Goal: Transaction & Acquisition: Book appointment/travel/reservation

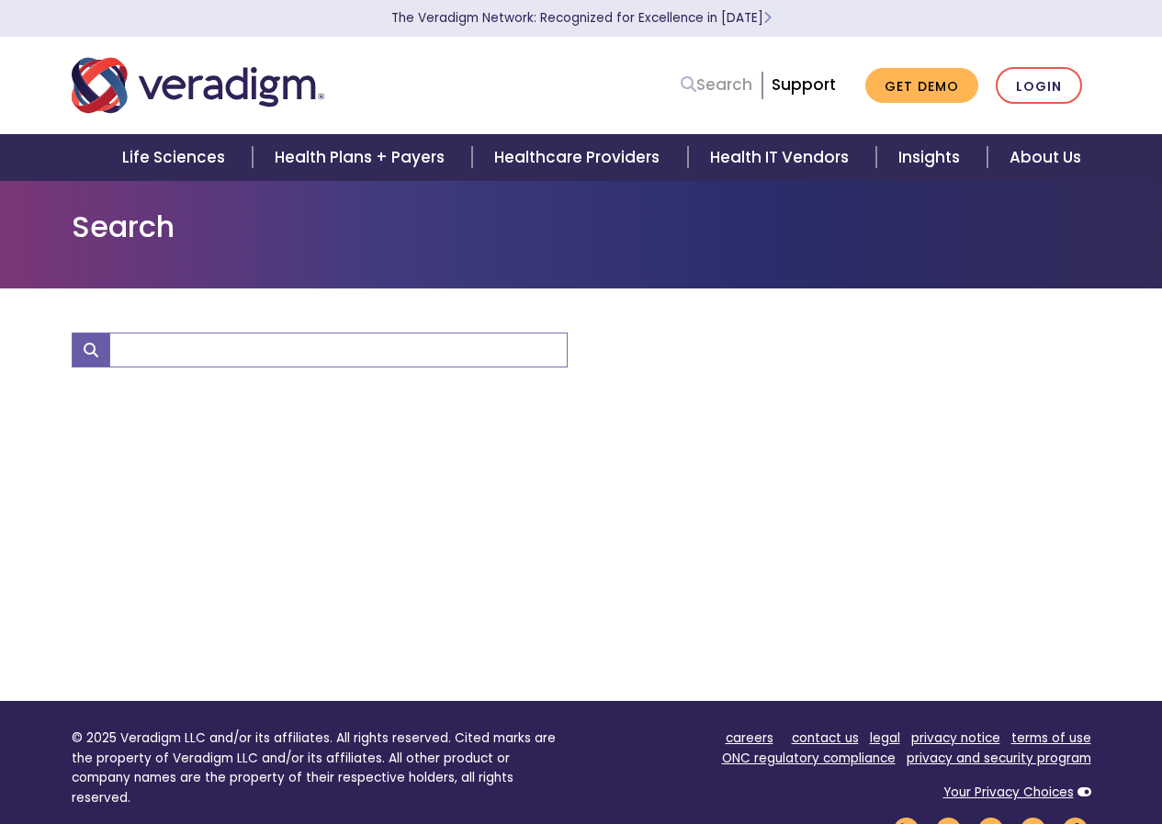
click at [732, 85] on link "Search" at bounding box center [717, 85] width 72 height 25
click at [150, 348] on input "Search" at bounding box center [338, 350] width 458 height 35
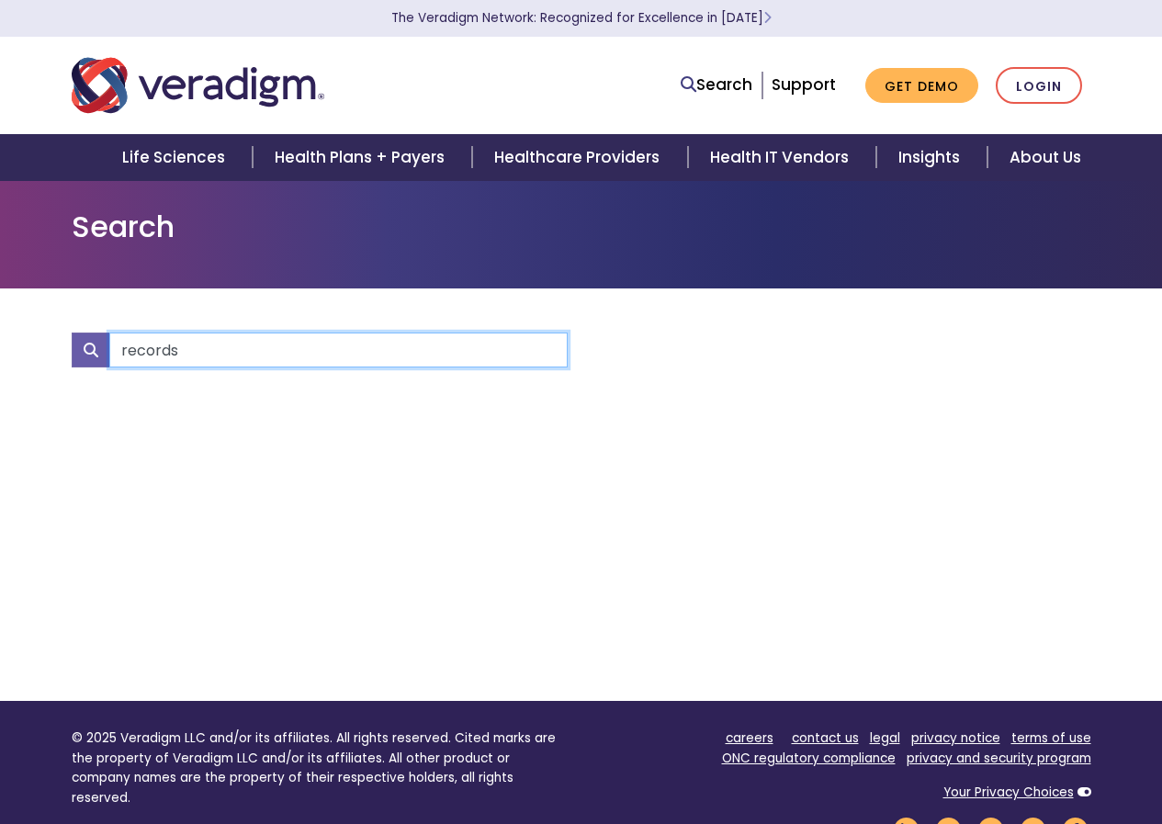
type input "records"
click at [175, 346] on input "Search" at bounding box center [338, 350] width 458 height 35
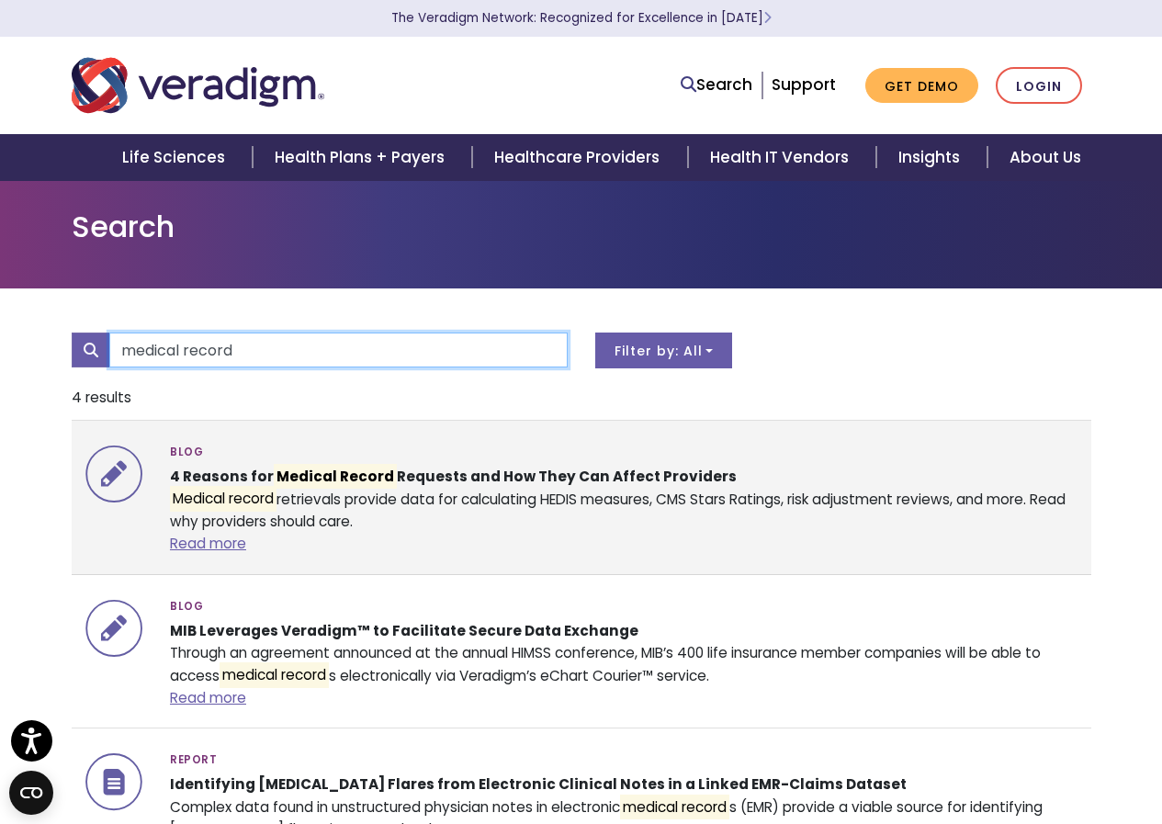
type input "medical record"
click at [345, 482] on mark "Medical Record" at bounding box center [335, 476] width 123 height 25
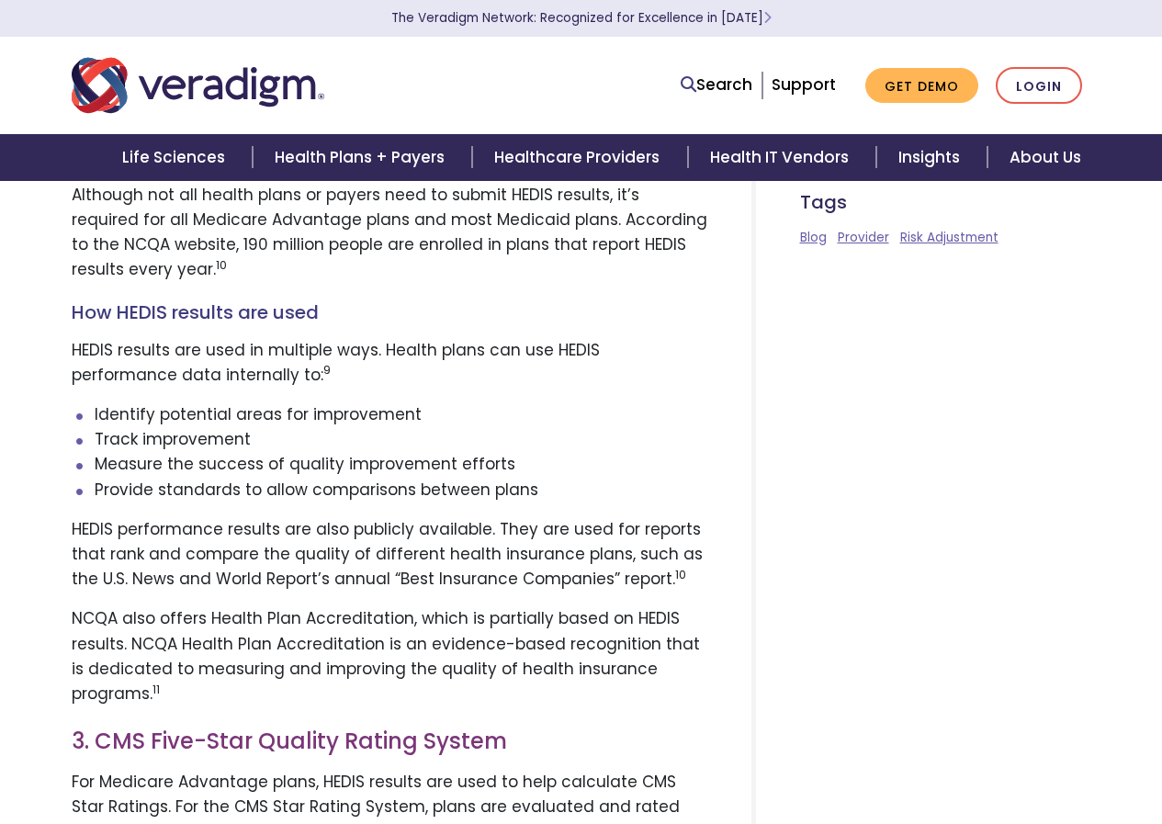
scroll to position [2481, 0]
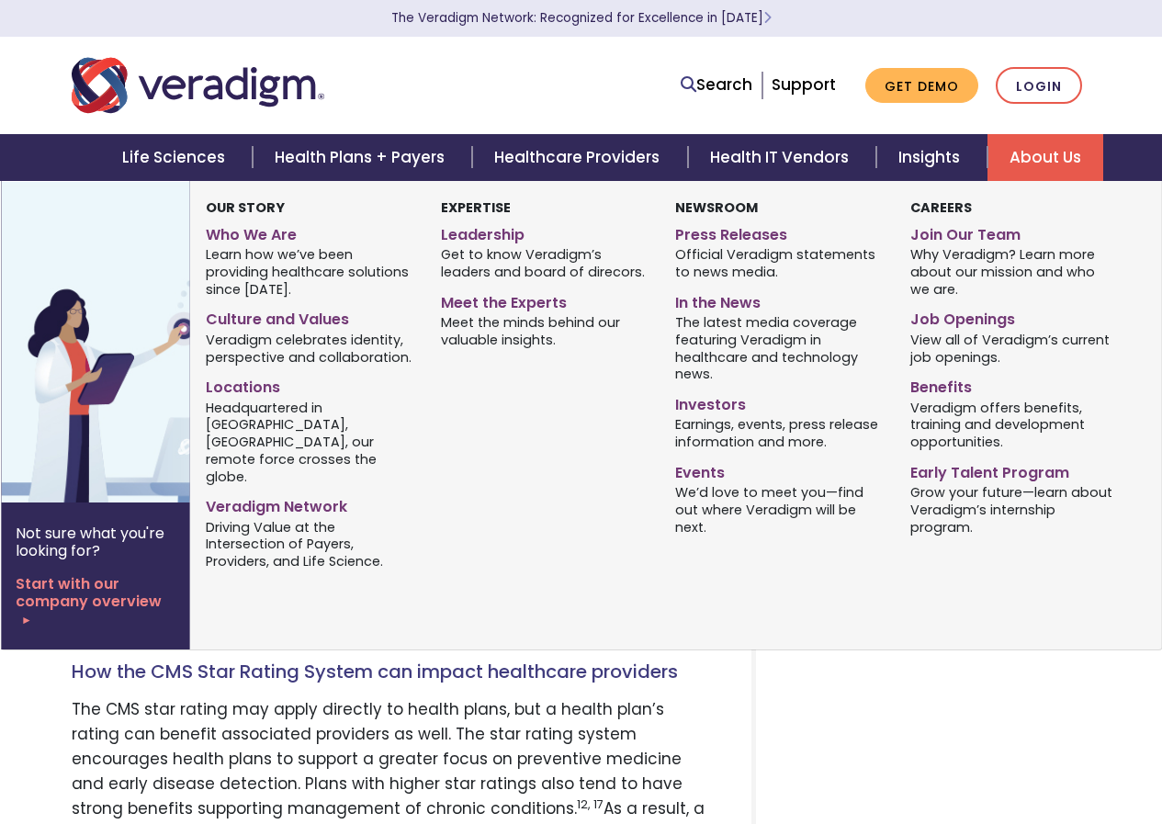
click at [1029, 151] on link "About Us" at bounding box center [1046, 157] width 116 height 47
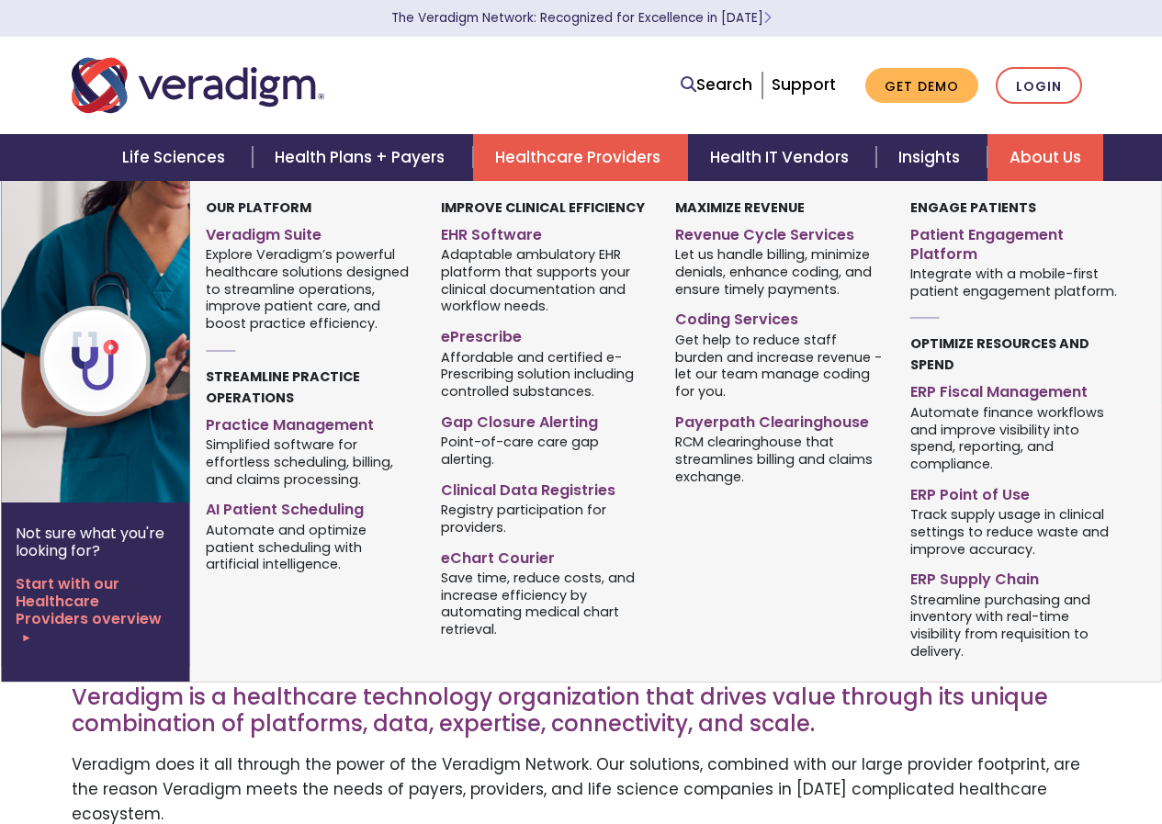
click at [572, 150] on link "Healthcare Providers" at bounding box center [580, 157] width 215 height 47
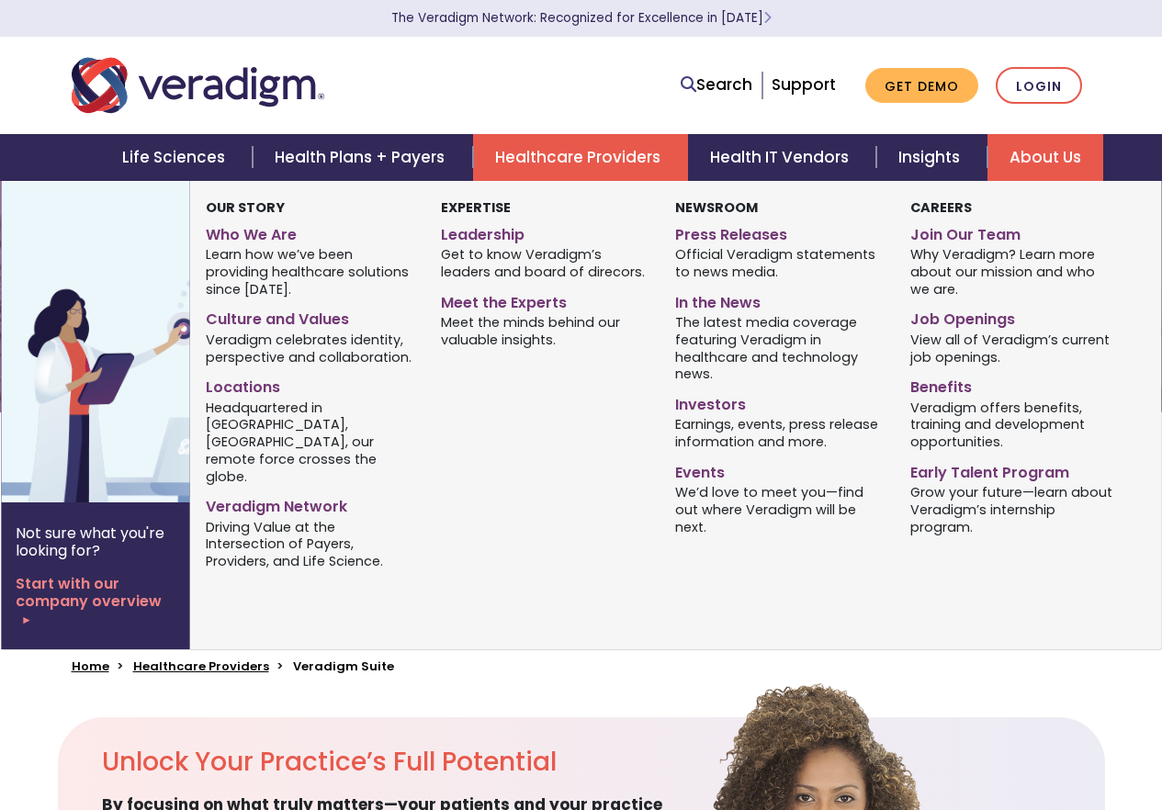
click at [1058, 152] on link "About Us" at bounding box center [1046, 157] width 116 height 47
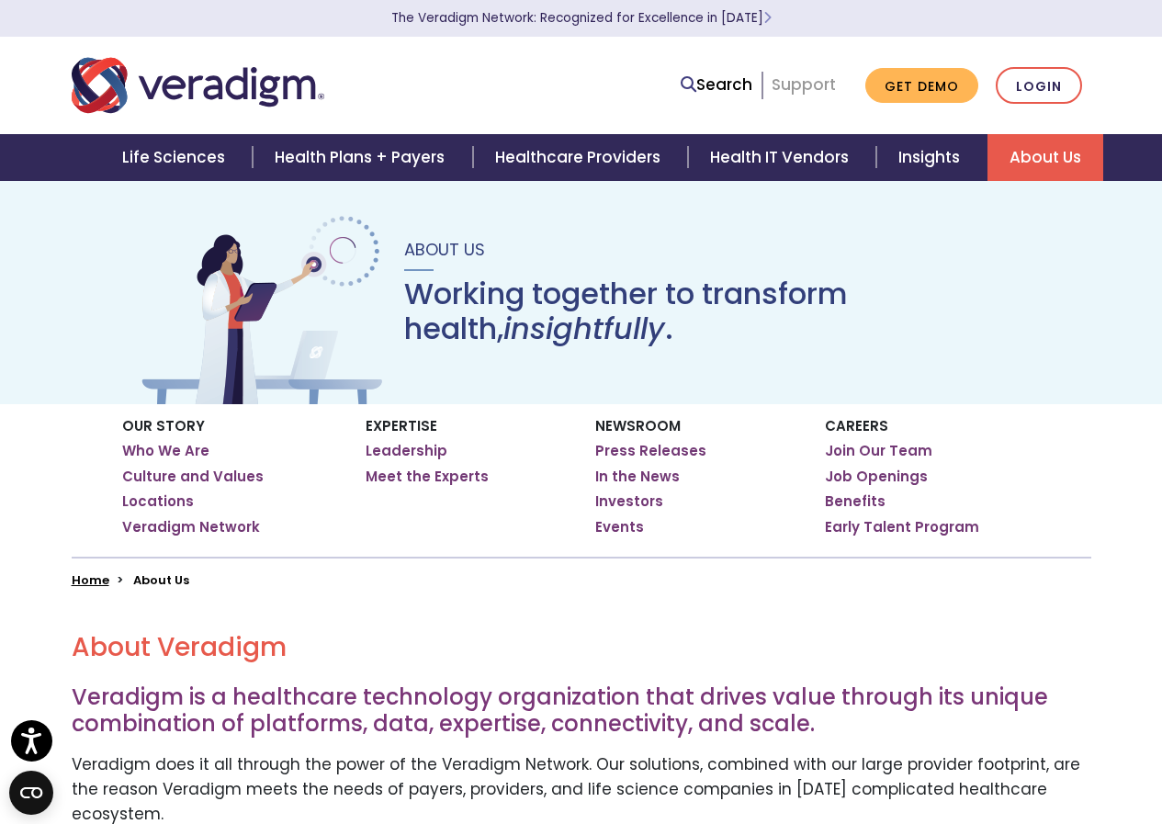
click at [809, 82] on link "Support" at bounding box center [804, 85] width 64 height 22
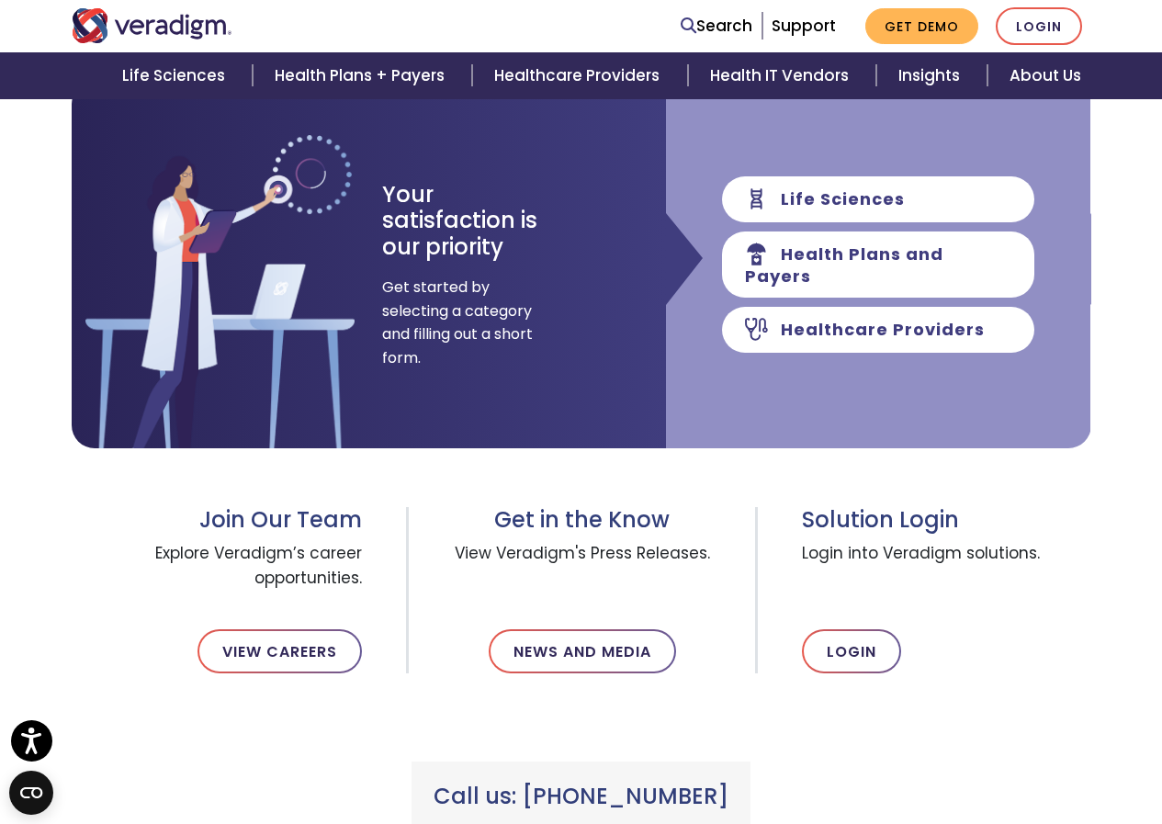
scroll to position [184, 0]
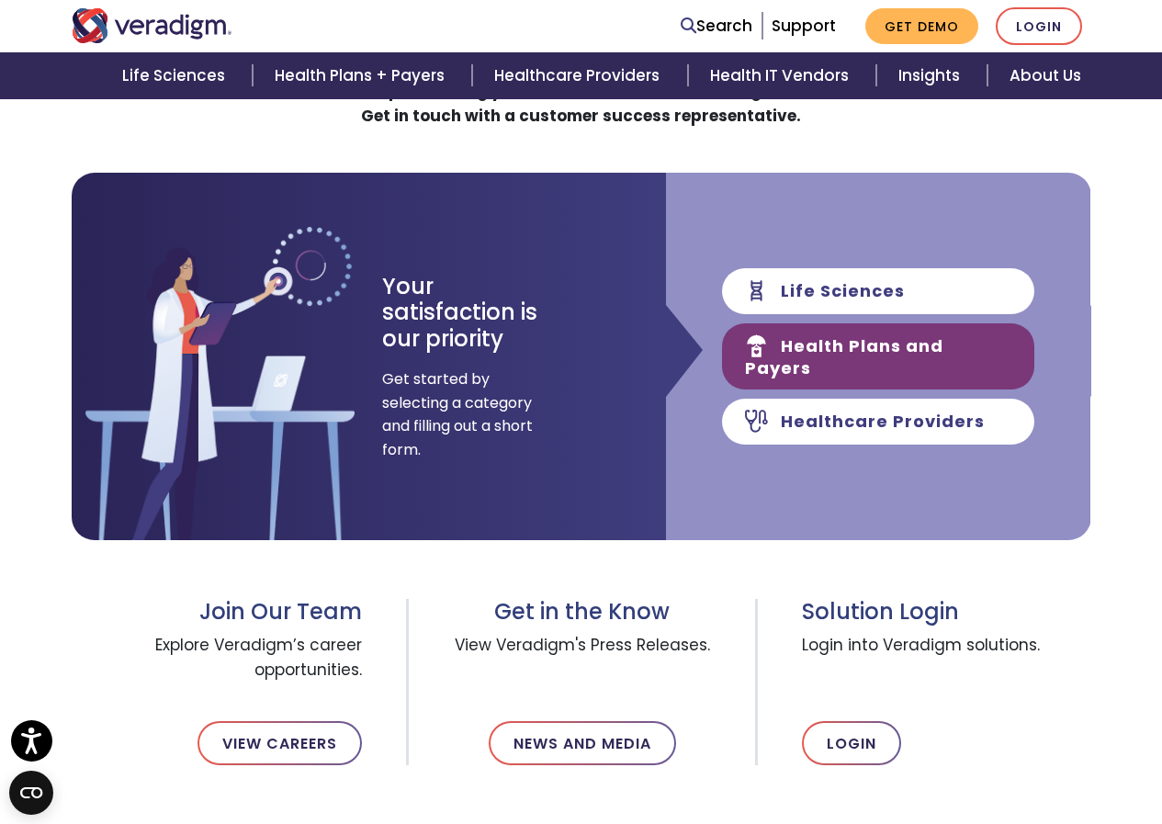
click at [861, 357] on link "Health Plans and Payers" at bounding box center [878, 356] width 312 height 66
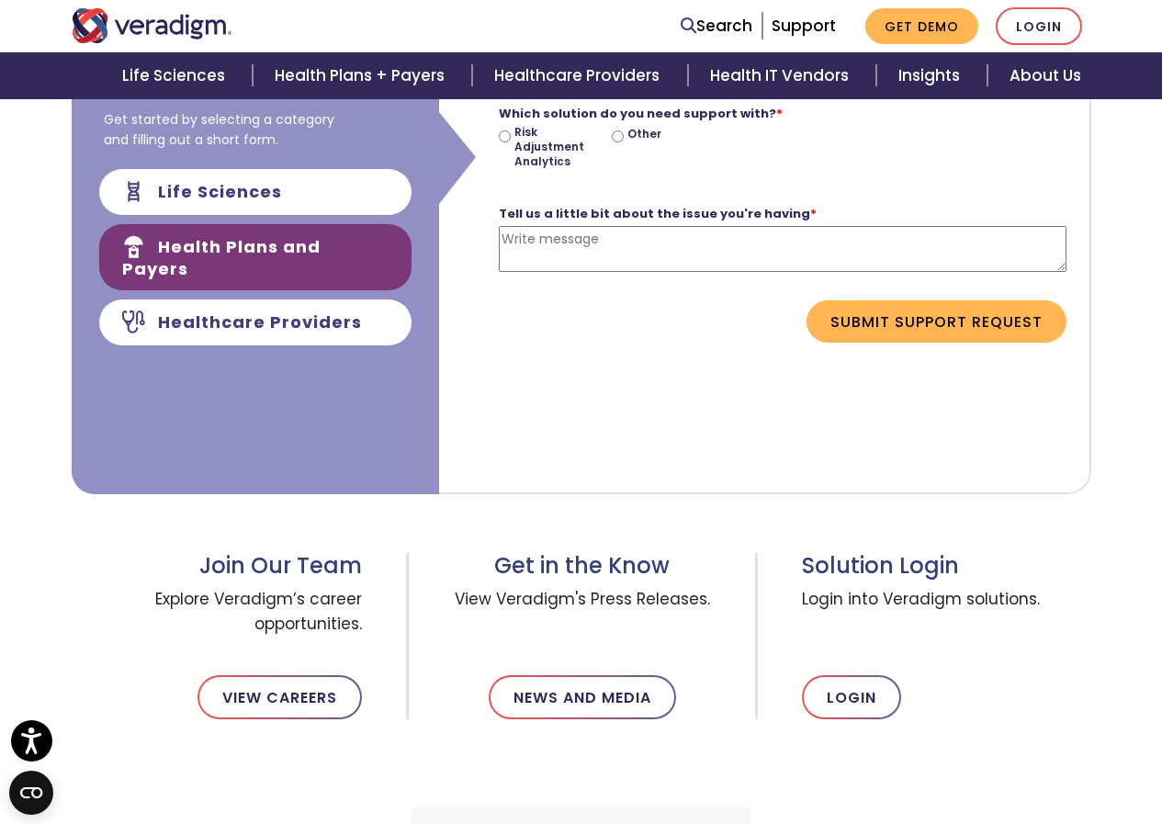
scroll to position [551, 0]
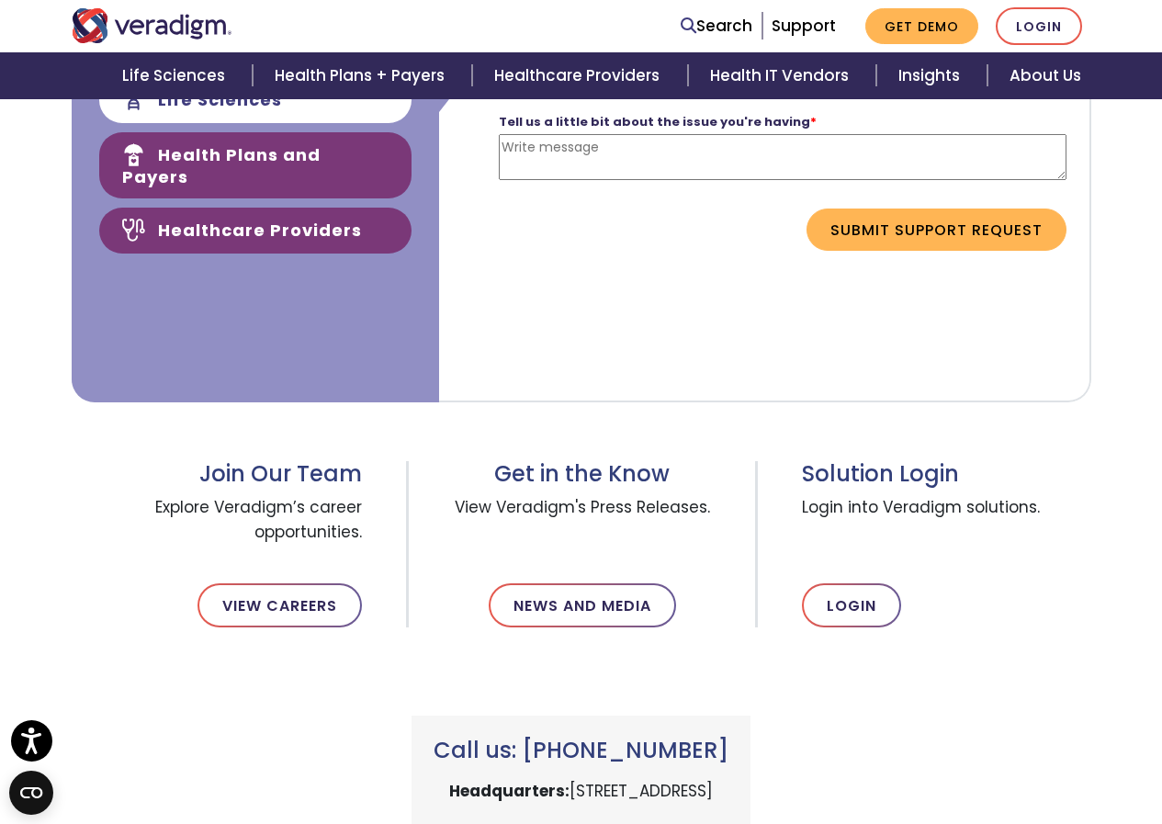
click at [196, 218] on link "Healthcare Providers" at bounding box center [255, 231] width 312 height 46
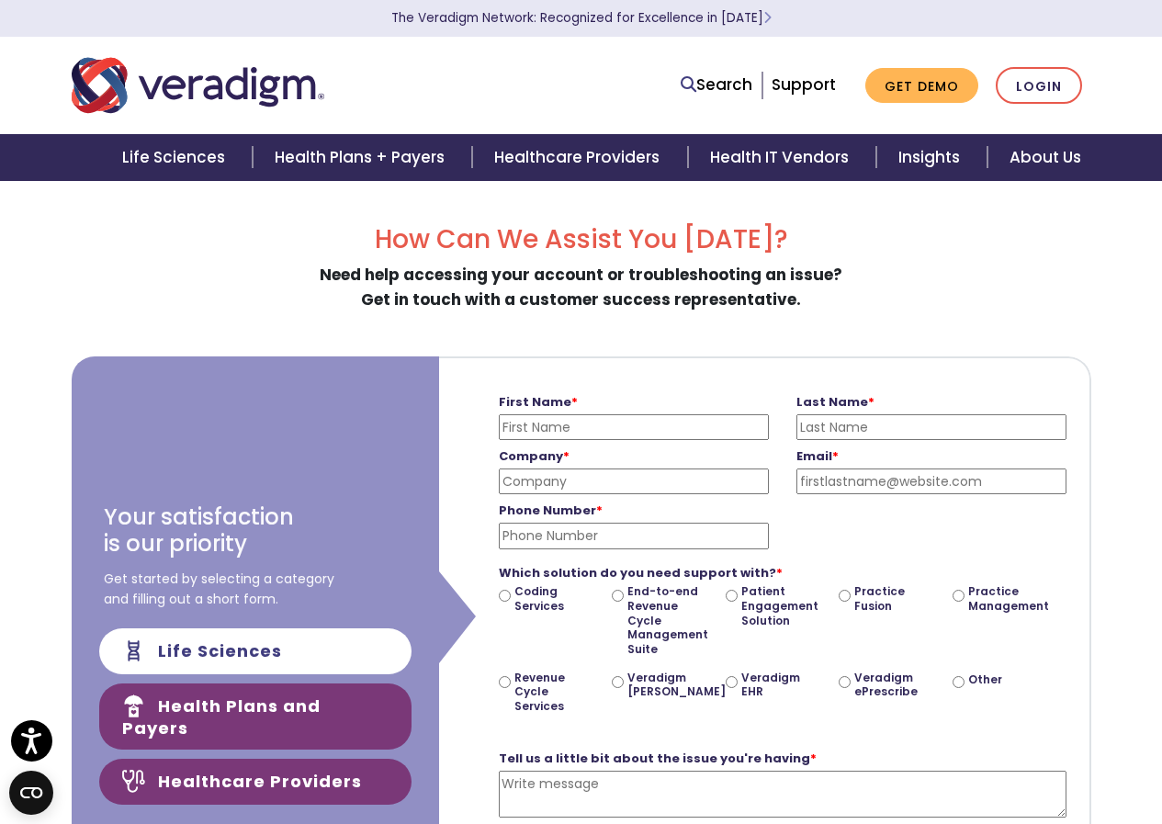
click at [319, 709] on link "Health Plans and Payers" at bounding box center [255, 717] width 312 height 66
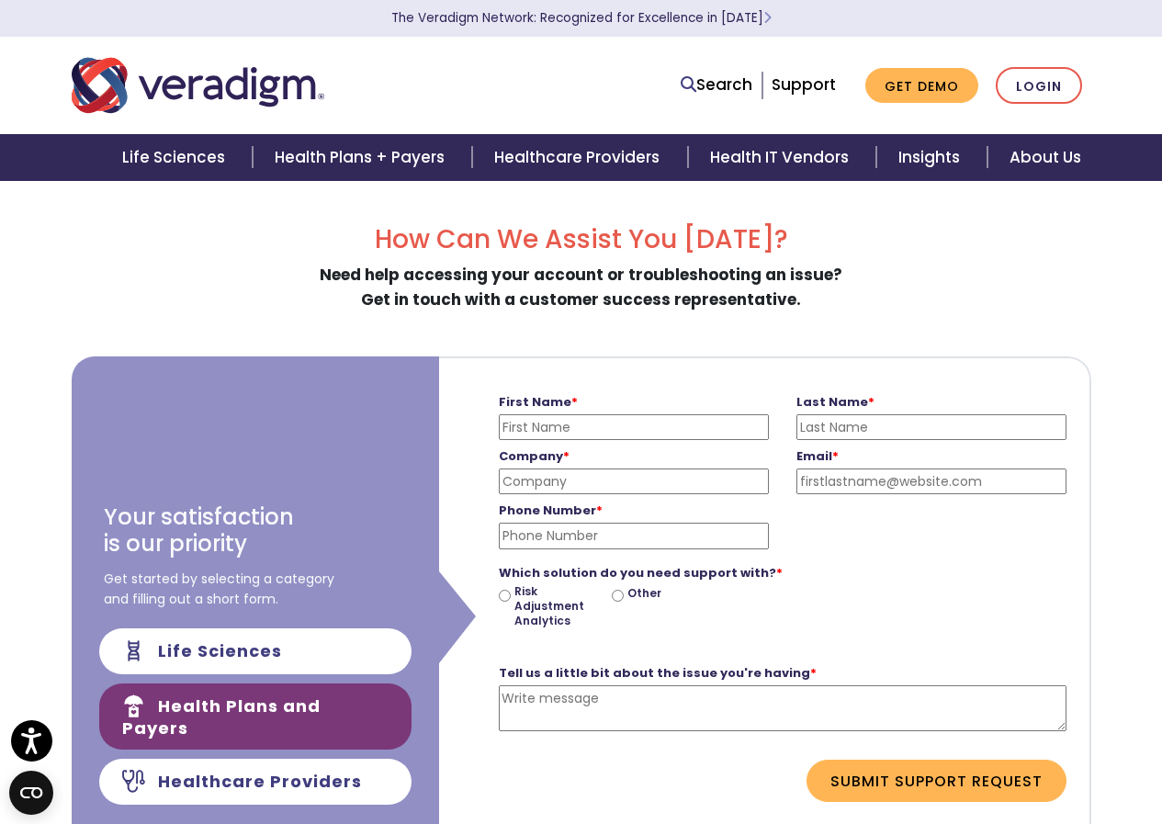
click at [179, 83] on img "Veradigm logo" at bounding box center [198, 85] width 253 height 61
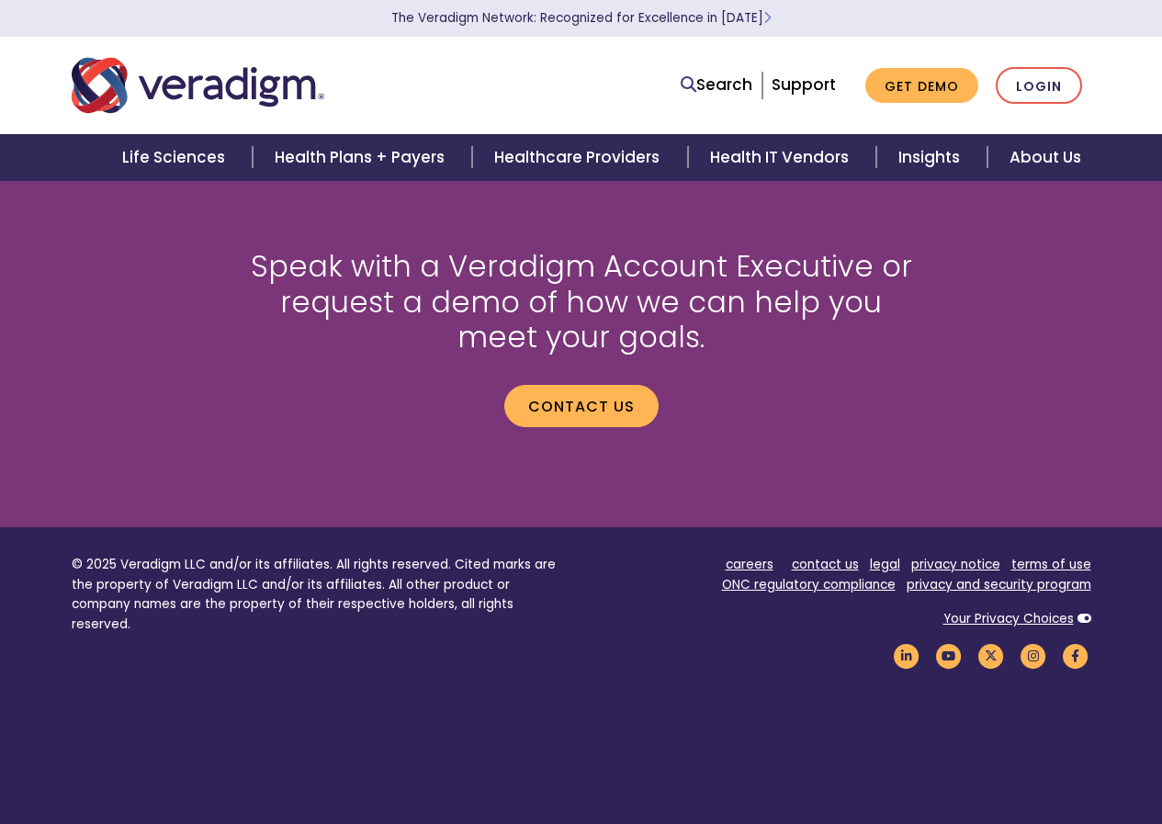
scroll to position [2113, 0]
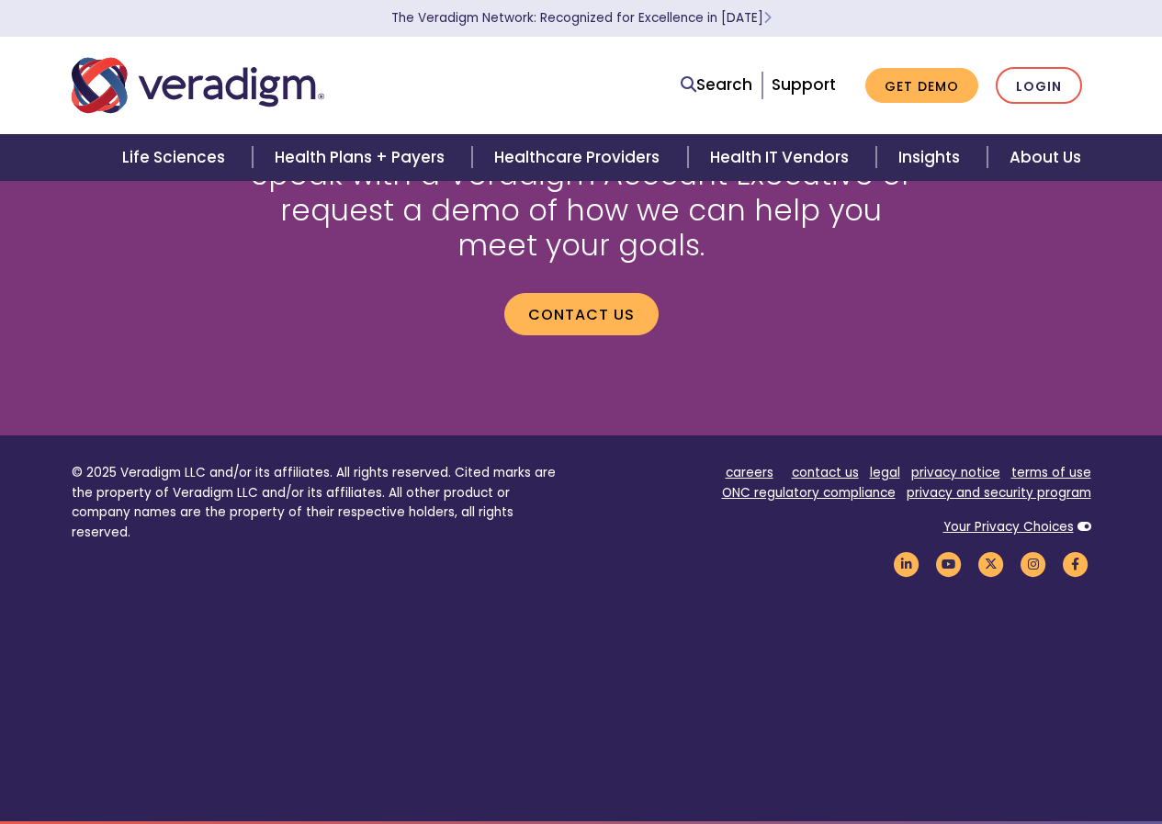
click at [141, 470] on p "© 2025 Veradigm LLC and/or its affiliates. All rights reserved. Cited marks are…" at bounding box center [320, 503] width 496 height 80
copy p "Veradigm"
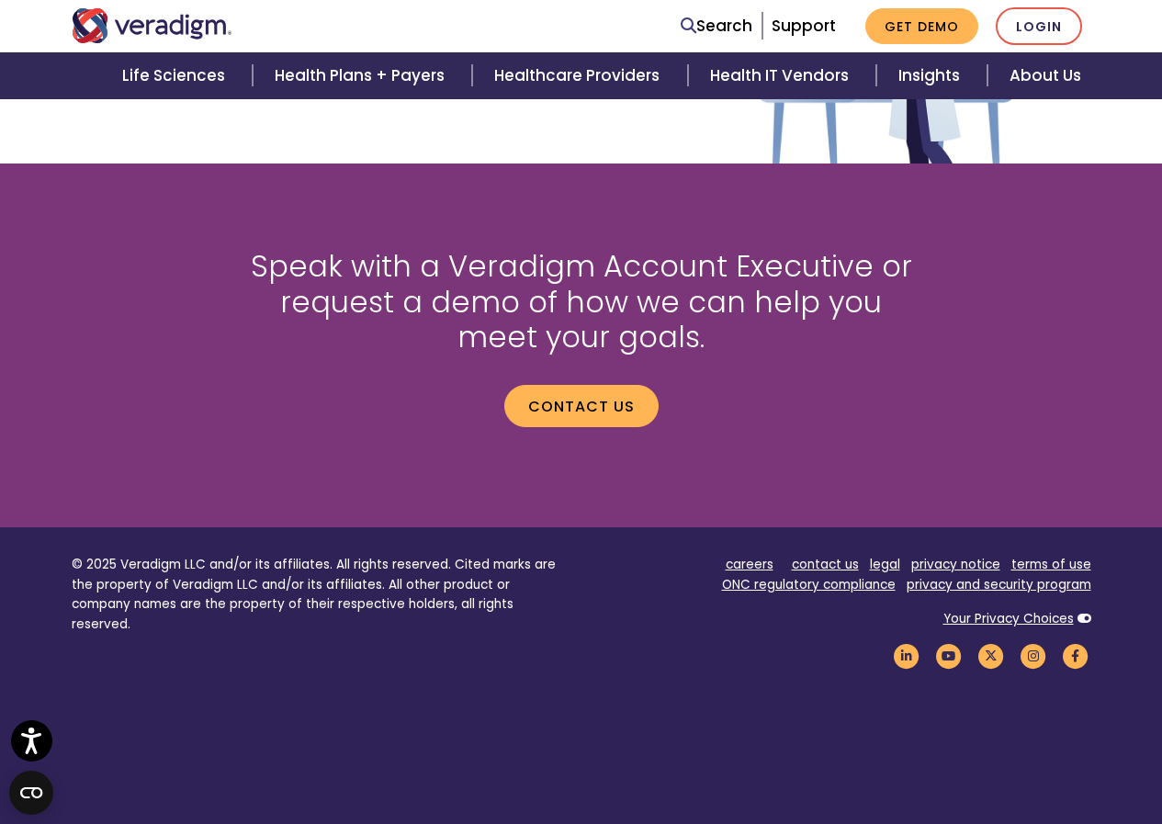
click at [356, 607] on p "© 2025 Veradigm LLC and/or its affiliates. All rights reserved. Cited marks are…" at bounding box center [320, 595] width 496 height 80
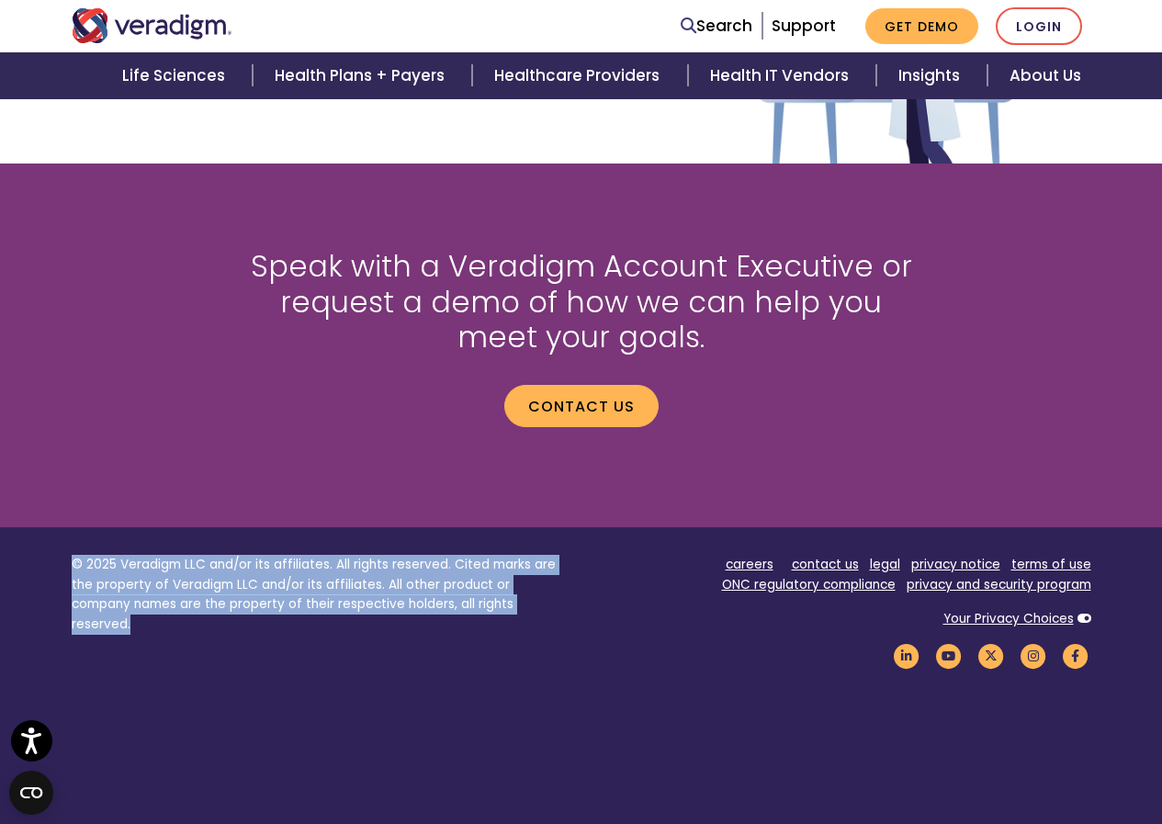
click at [356, 607] on p "© 2025 Veradigm LLC and/or its affiliates. All rights reserved. Cited marks are…" at bounding box center [320, 595] width 496 height 80
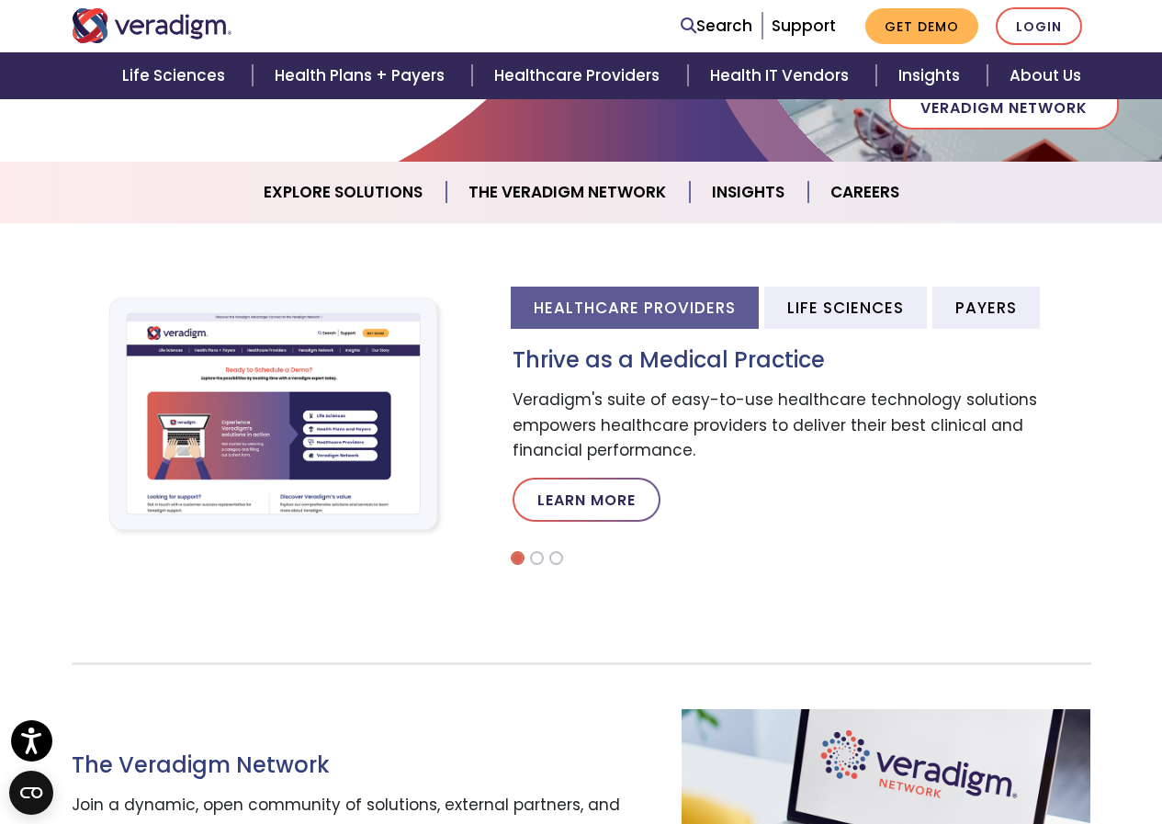
scroll to position [0, 0]
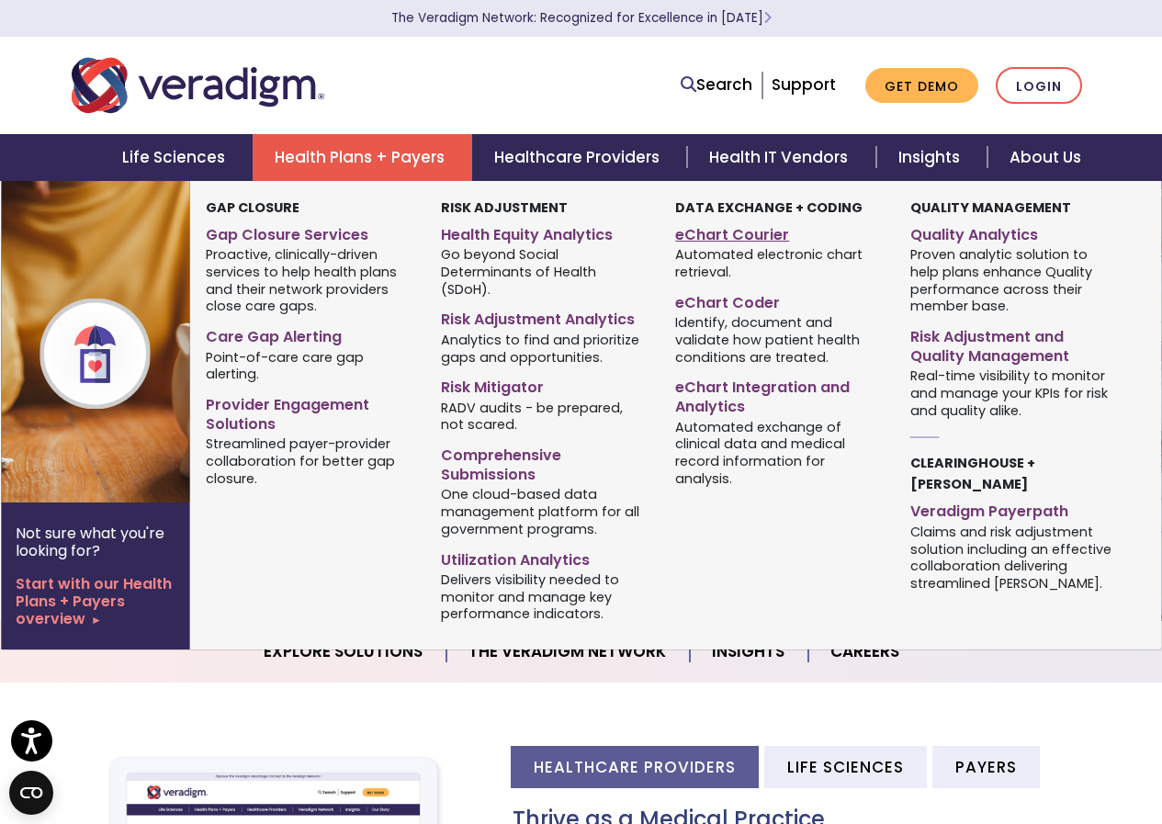
click at [724, 236] on link "eChart Courier" at bounding box center [779, 232] width 208 height 27
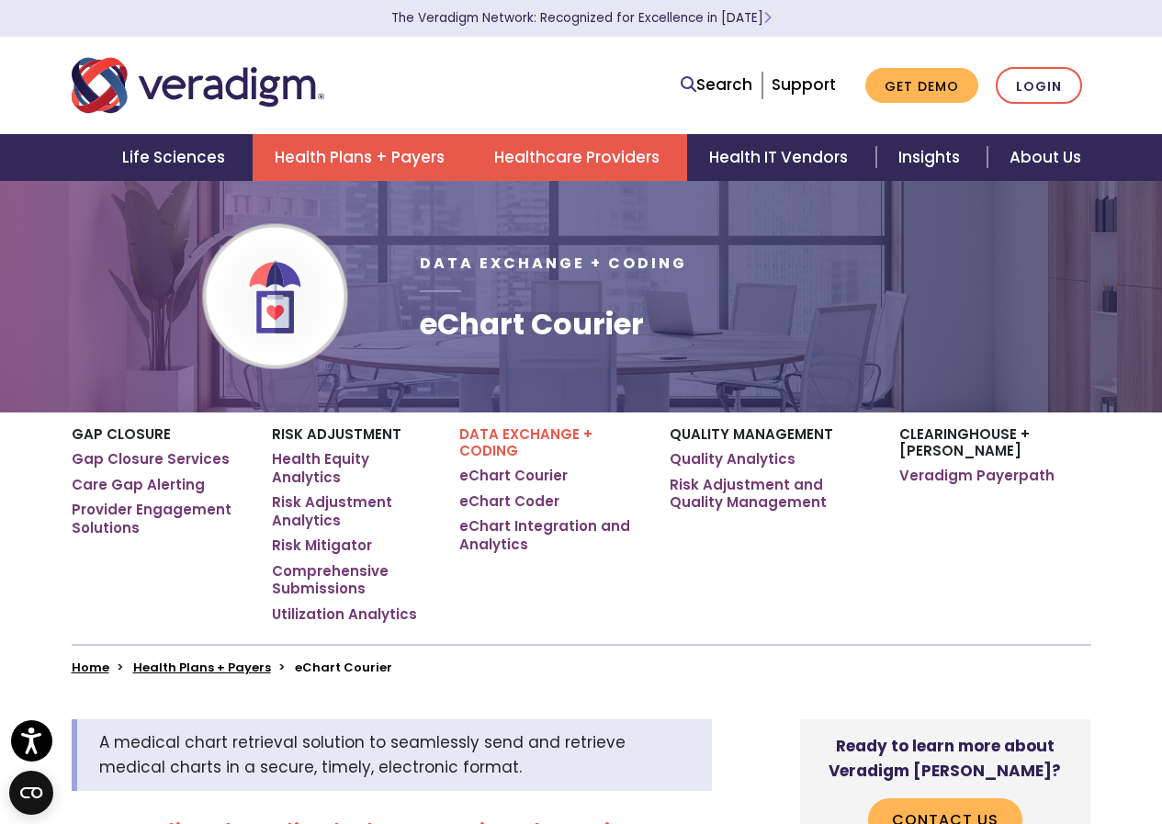
click at [549, 148] on link "Healthcare Providers" at bounding box center [579, 157] width 215 height 47
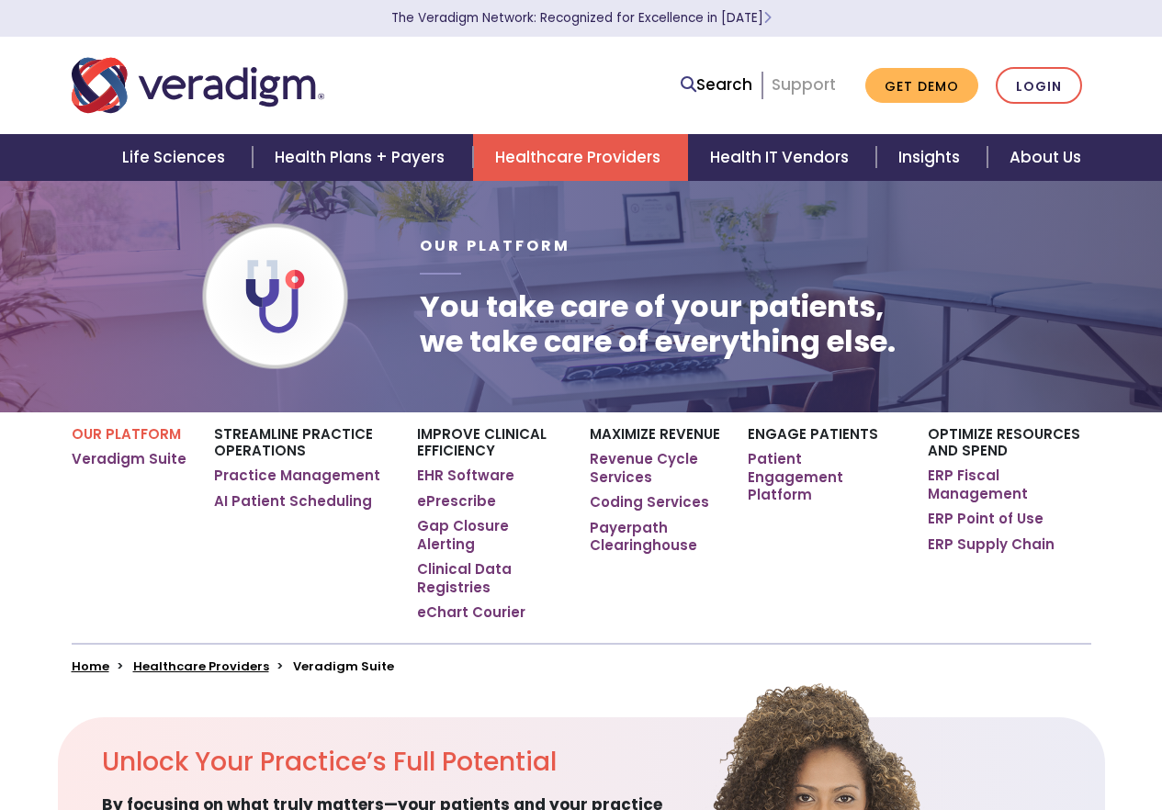
click at [817, 78] on link "Support" at bounding box center [804, 85] width 64 height 22
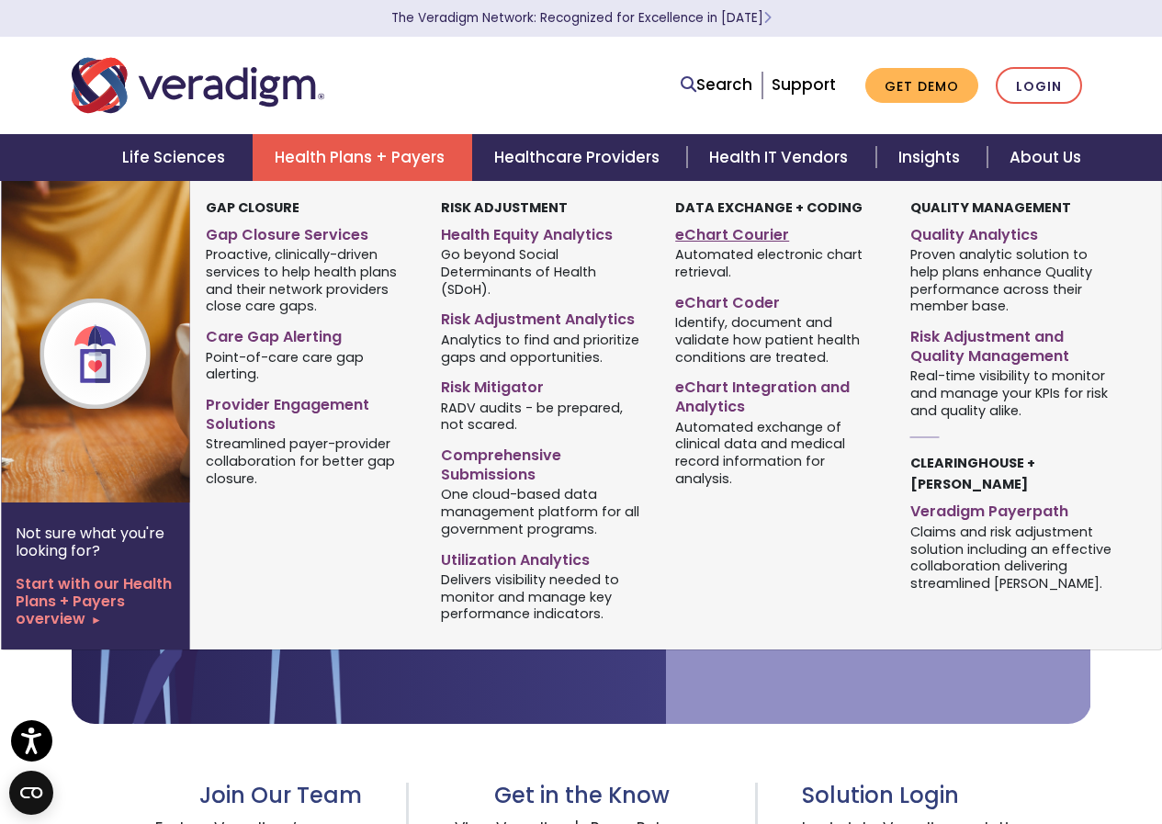
click at [738, 234] on link "eChart Courier" at bounding box center [779, 232] width 208 height 27
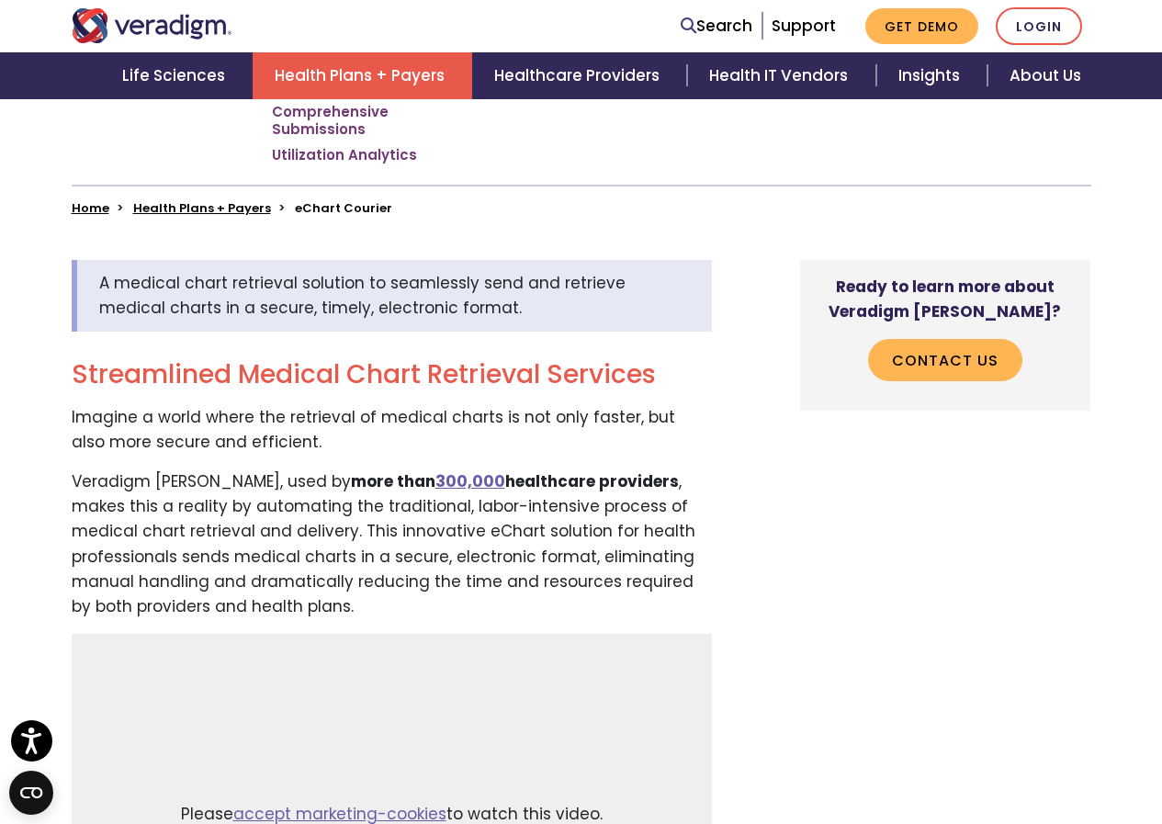
scroll to position [551, 0]
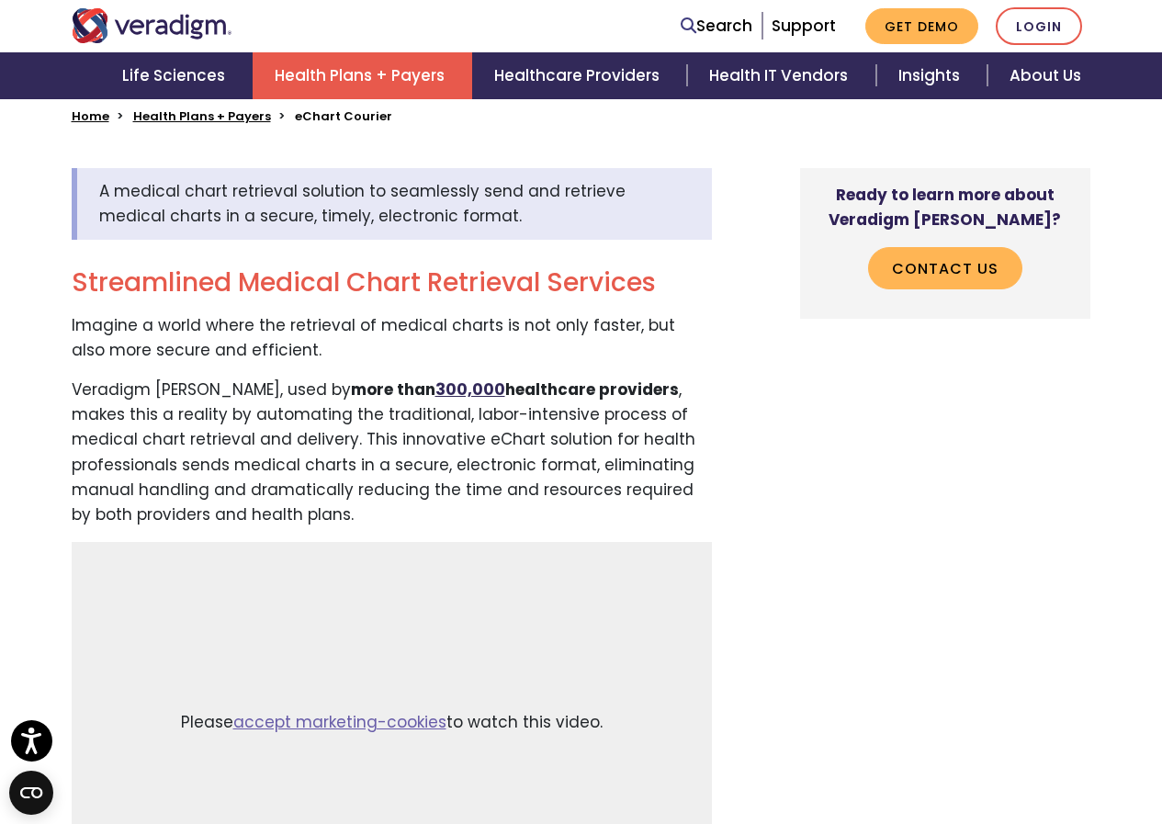
click at [447, 379] on link "300,000" at bounding box center [471, 390] width 70 height 22
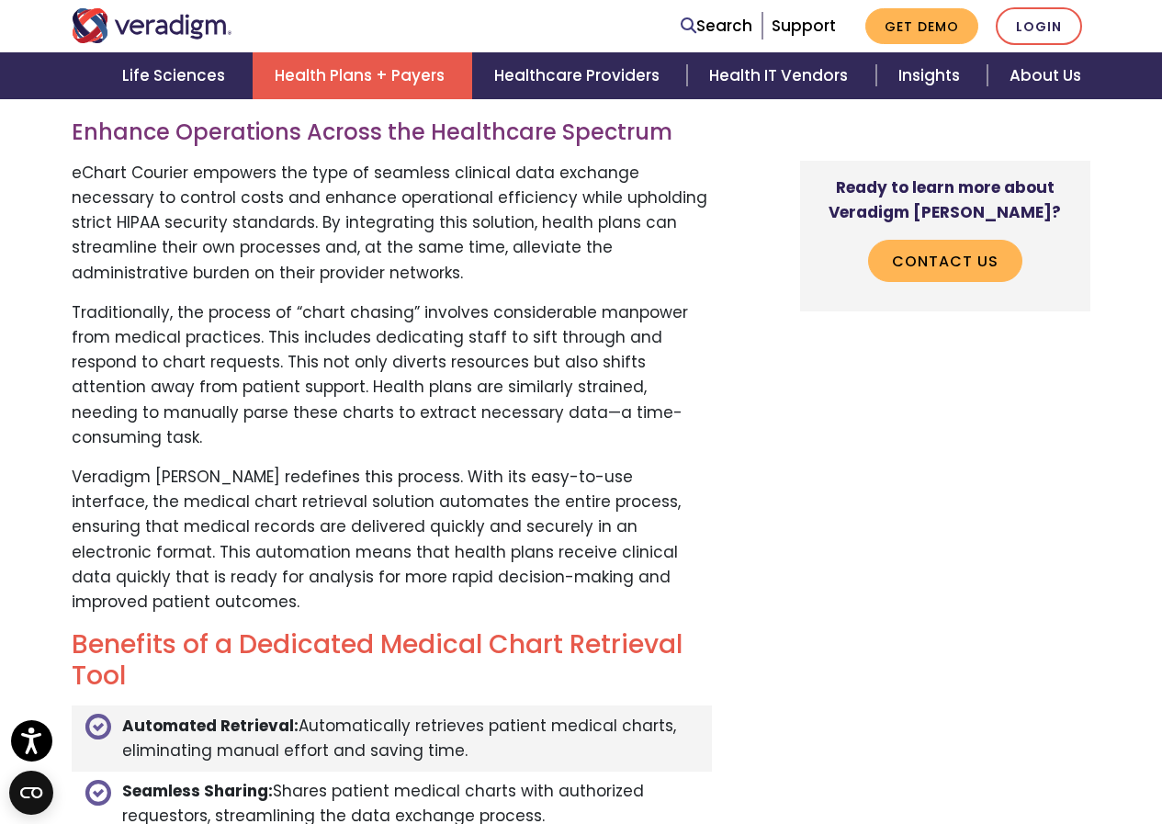
scroll to position [1746, 0]
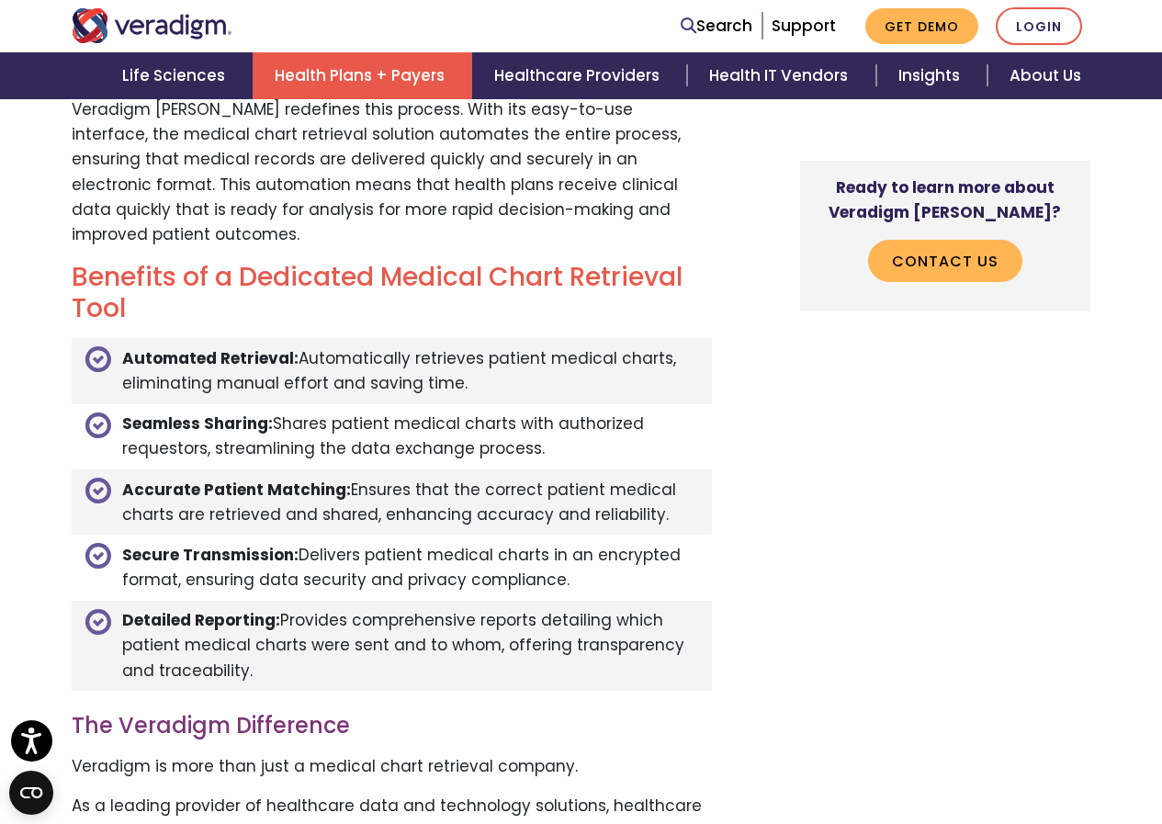
click at [173, 347] on strong "Automated Retrieval:" at bounding box center [210, 358] width 176 height 22
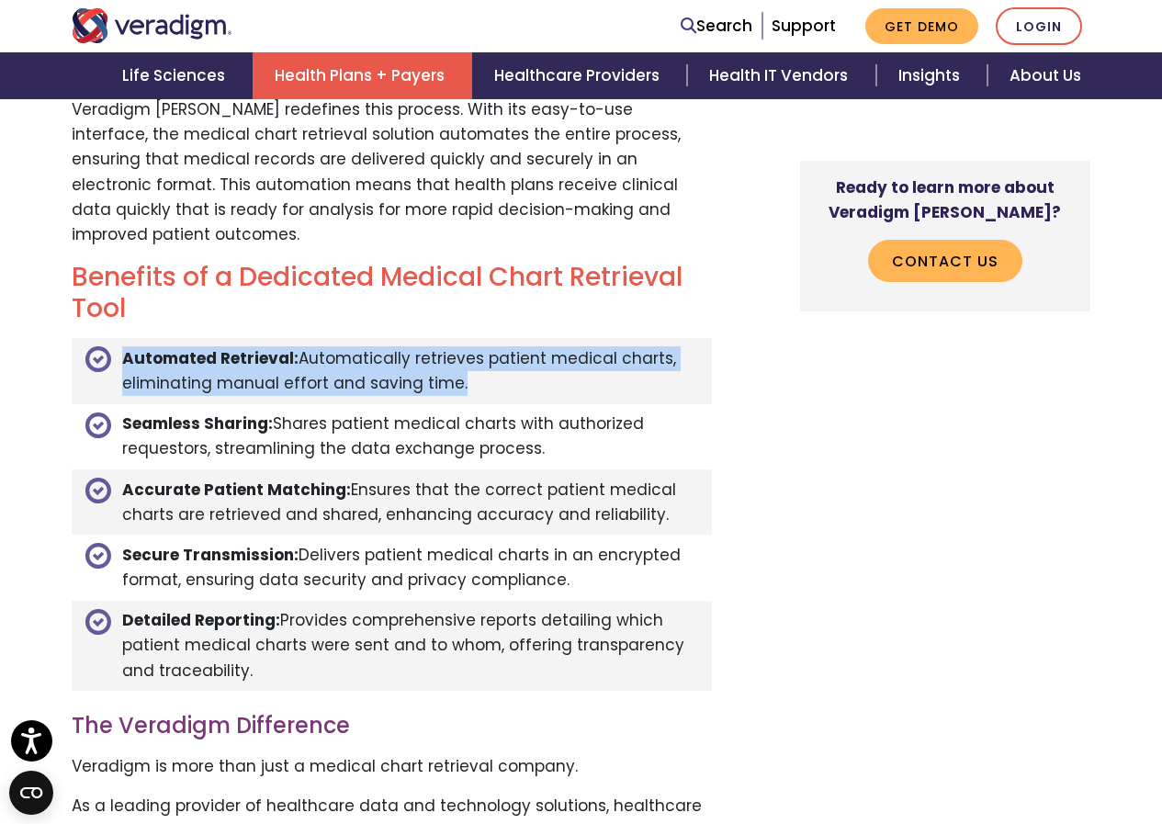
click at [173, 347] on strong "Automated Retrieval:" at bounding box center [210, 358] width 176 height 22
click at [276, 347] on strong "Automated Retrieval:" at bounding box center [210, 358] width 176 height 22
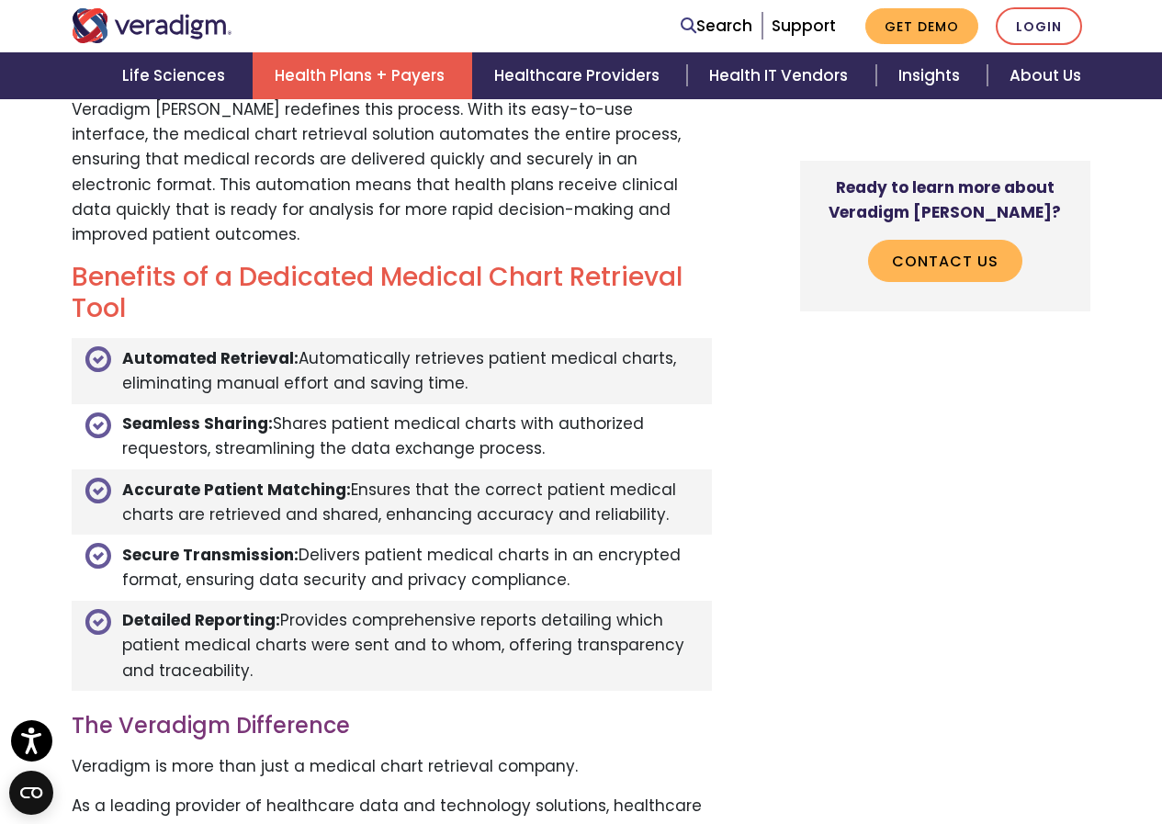
click at [347, 338] on li "Automated Retrieval: Automatically retrieves patient medical charts, eliminatin…" at bounding box center [392, 370] width 640 height 65
drag, startPoint x: 166, startPoint y: 315, endPoint x: 458, endPoint y: 321, distance: 292.2
click at [458, 338] on li "Automated Retrieval: Automatically retrieves patient medical charts, eliminatin…" at bounding box center [392, 370] width 640 height 65
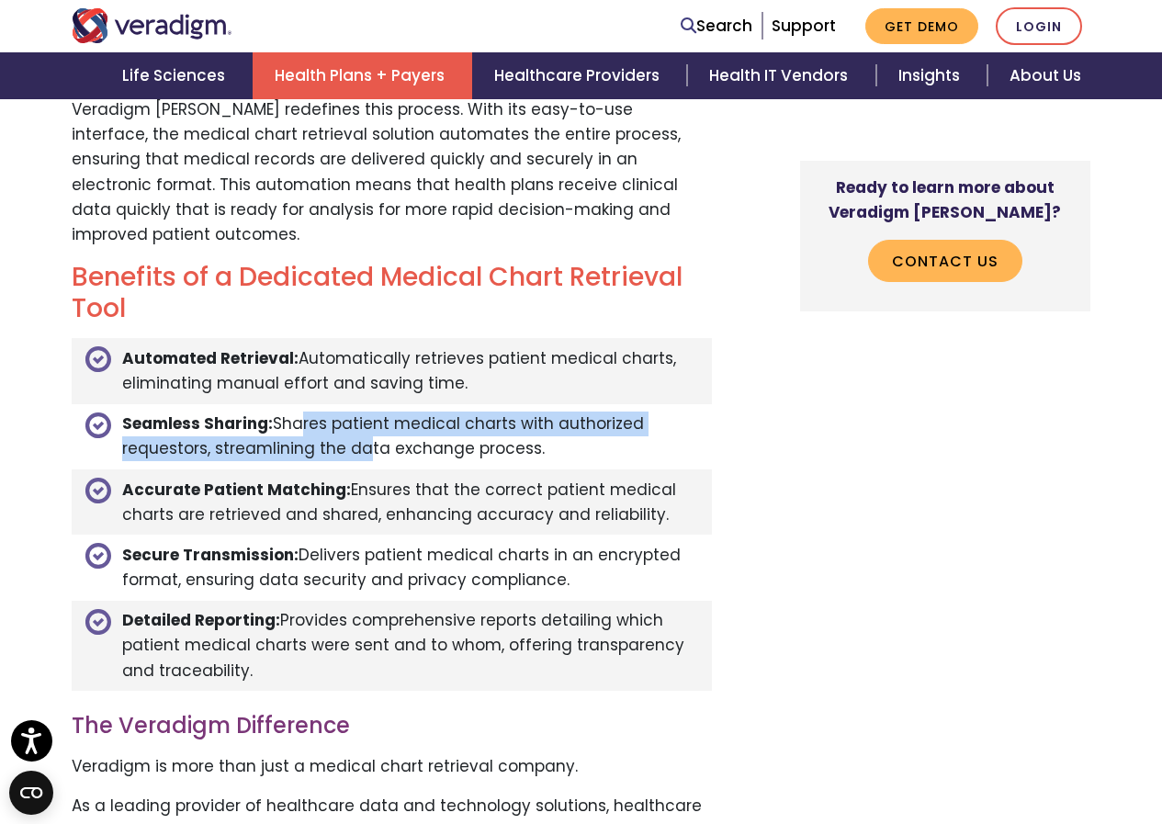
drag, startPoint x: 295, startPoint y: 356, endPoint x: 358, endPoint y: 374, distance: 65.8
click at [358, 404] on li "Seamless Sharing: Shares patient medical charts with authorized requestors, str…" at bounding box center [392, 436] width 640 height 65
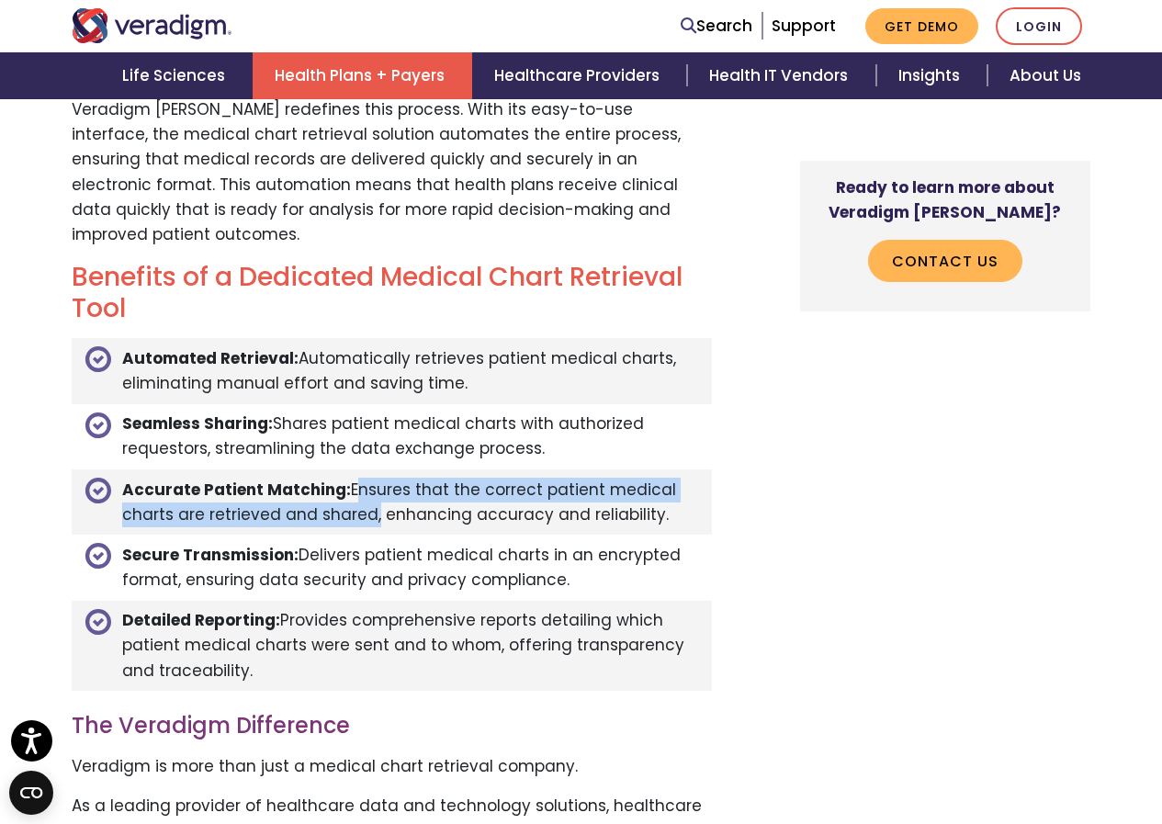
drag, startPoint x: 368, startPoint y: 452, endPoint x: 375, endPoint y: 459, distance: 9.8
click at [371, 470] on li "Accurate Patient Matching: Ensures that the correct patient medical charts are …" at bounding box center [392, 502] width 640 height 65
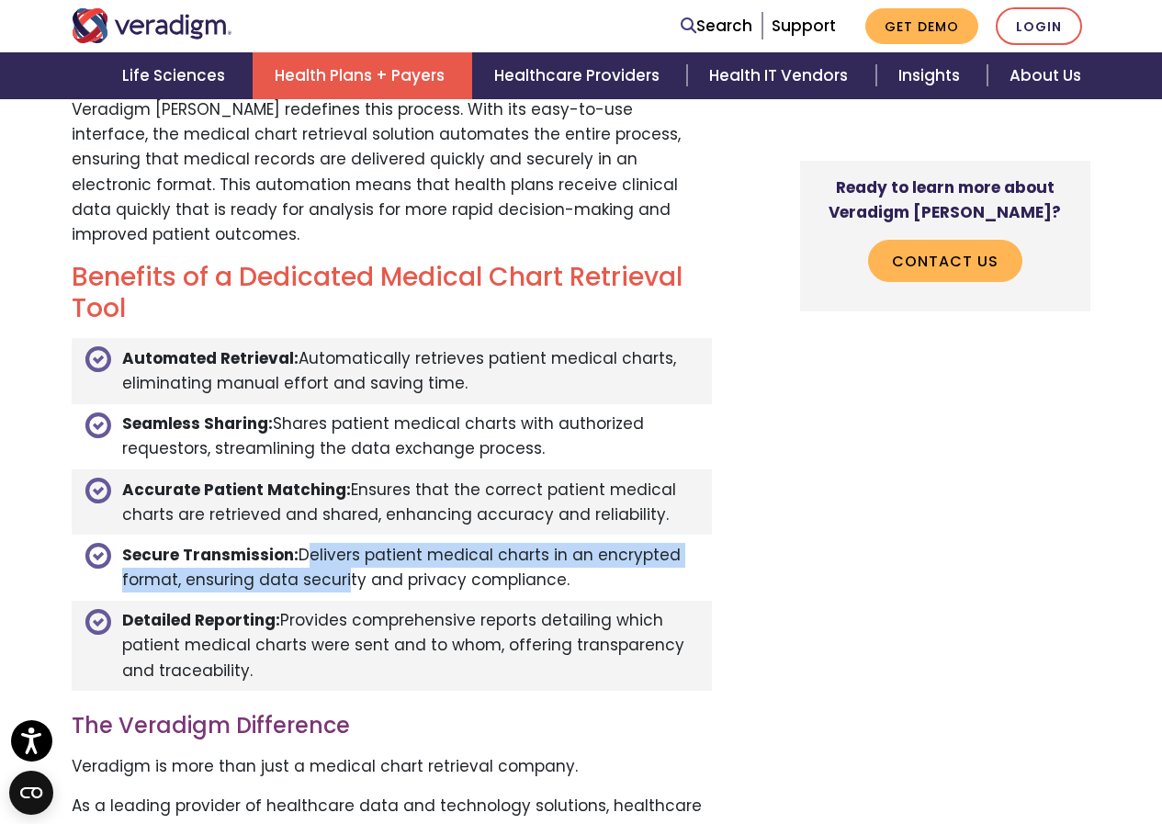
drag, startPoint x: 297, startPoint y: 483, endPoint x: 343, endPoint y: 513, distance: 54.5
click at [340, 535] on li "Secure Transmission: Delivers patient medical charts in an encrypted format, en…" at bounding box center [392, 567] width 640 height 65
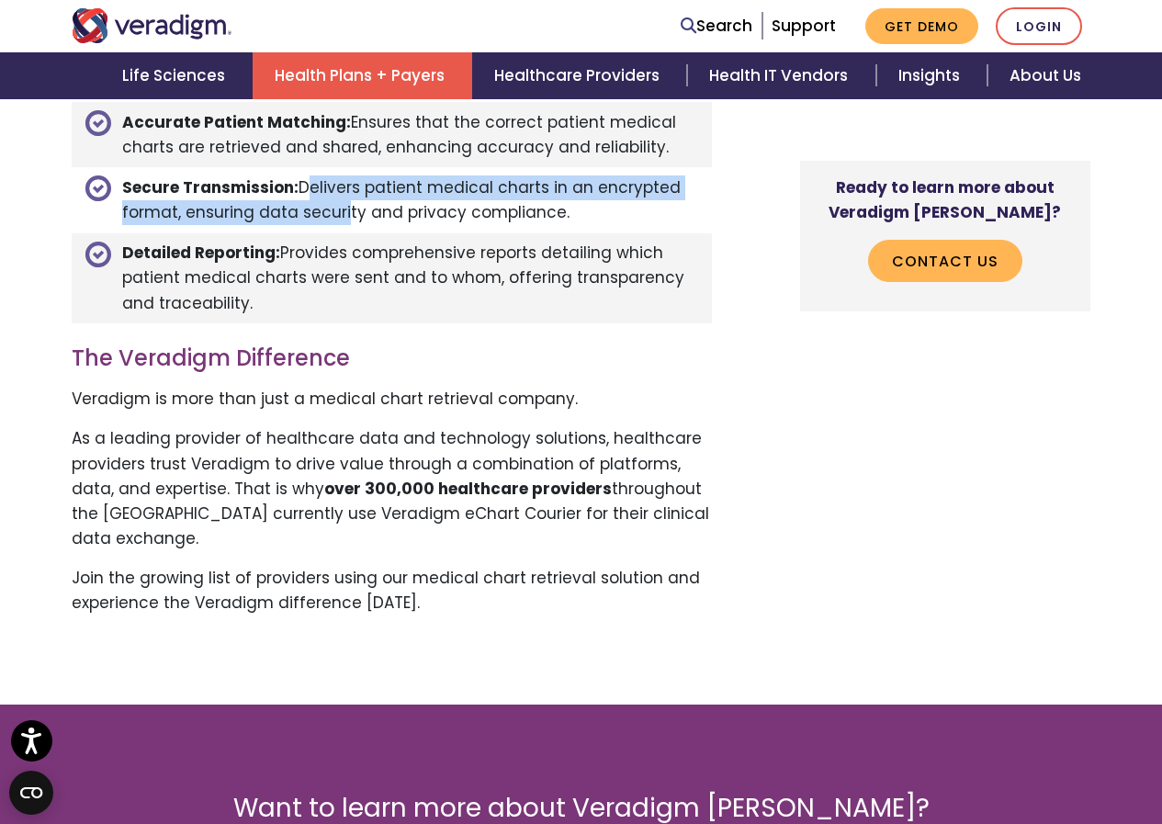
scroll to position [2205, 0]
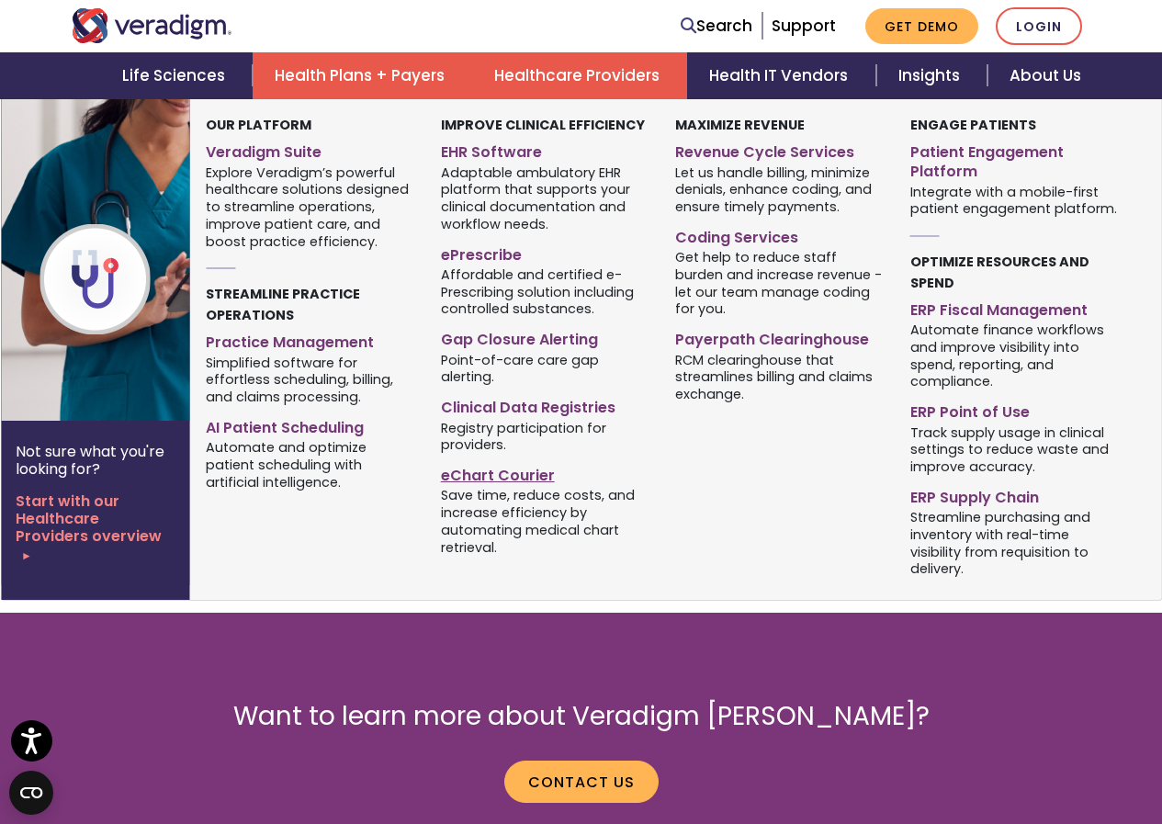
click at [492, 473] on link "eChart Courier" at bounding box center [545, 472] width 208 height 27
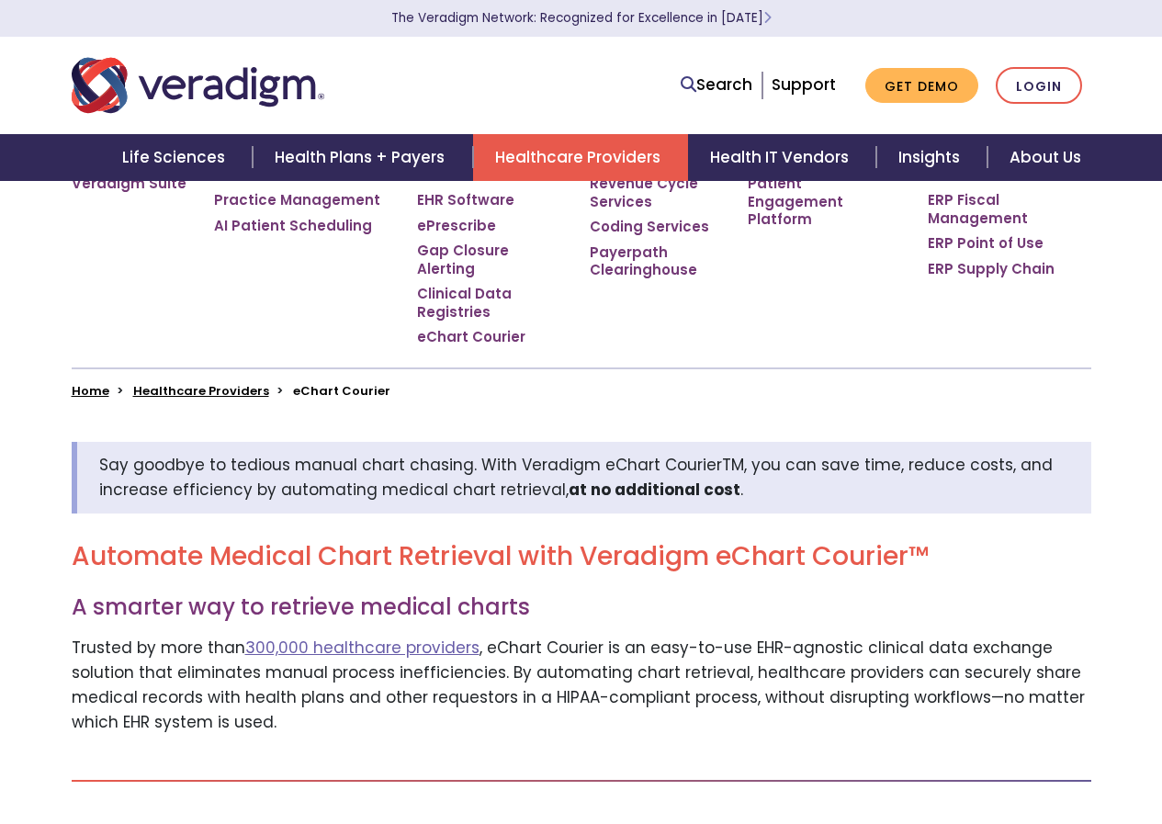
scroll to position [368, 0]
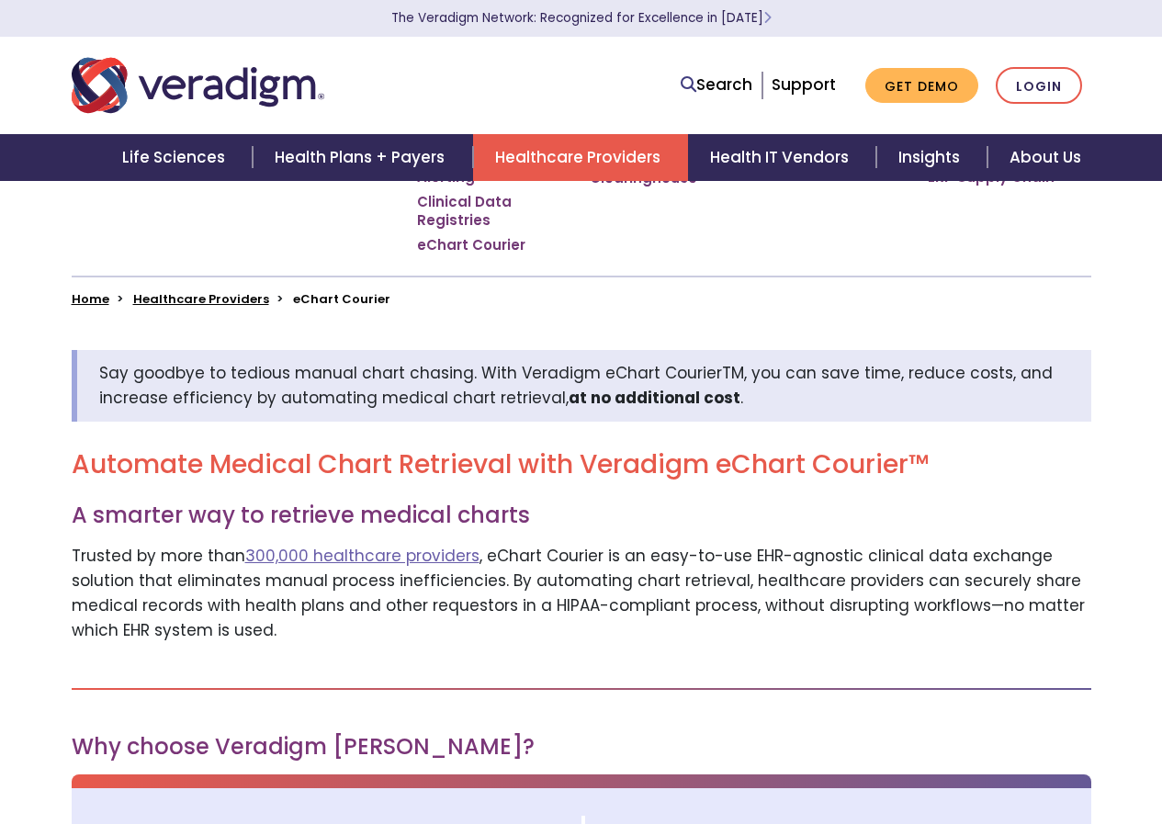
click at [253, 452] on h2 "Automate Medical Chart Retrieval with Veradigm eChart Courier™" at bounding box center [582, 464] width 1020 height 31
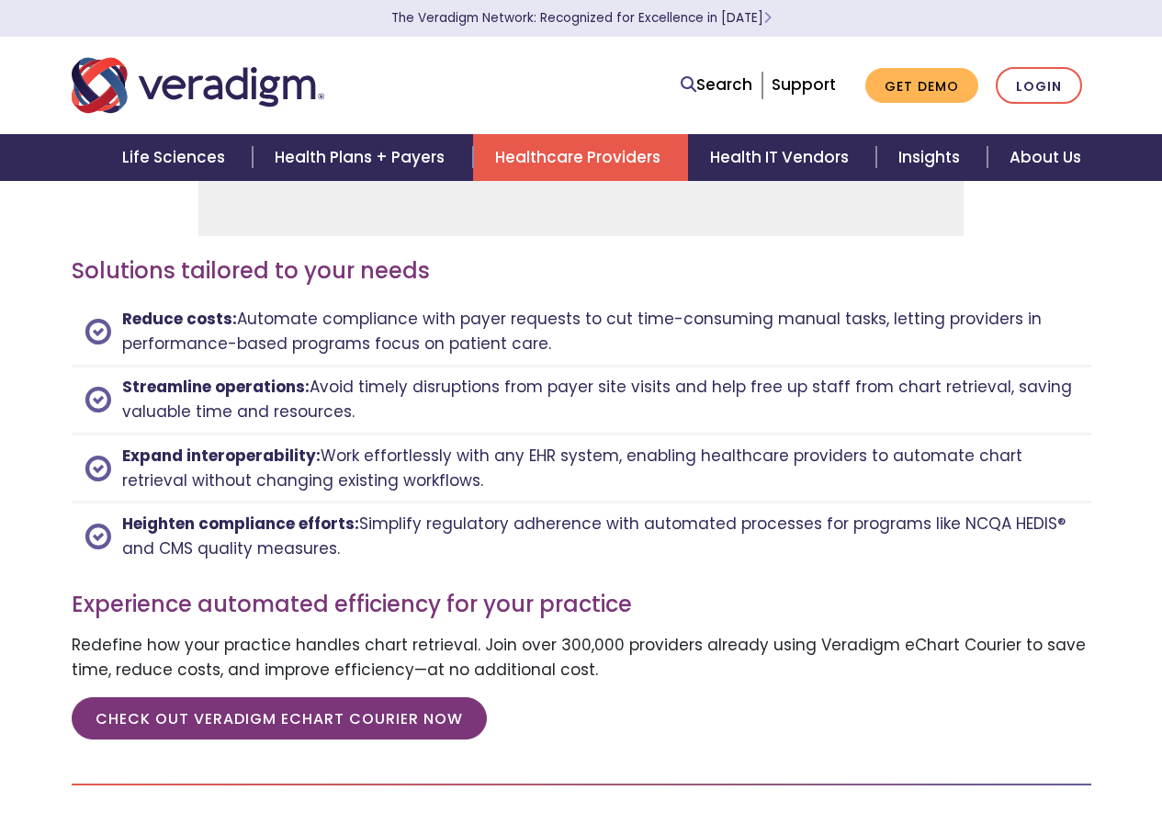
scroll to position [2205, 0]
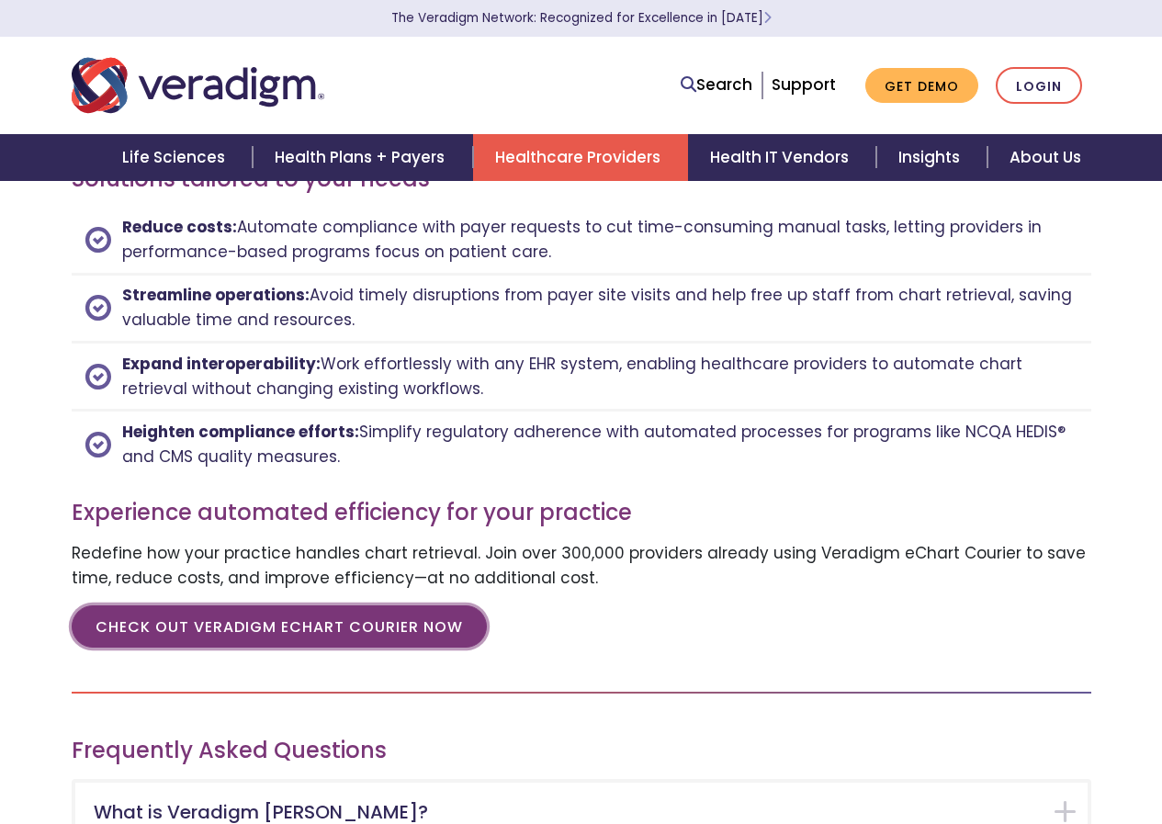
click at [204, 609] on link "CHECK OUT VERADIGM ECHART COURIER NOW" at bounding box center [279, 626] width 415 height 42
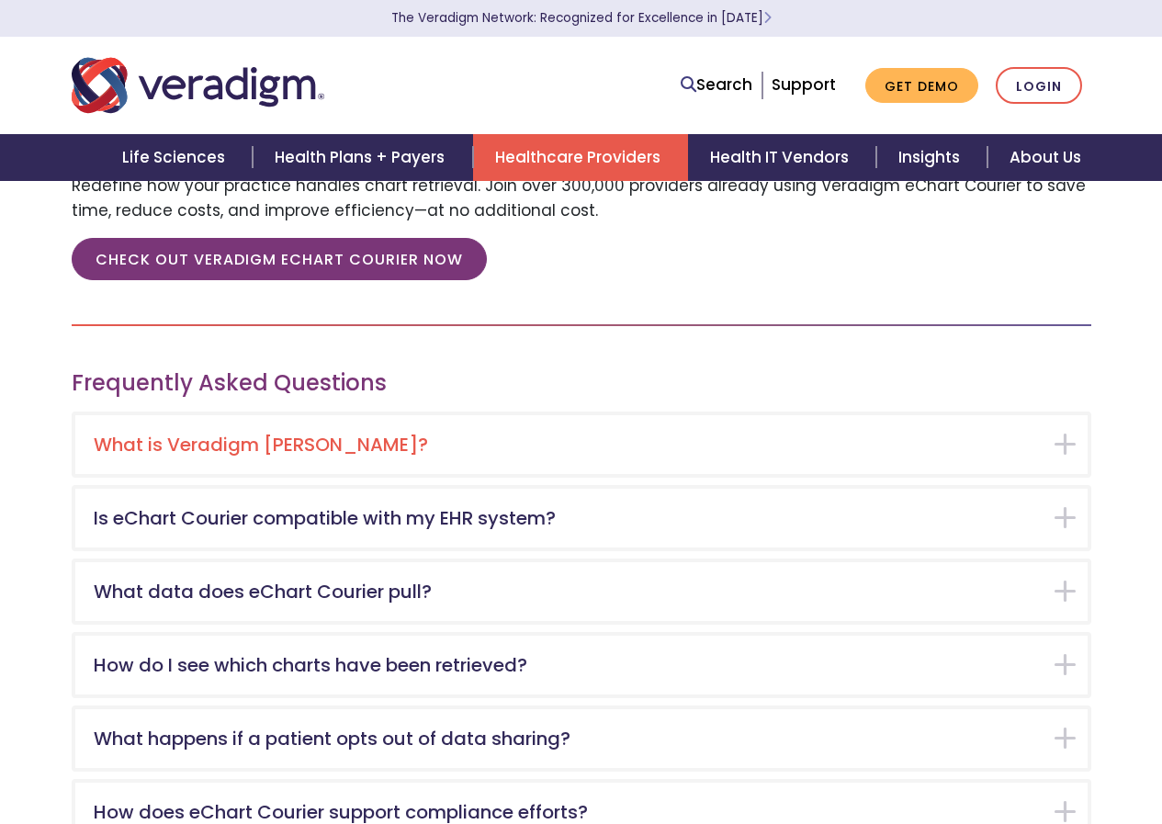
scroll to position [2665, 0]
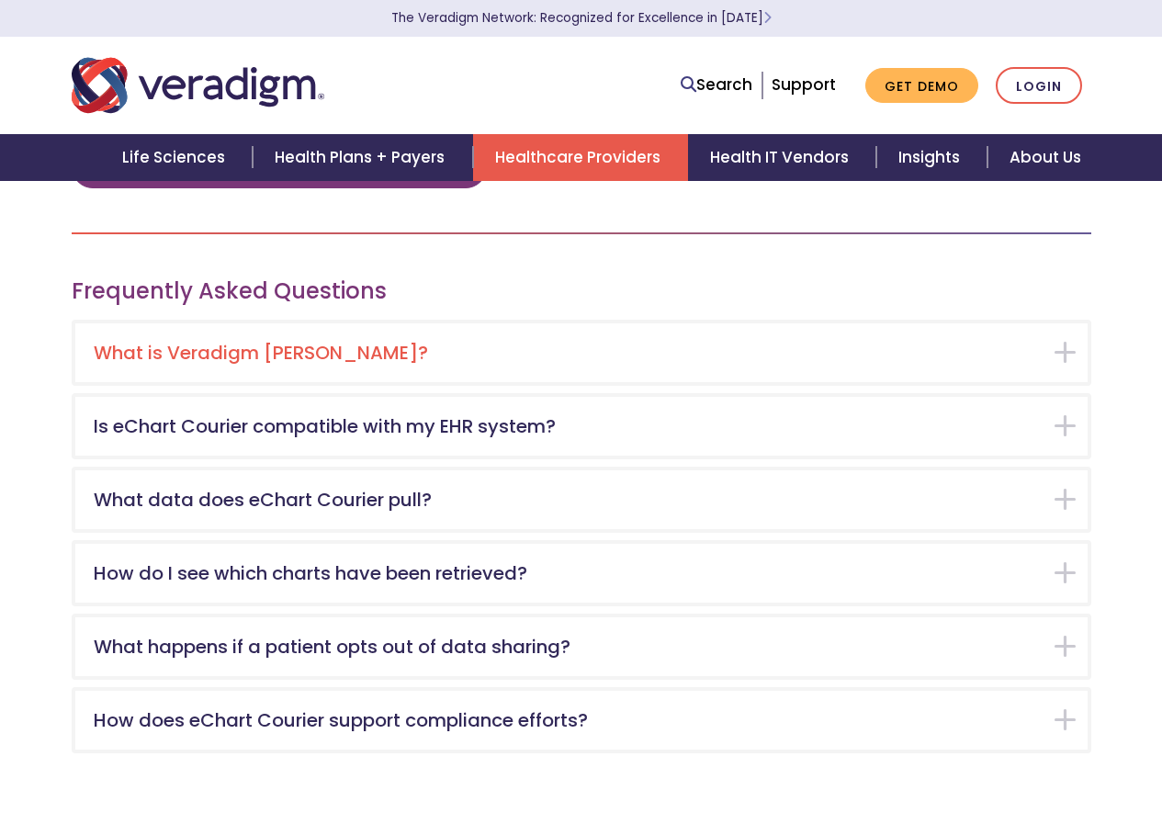
click at [567, 342] on h5 "What is Veradigm eChart Courier?" at bounding box center [568, 353] width 948 height 22
click at [1061, 335] on div "What is Veradigm eChart Courier?" at bounding box center [581, 352] width 1013 height 59
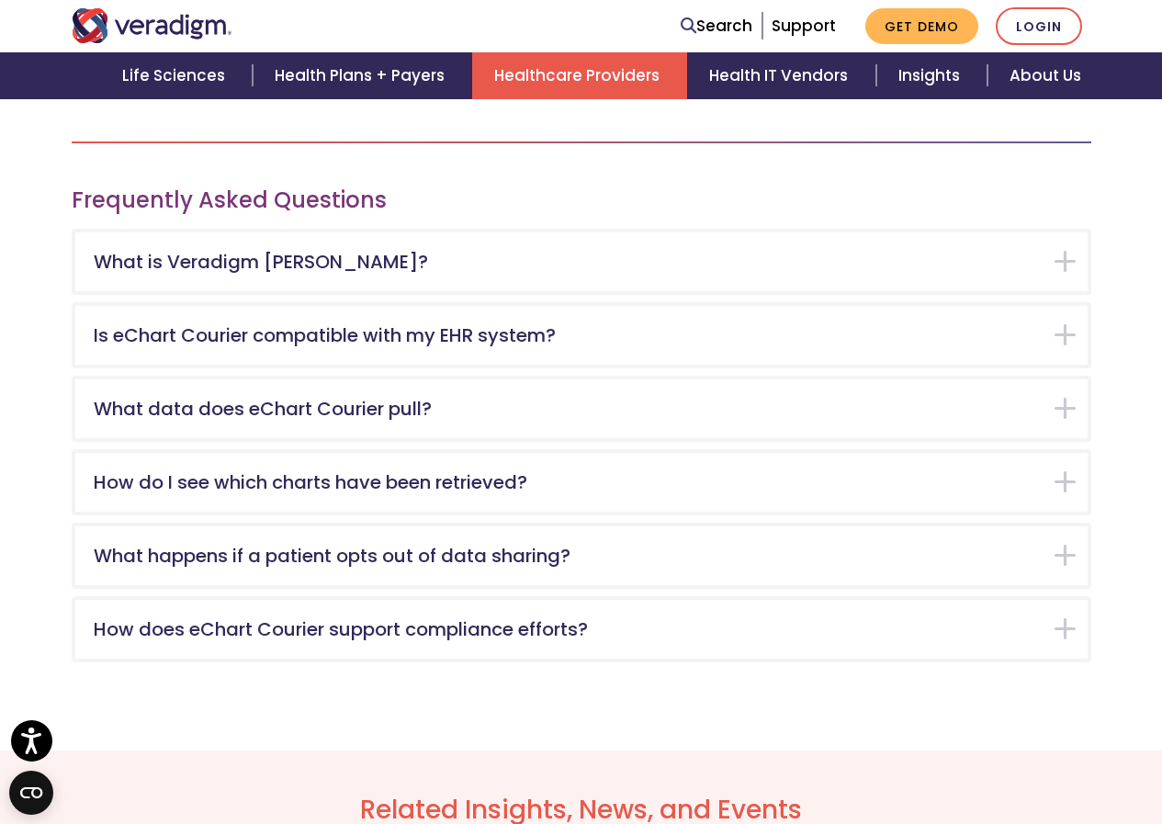
scroll to position [2664, 0]
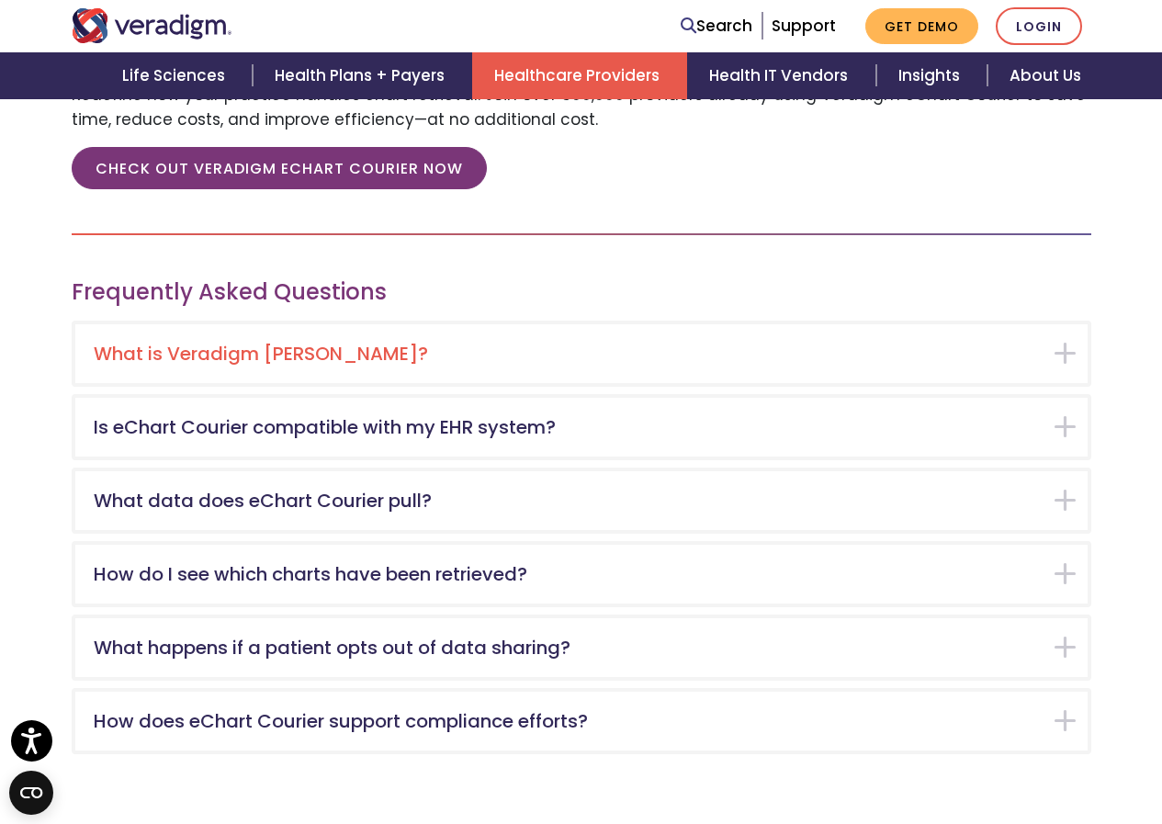
click at [277, 343] on h5 "What is Veradigm eChart Courier?" at bounding box center [568, 354] width 948 height 22
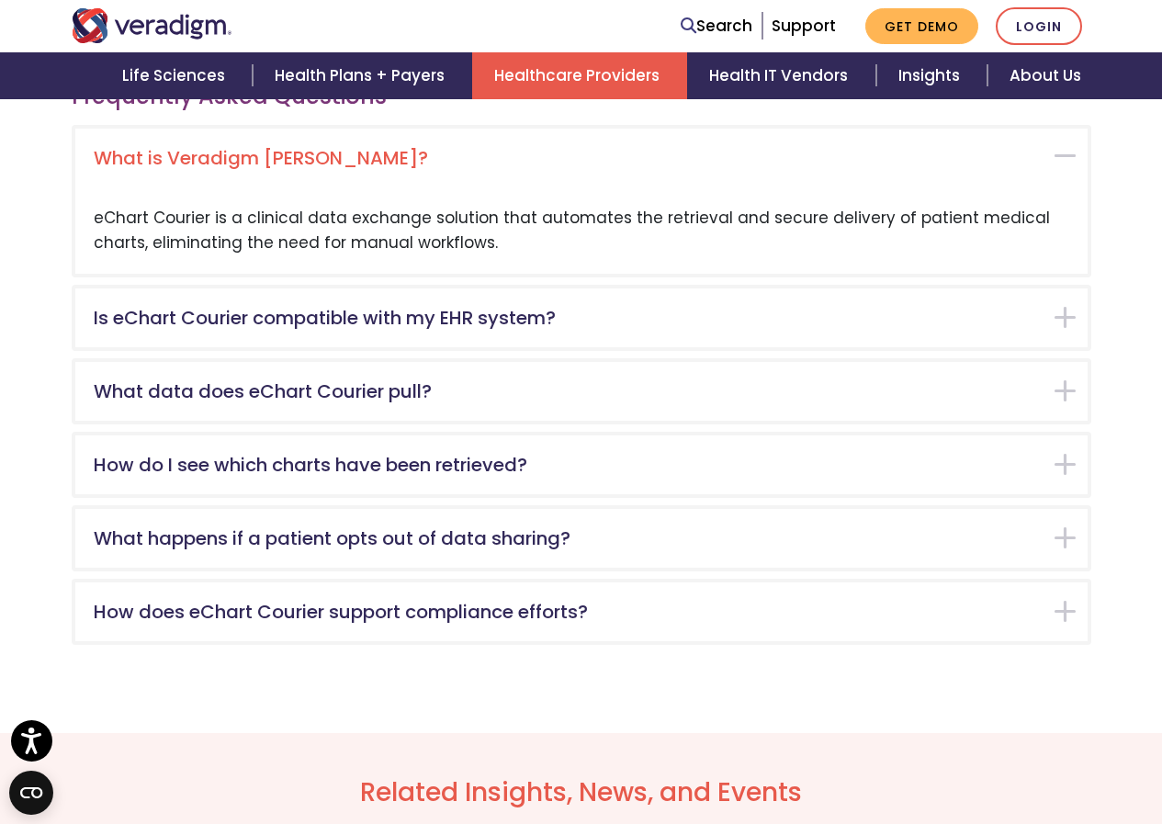
scroll to position [2865, 0]
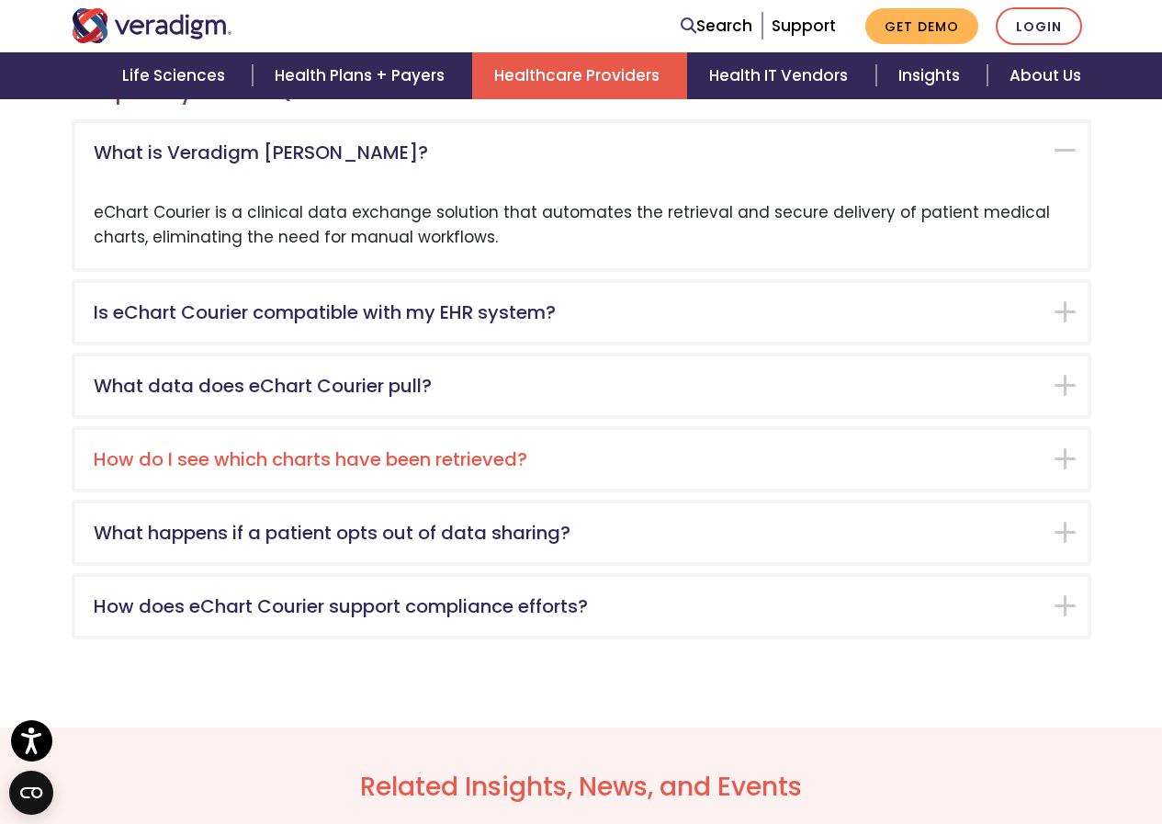
click at [266, 448] on h5 "How do I see which charts have been retrieved?" at bounding box center [568, 459] width 948 height 22
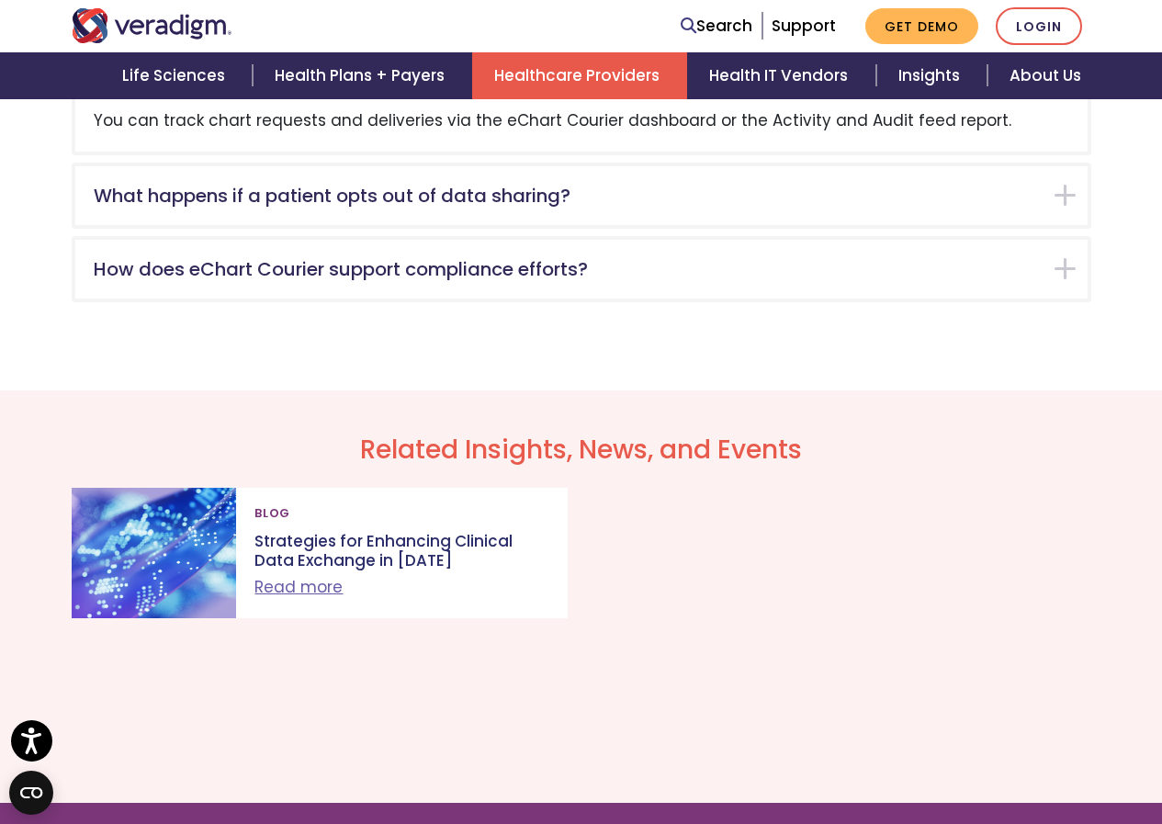
scroll to position [3085, 0]
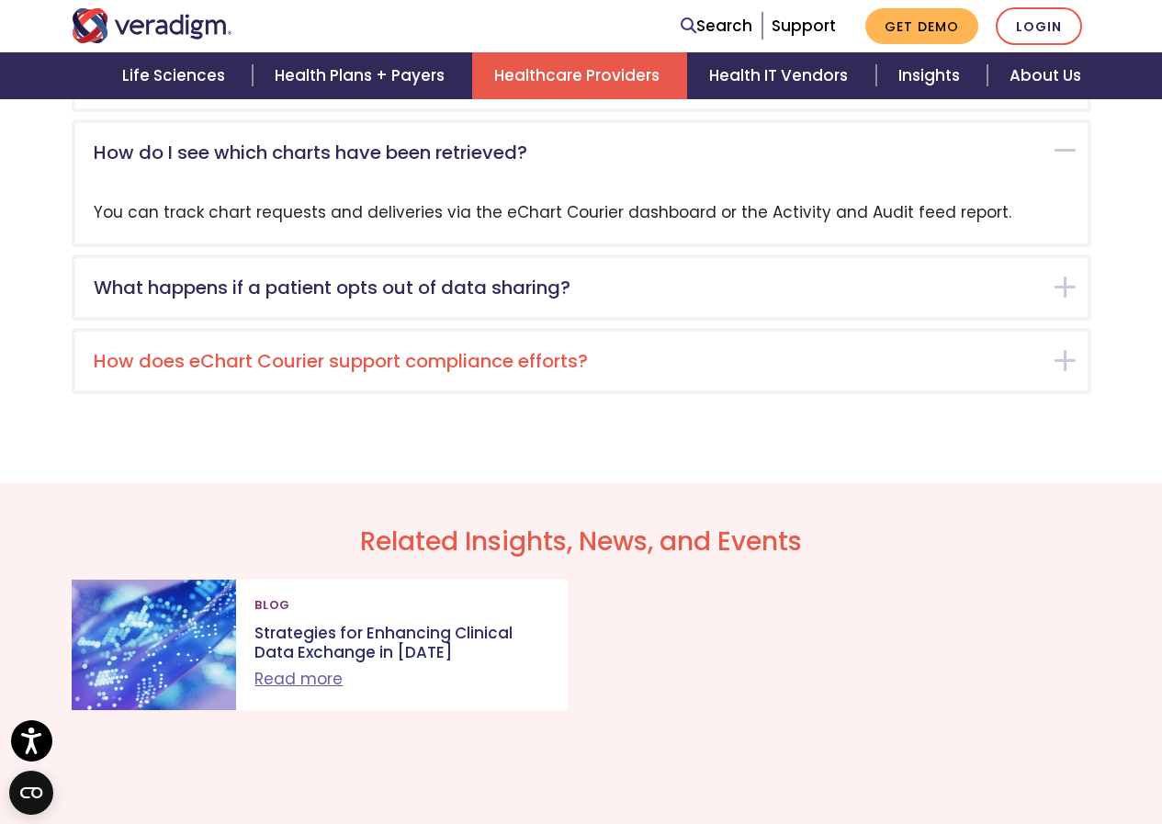
click at [266, 350] on h5 "How does eChart Courier support compliance efforts?" at bounding box center [568, 361] width 948 height 22
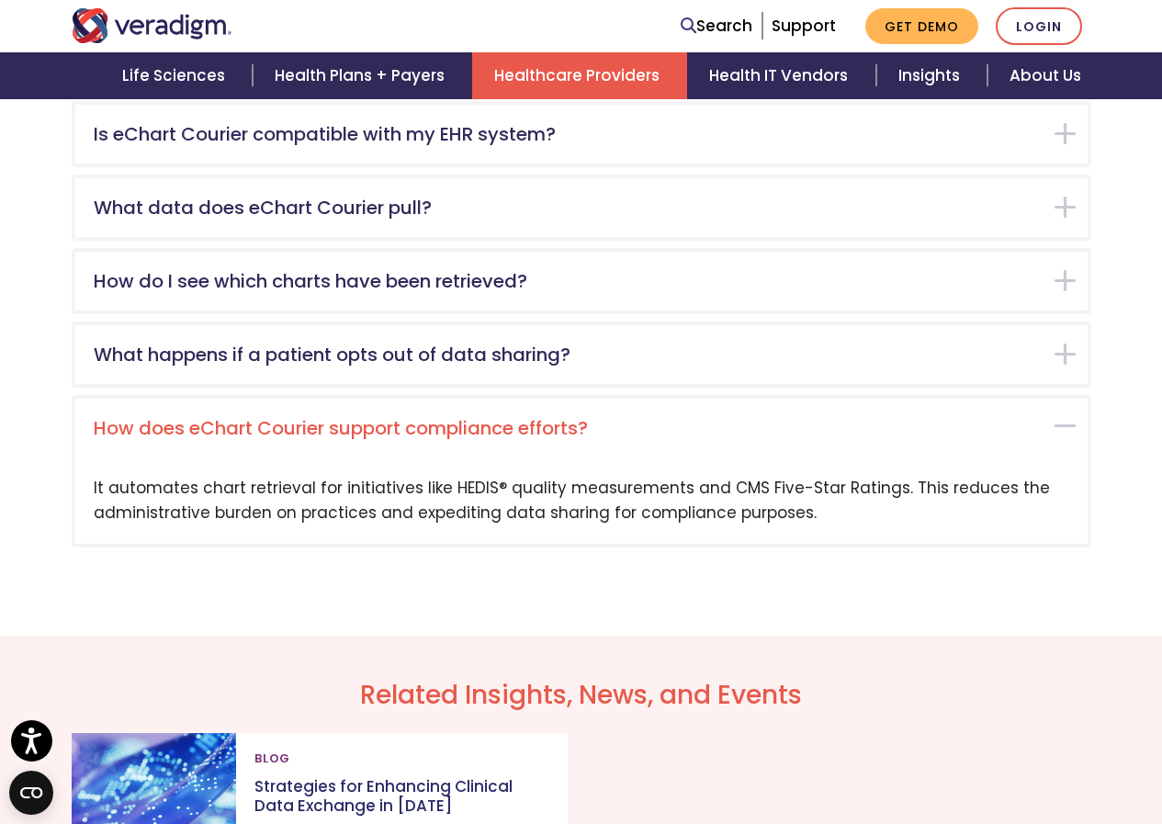
scroll to position [2865, 0]
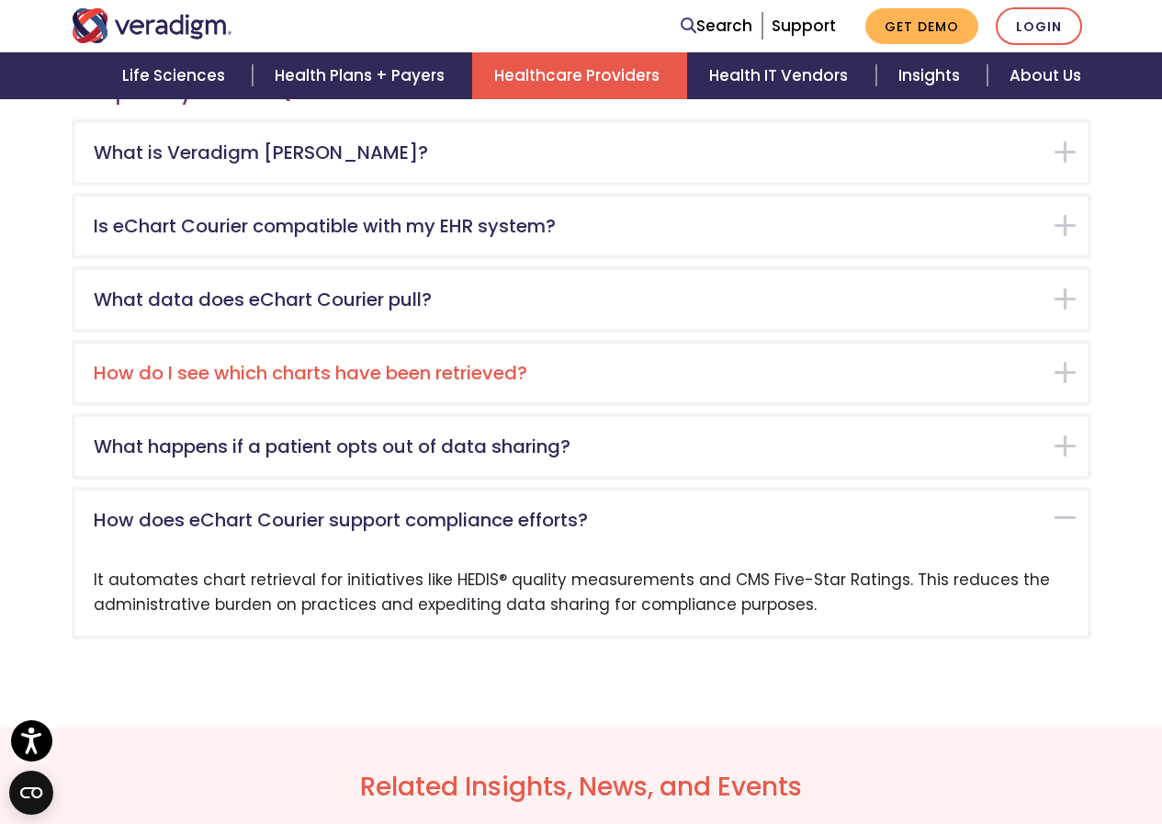
click at [185, 362] on h5 "How do I see which charts have been retrieved?" at bounding box center [568, 373] width 948 height 22
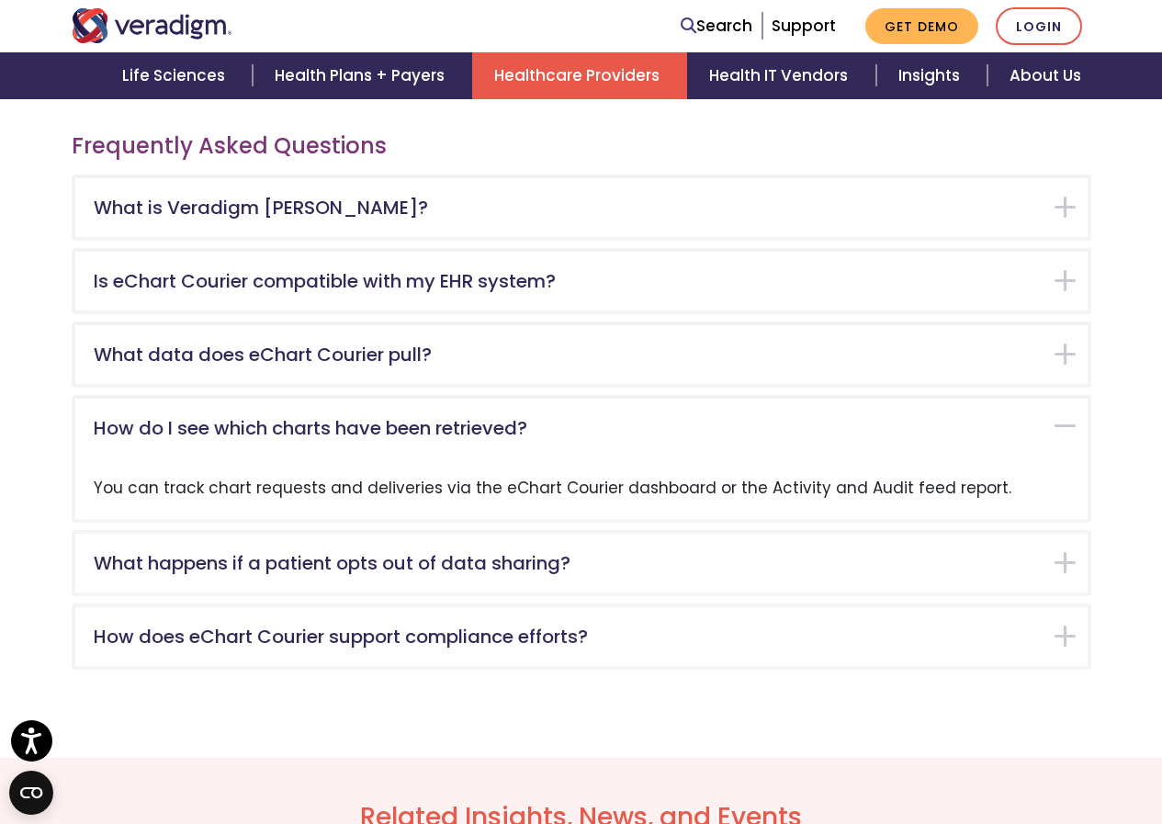
scroll to position [2718, 0]
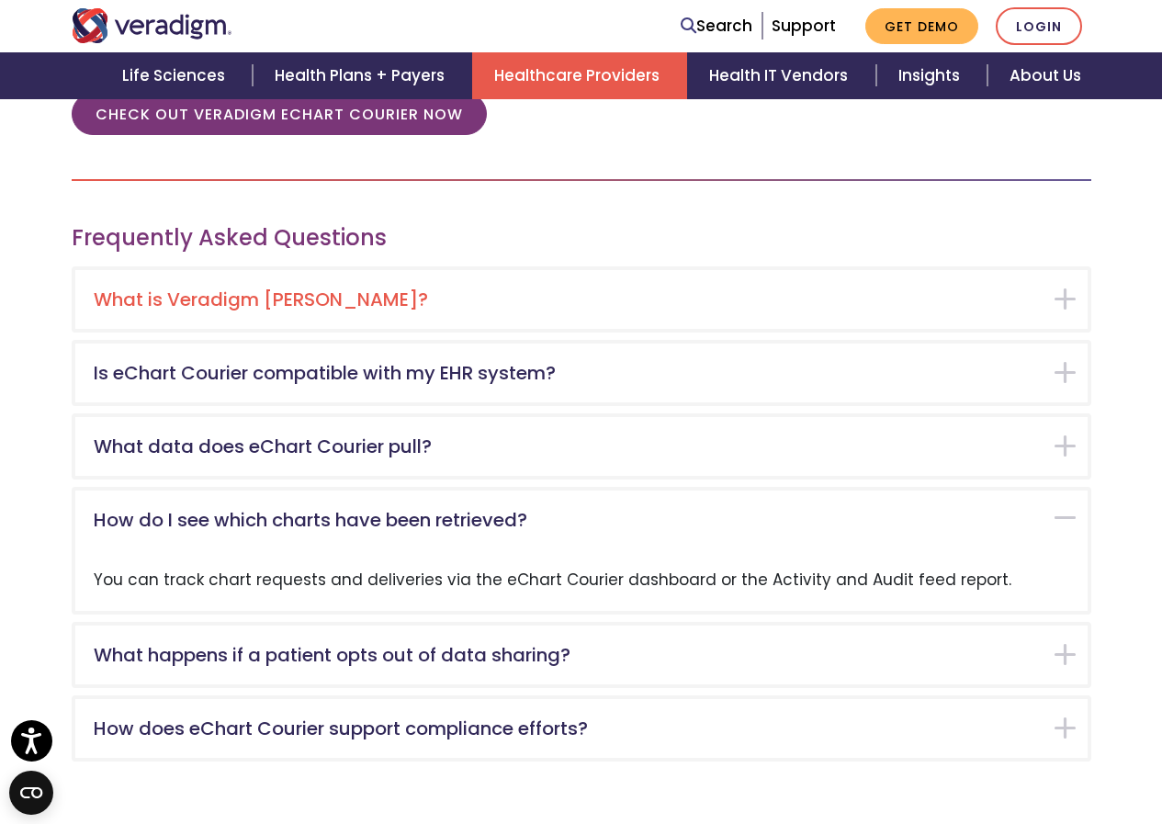
click at [220, 289] on h5 "What is Veradigm eChart Courier?" at bounding box center [568, 300] width 948 height 22
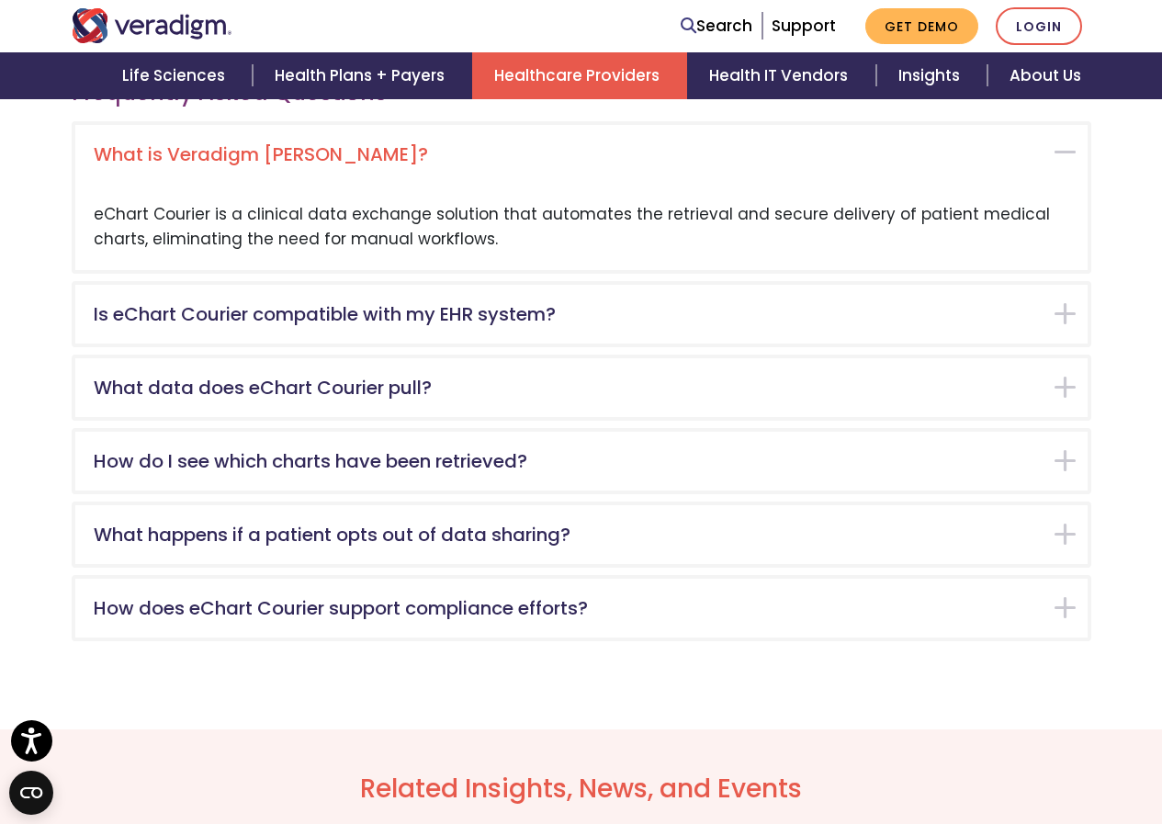
scroll to position [2865, 0]
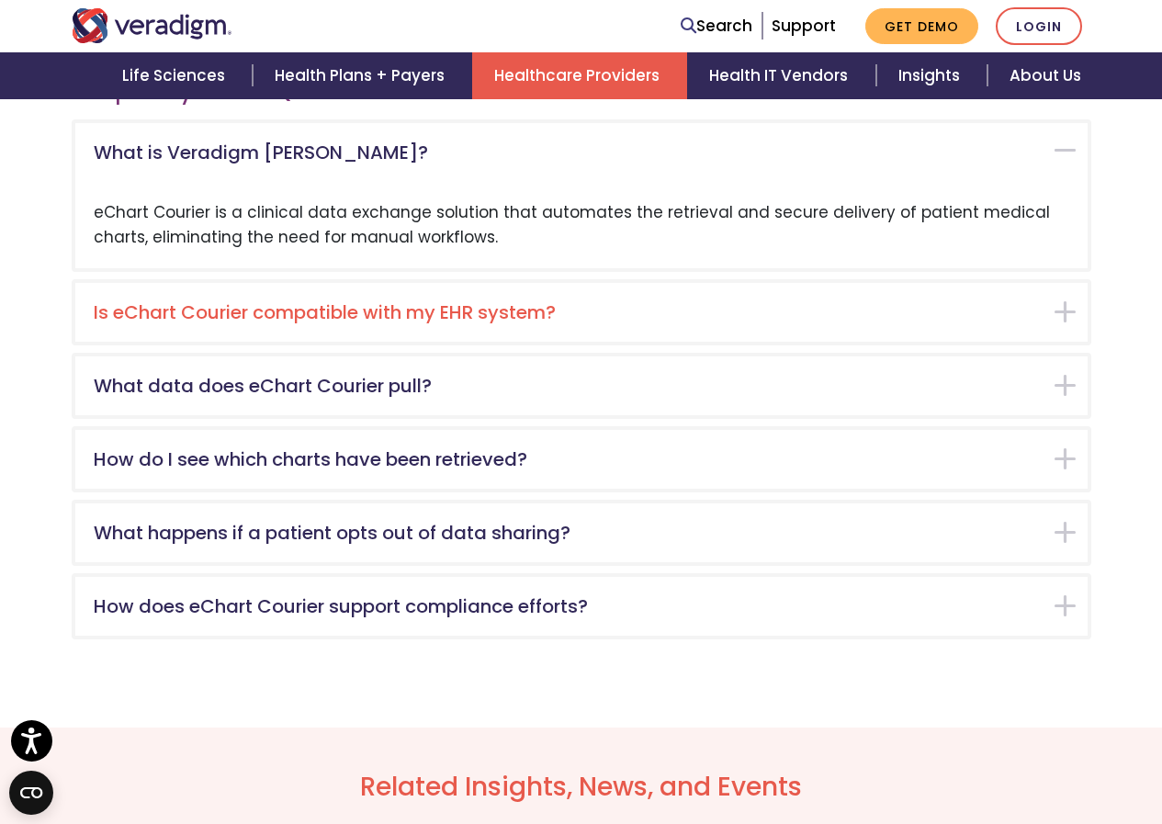
click at [263, 301] on h5 "Is eChart Courier compatible with my EHR system?" at bounding box center [568, 312] width 948 height 22
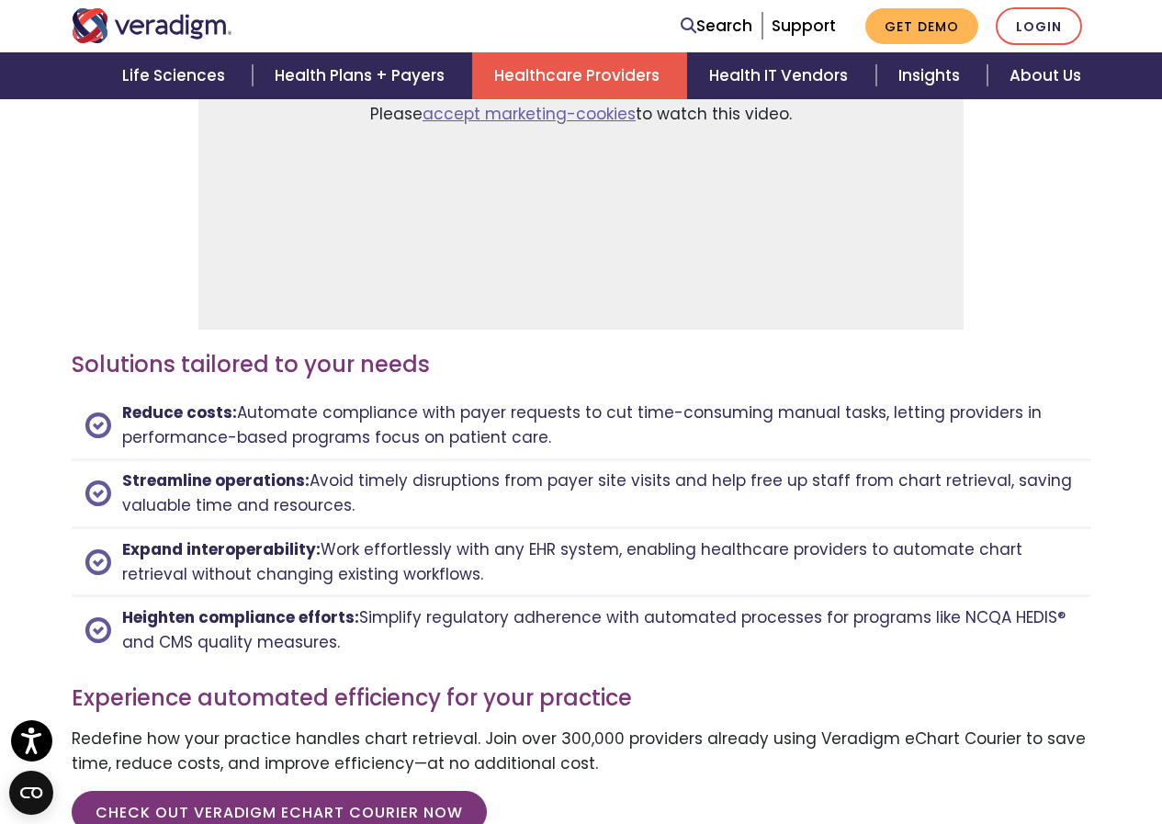
scroll to position [1652, 0]
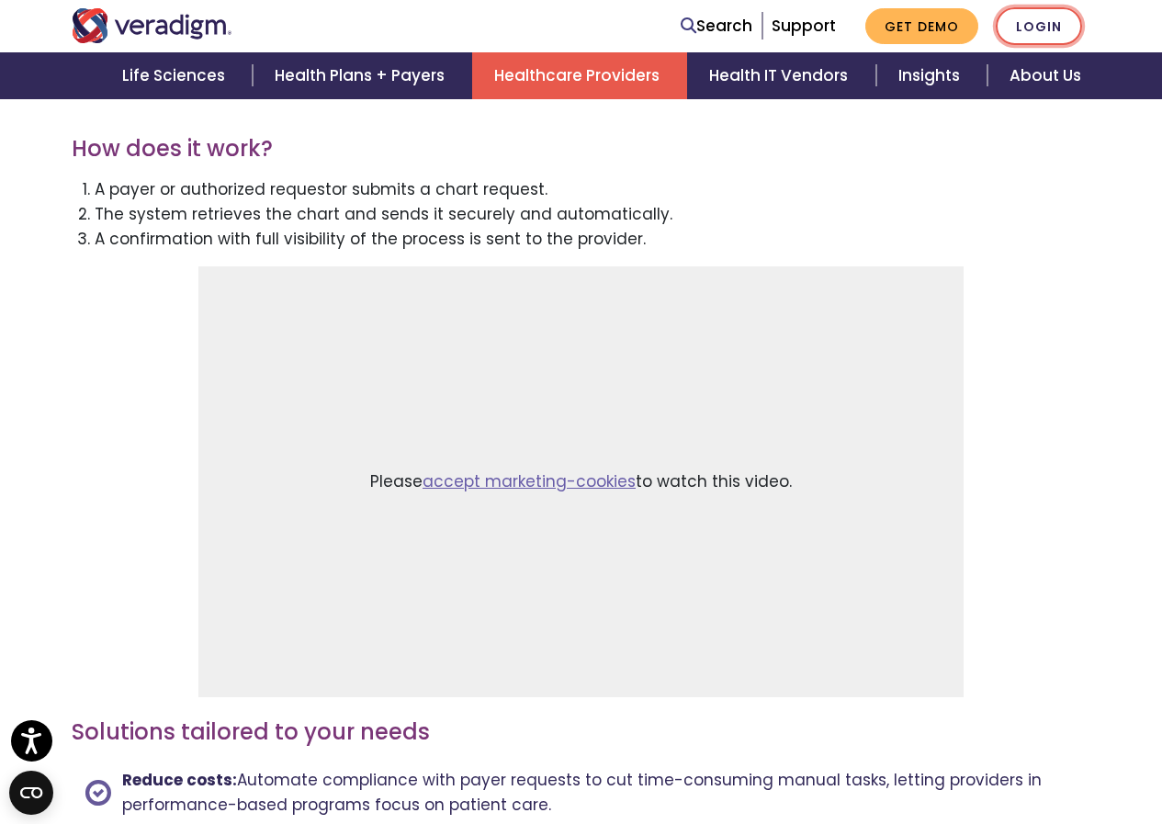
click at [1047, 19] on link "Login" at bounding box center [1039, 26] width 86 height 38
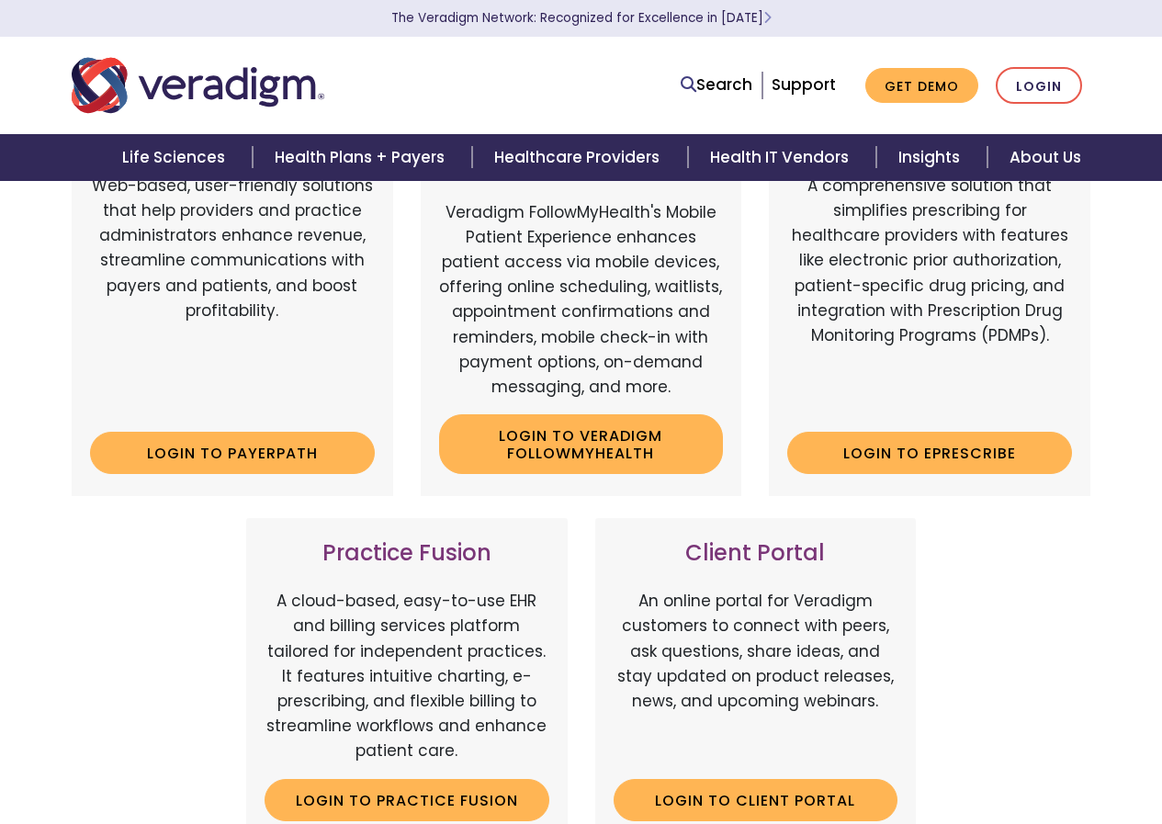
scroll to position [368, 0]
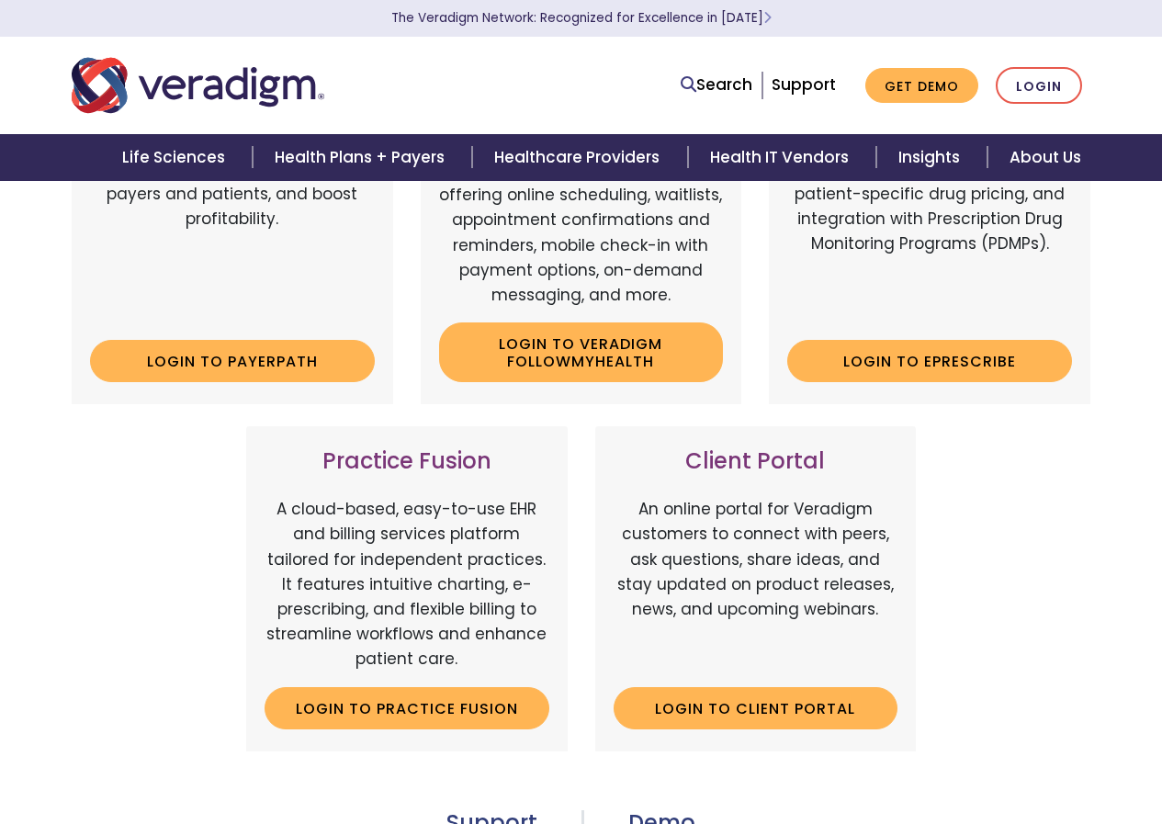
click at [72, 662] on div "Payerpath Web-based, user-friendly solutions that help providers and practice a…" at bounding box center [581, 392] width 1047 height 763
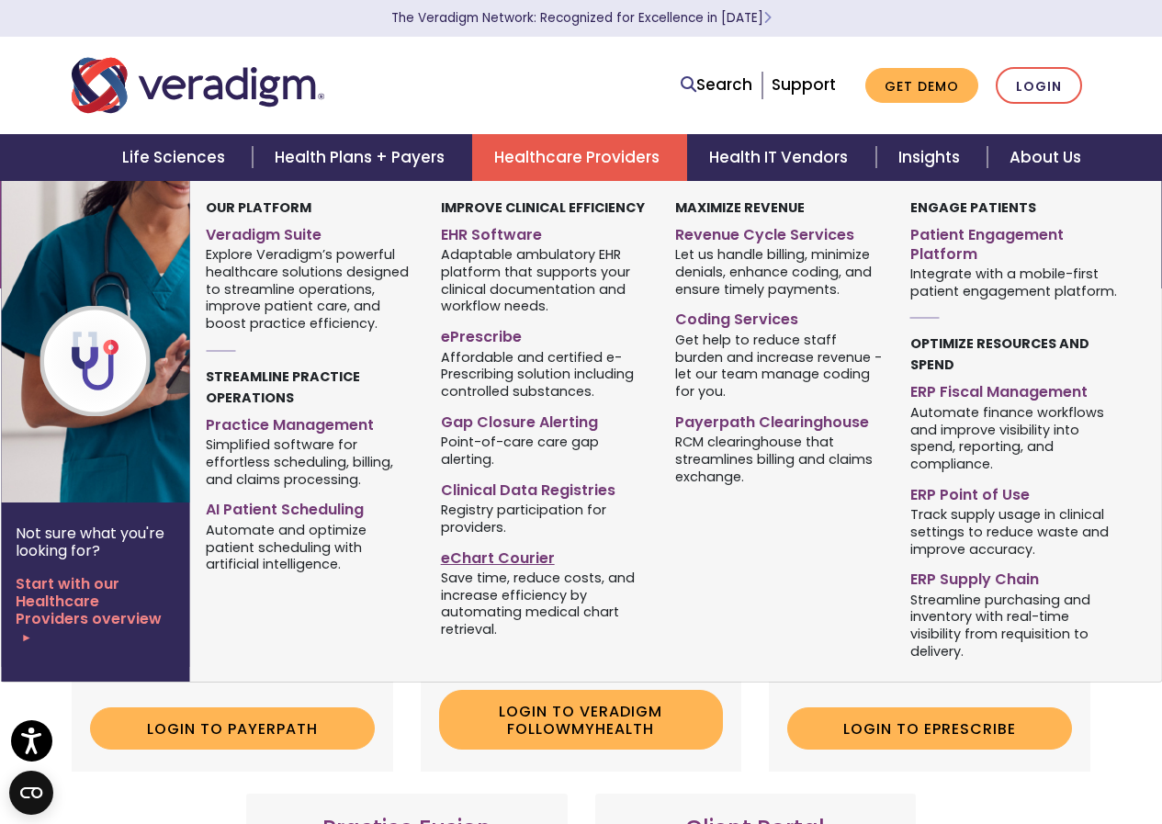
click at [501, 555] on link "eChart Courier" at bounding box center [545, 555] width 208 height 27
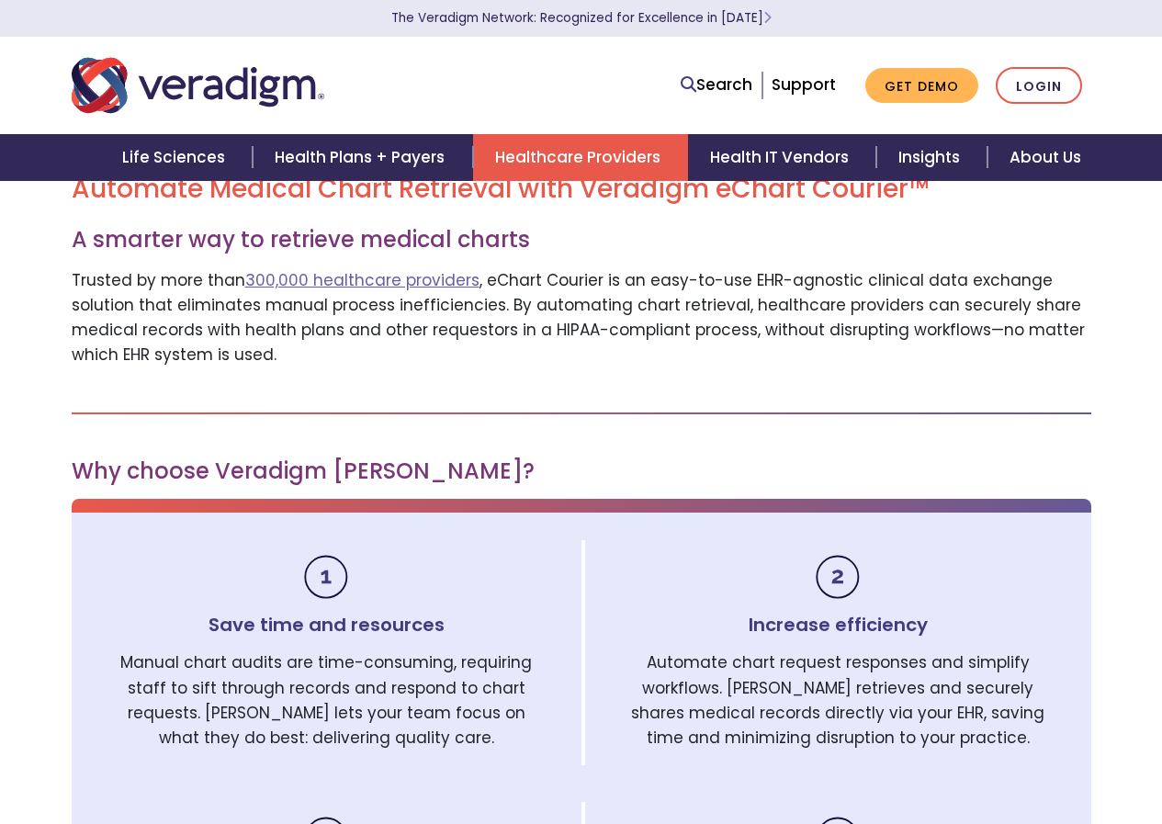
scroll to position [735, 0]
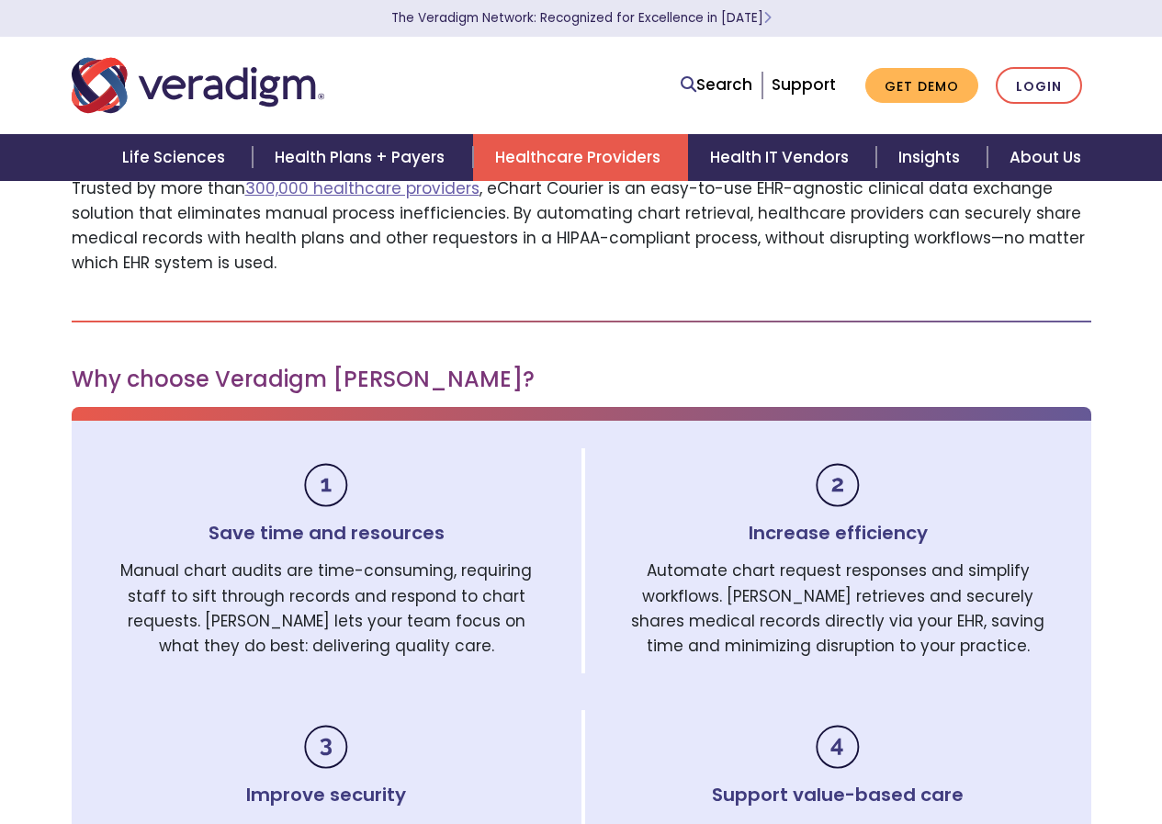
click at [287, 367] on h3 "Why choose Veradigm eChart Courier?" at bounding box center [582, 380] width 1020 height 27
click at [331, 474] on img at bounding box center [326, 485] width 74 height 74
click at [355, 522] on h4 "Save time and resources" at bounding box center [326, 533] width 435 height 22
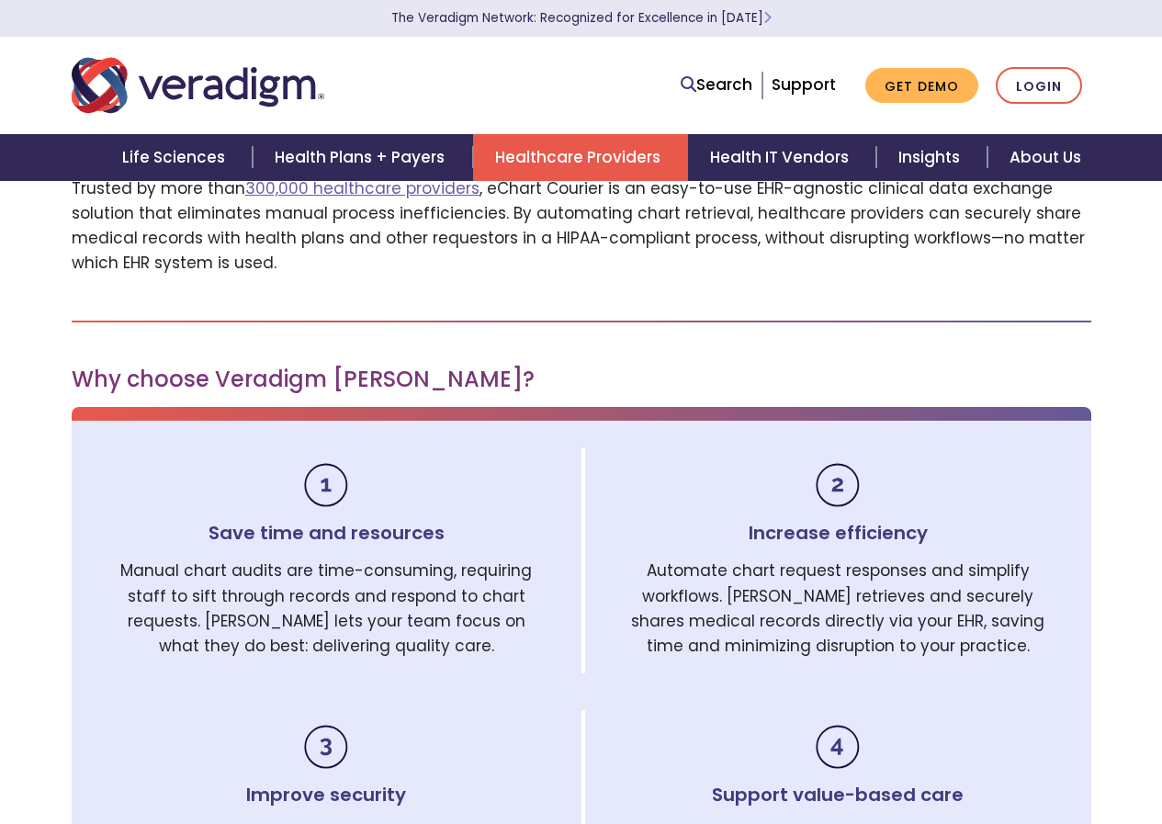
click at [355, 522] on h4 "Save time and resources" at bounding box center [326, 533] width 435 height 22
click at [371, 585] on p "Manual chart audits are time-consuming, requiring staff to sift through records…" at bounding box center [326, 609] width 435 height 100
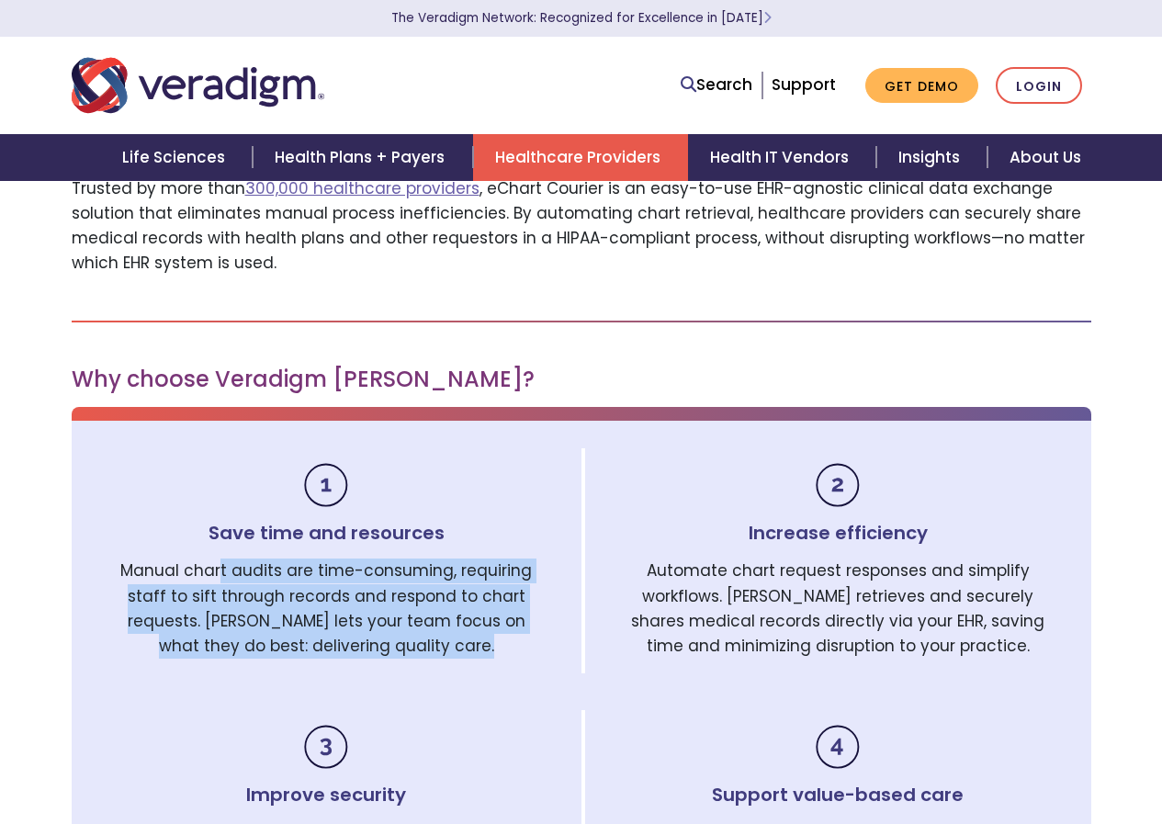
click at [371, 585] on p "Manual chart audits are time-consuming, requiring staff to sift through records…" at bounding box center [326, 609] width 435 height 100
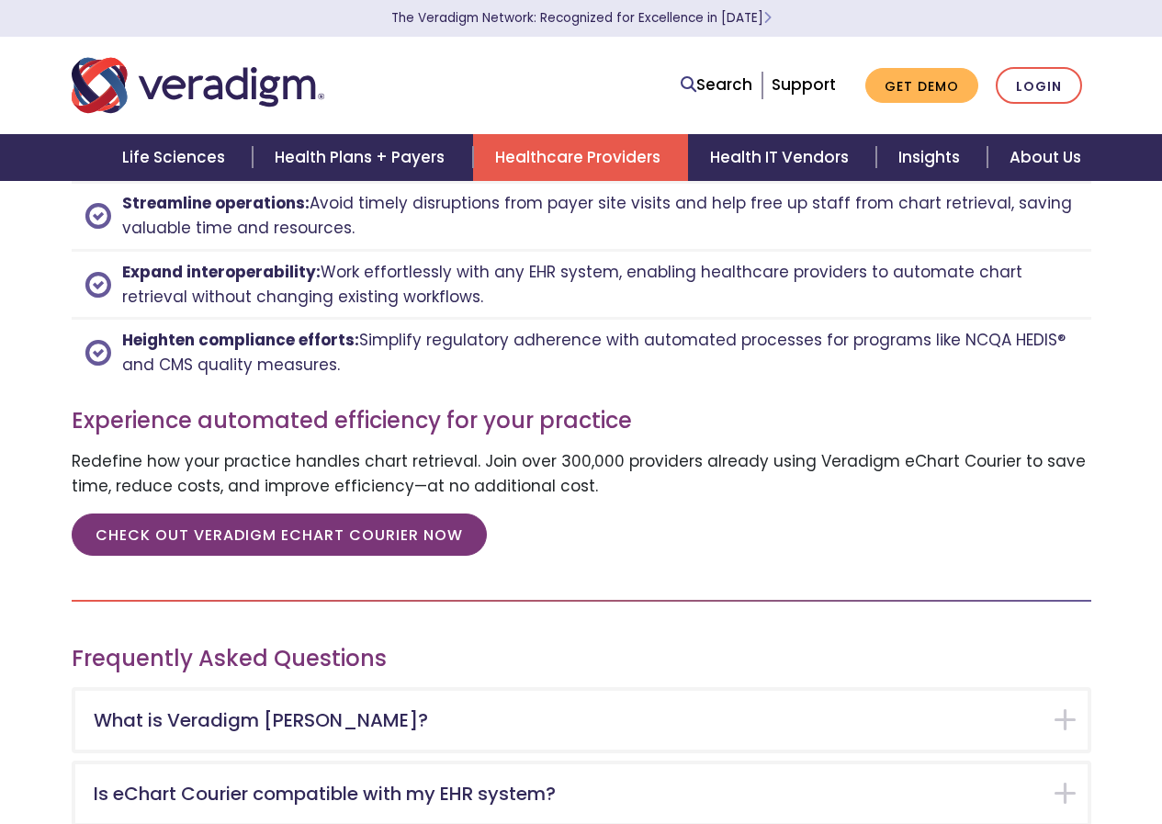
scroll to position [2481, 0]
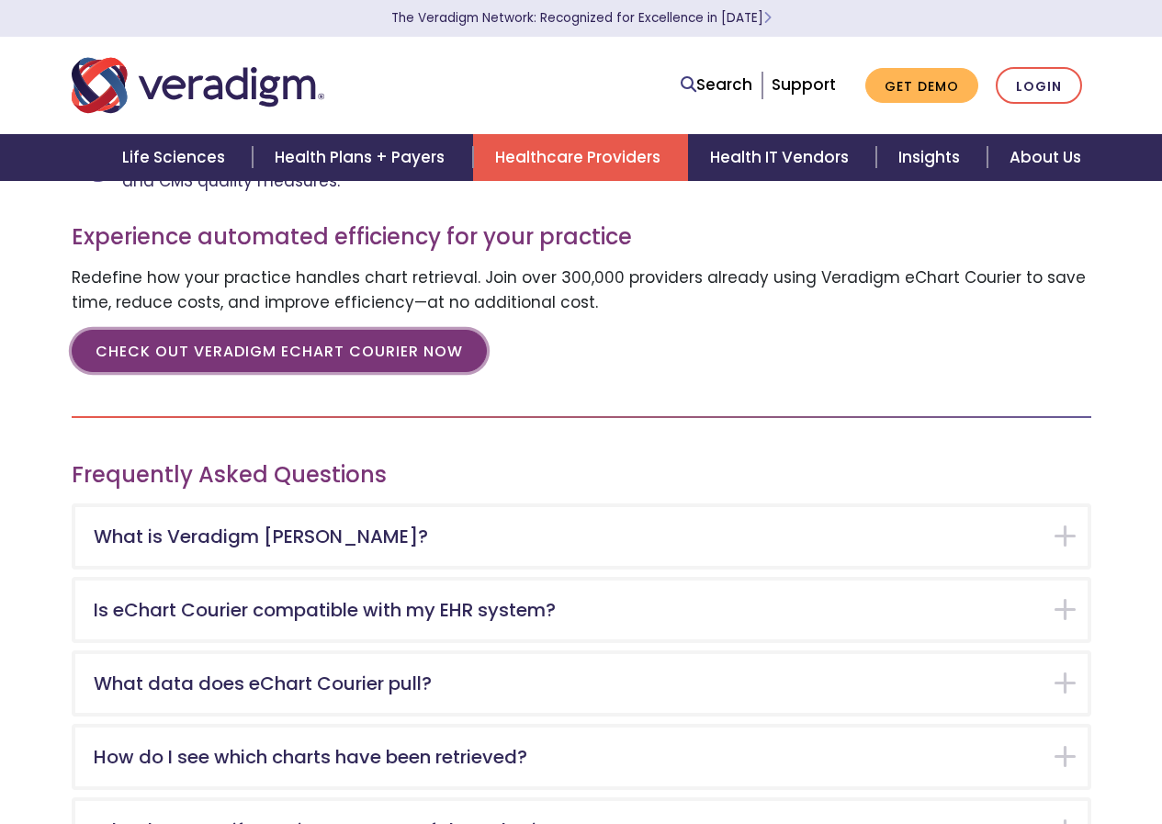
click at [294, 337] on link "CHECK OUT VERADIGM ECHART COURIER NOW" at bounding box center [279, 351] width 415 height 42
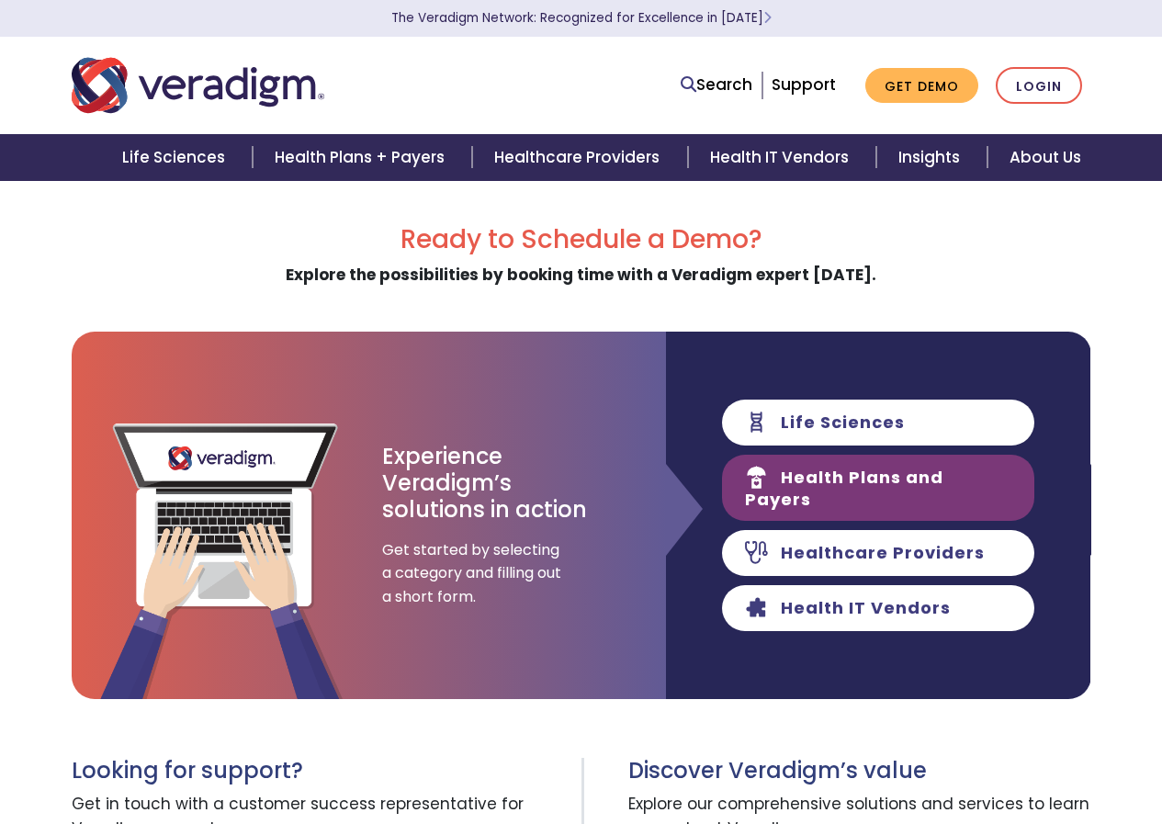
click at [855, 484] on link "Health Plans and Payers" at bounding box center [878, 488] width 312 height 66
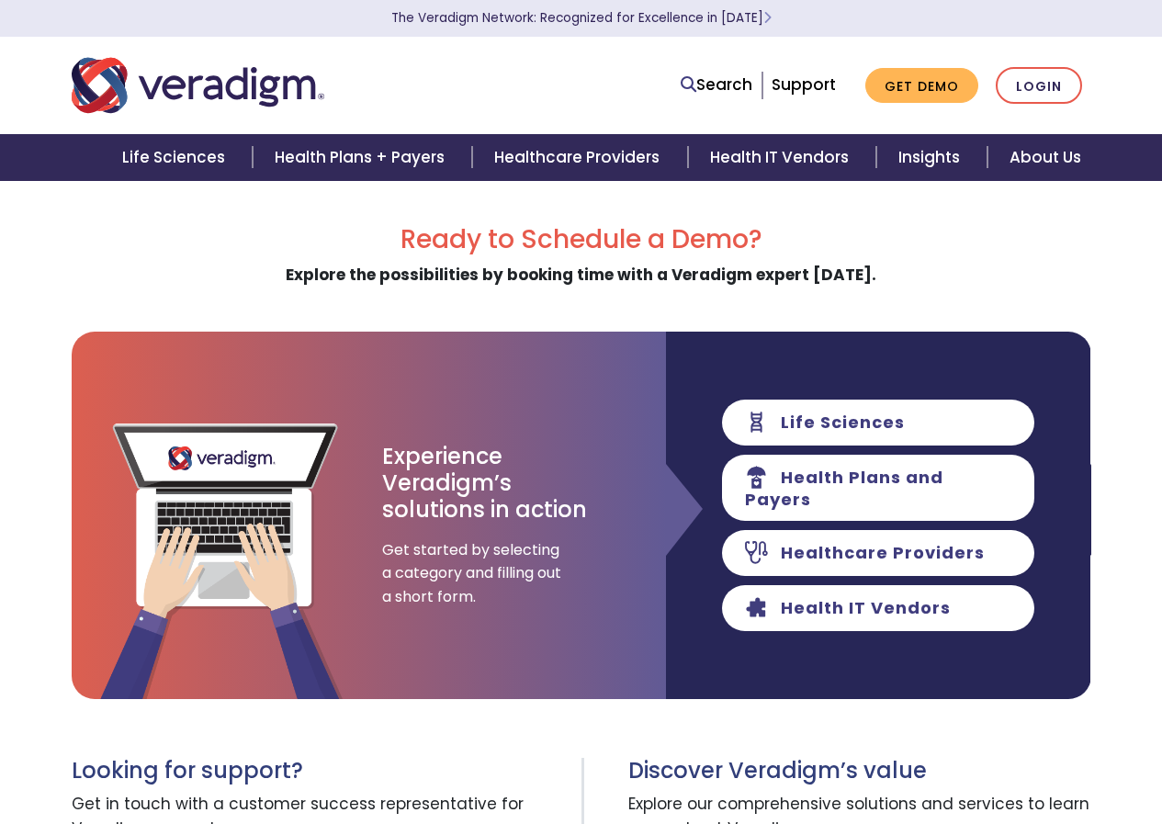
click at [85, 255] on div "Ready to Schedule a Demo? Explore the possibilities by booking time with a Vera…" at bounding box center [582, 255] width 1020 height 63
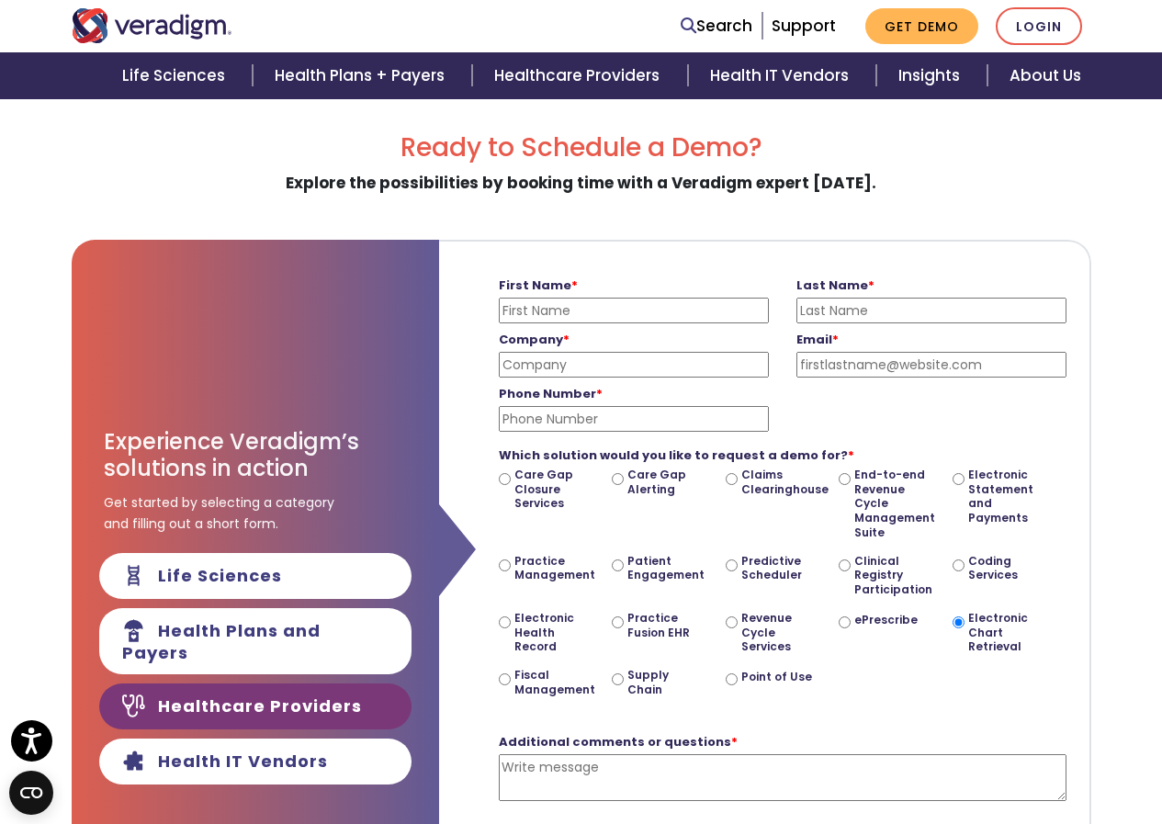
scroll to position [184, 0]
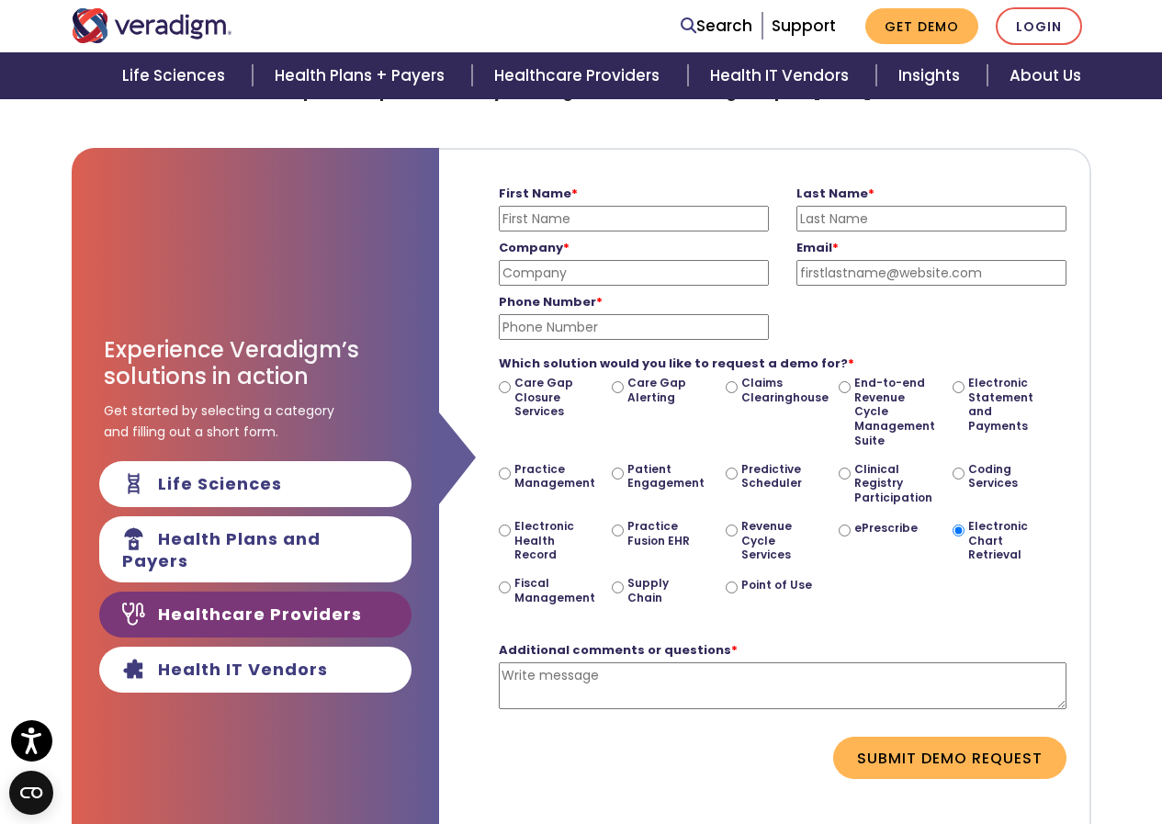
click at [520, 219] on input "First Name *" at bounding box center [634, 219] width 270 height 26
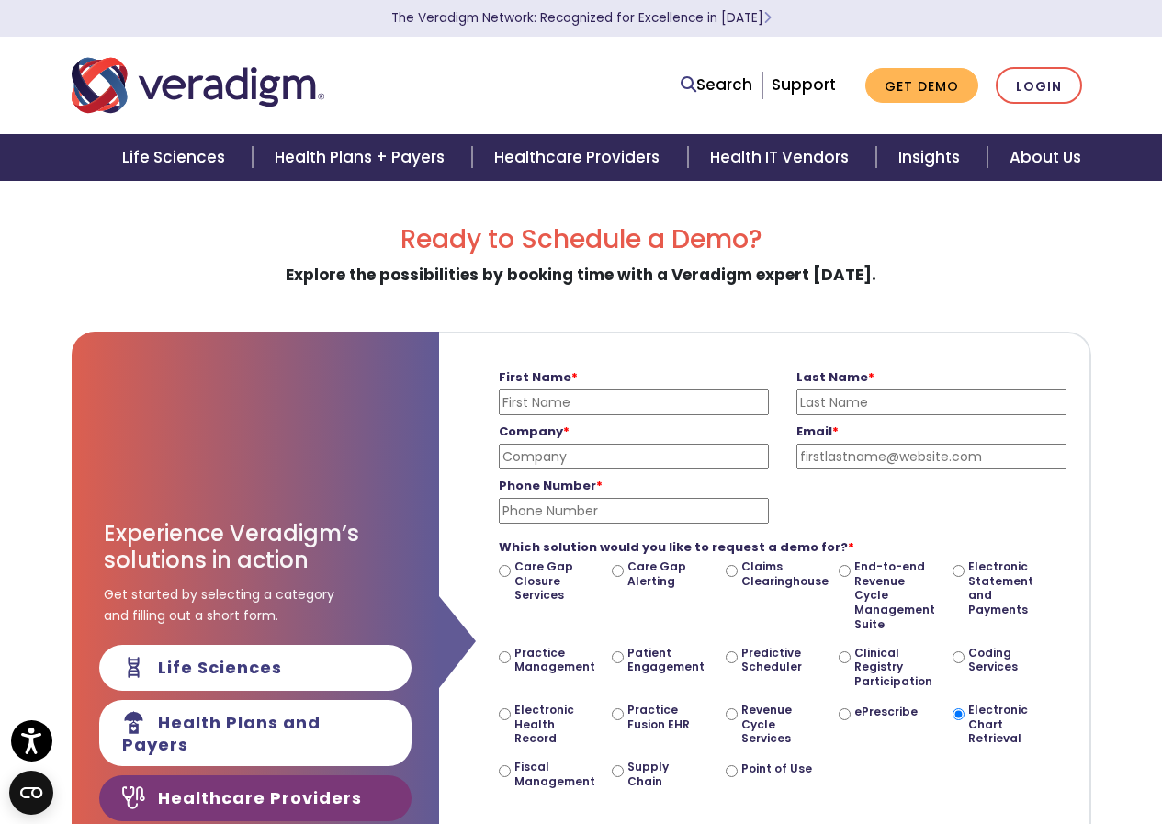
click at [550, 511] on input "Phone Number *" at bounding box center [634, 511] width 270 height 26
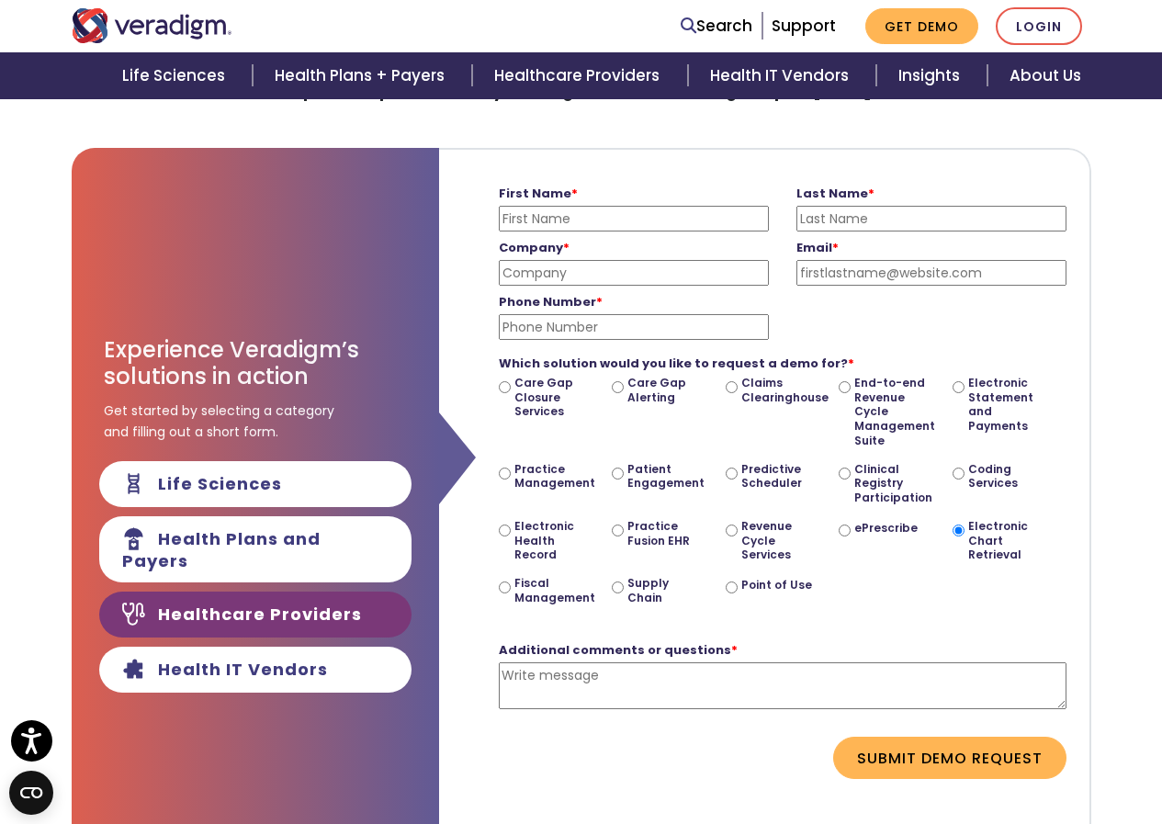
scroll to position [276, 0]
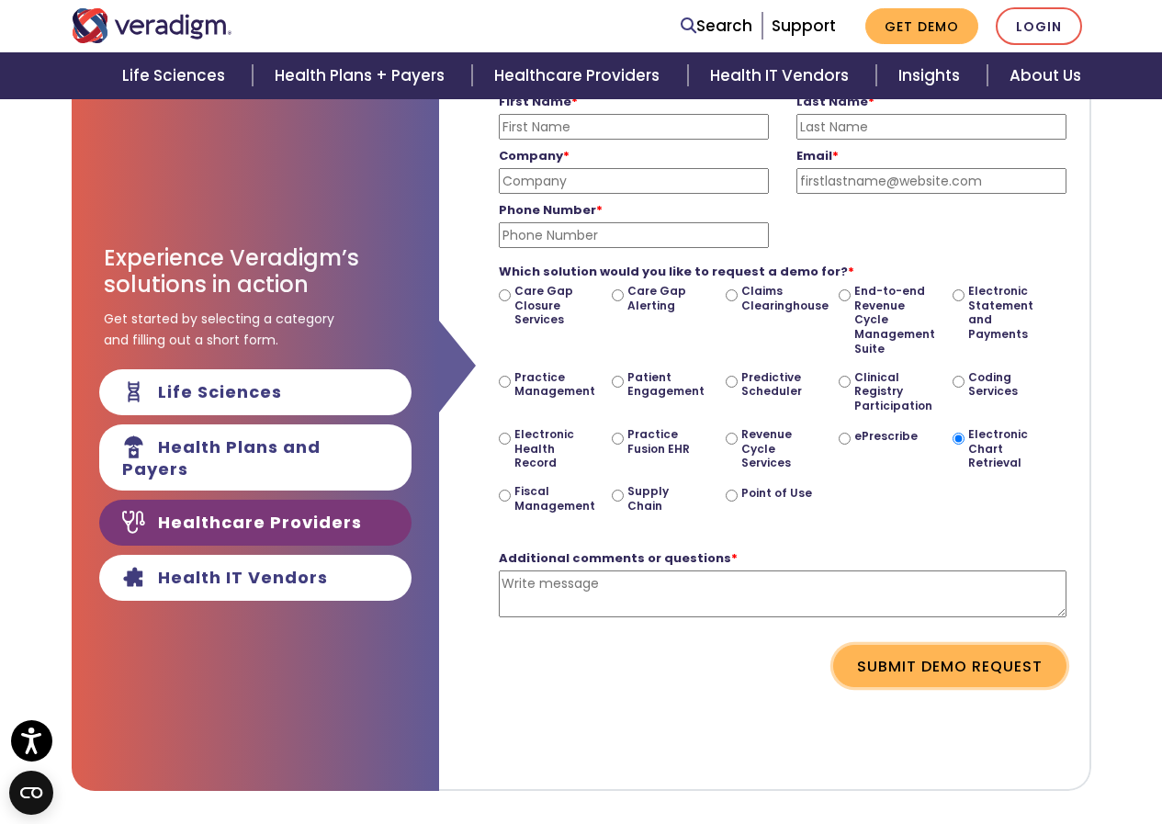
click at [930, 663] on button "Submit Demo Request" at bounding box center [949, 666] width 233 height 42
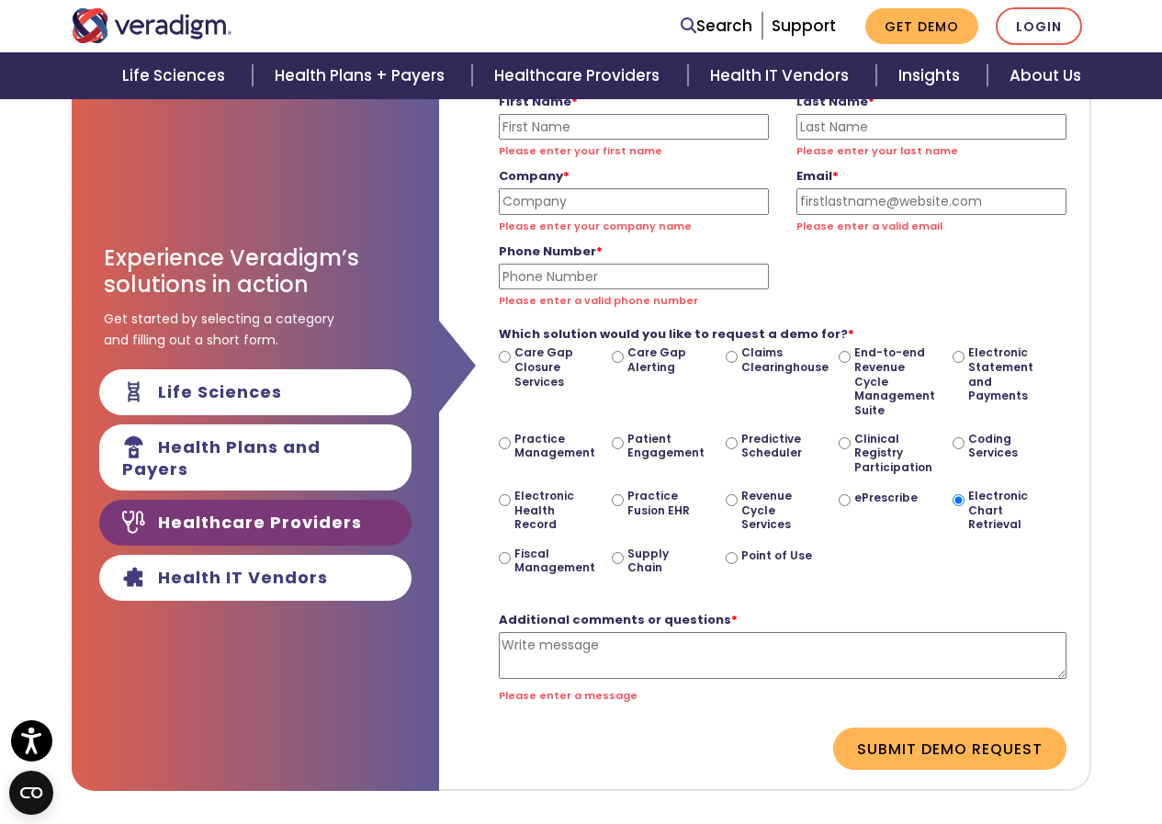
click at [552, 124] on input "First Name *" at bounding box center [634, 127] width 270 height 26
type input "a"
click at [846, 129] on input "Last Name *" at bounding box center [932, 127] width 270 height 26
type input "a"
click at [562, 196] on div "Company * Please enter your company name" at bounding box center [634, 197] width 298 height 75
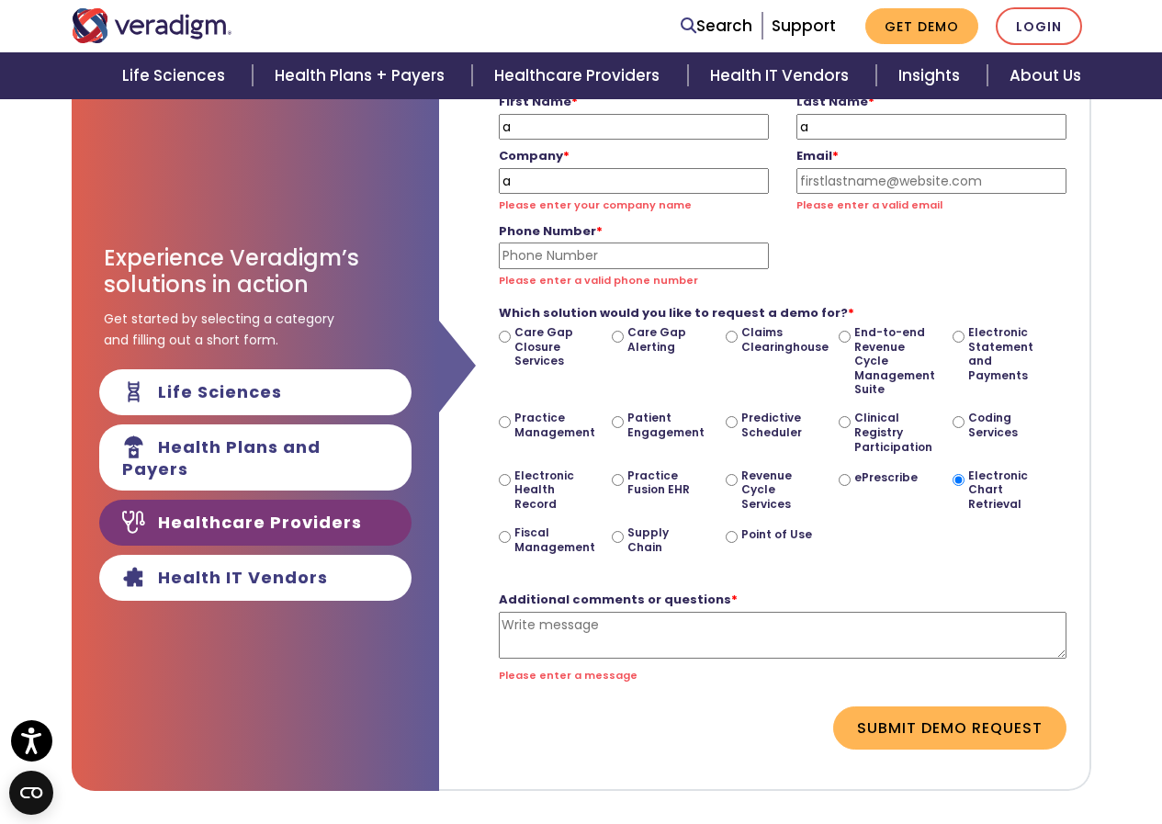
type input "a"
click at [824, 180] on input "Email *" at bounding box center [932, 181] width 270 height 26
type input "[EMAIL_ADDRESS][DOMAIN_NAME]"
click at [574, 254] on div "Phone Number * Please enter a valid phone number" at bounding box center [634, 252] width 298 height 75
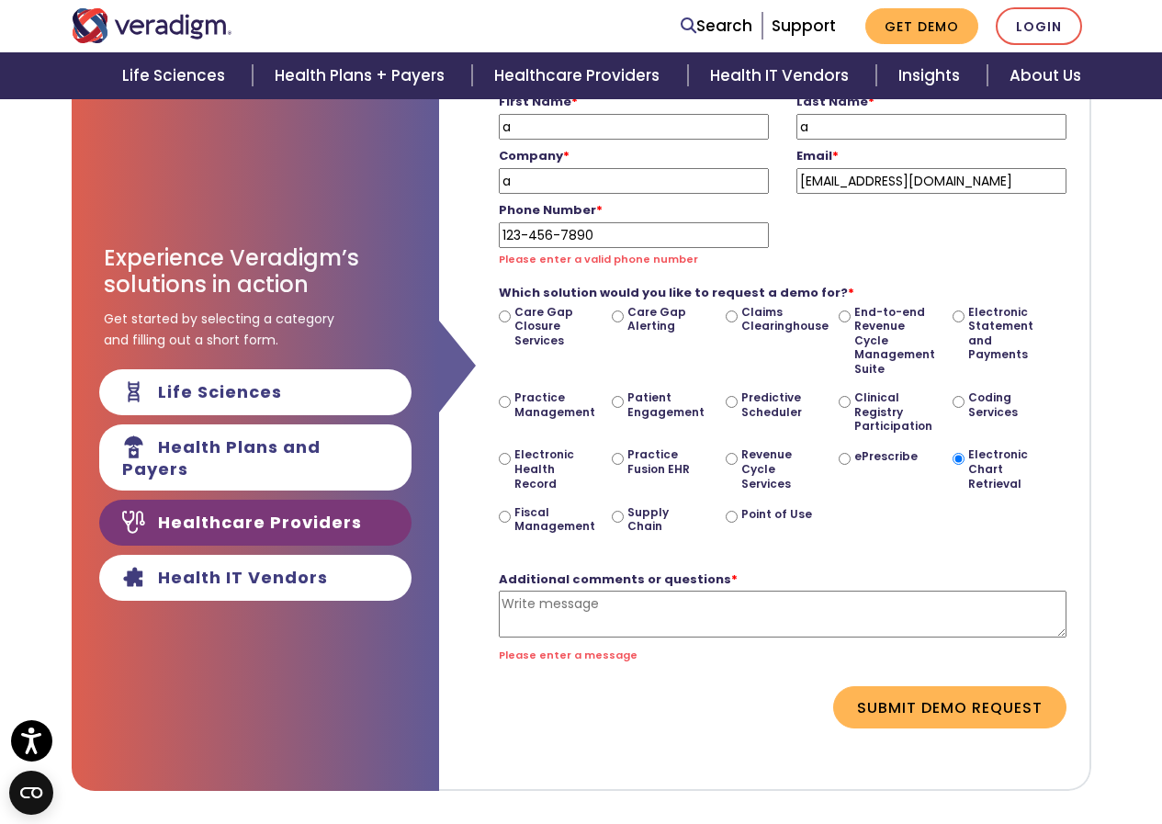
type input "123-456-7890"
click at [547, 605] on textarea "Additional comments or questions *" at bounding box center [783, 614] width 568 height 47
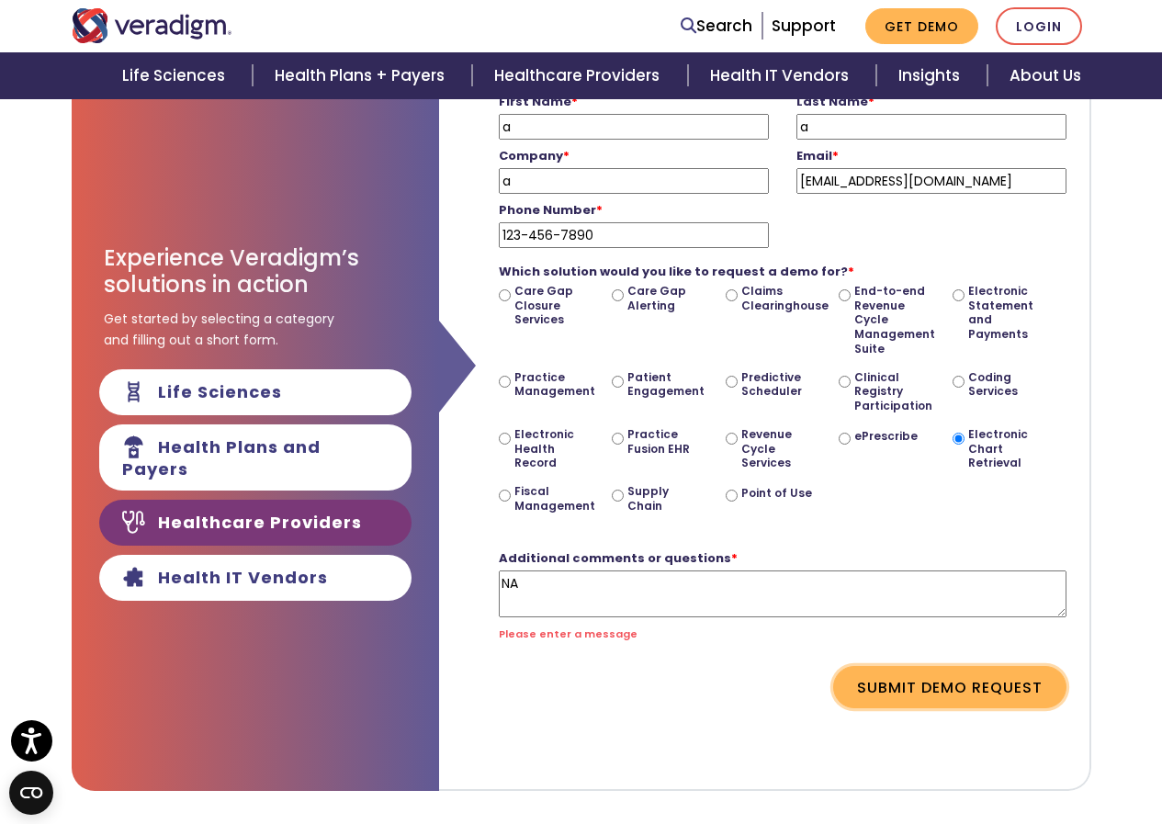
type textarea "NA"
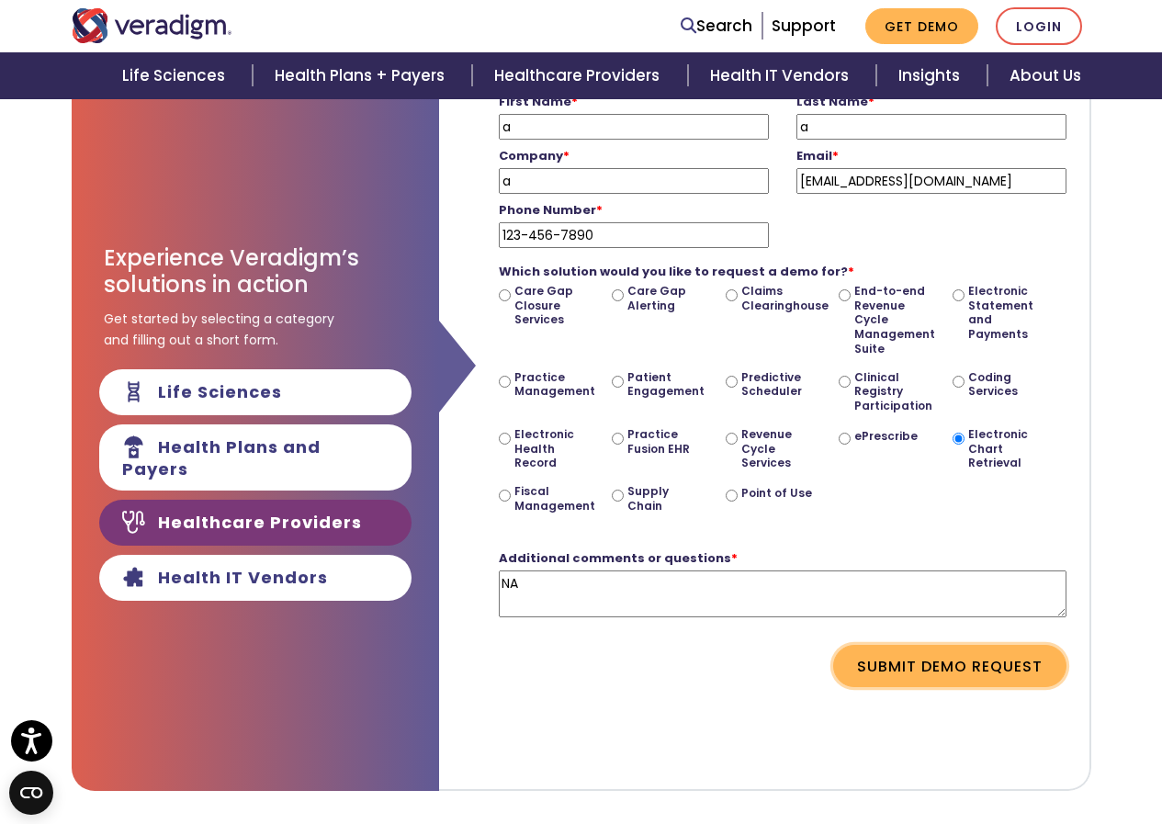
click at [952, 688] on form "First Name * a Please enter your first name Last Name * a Please enter your las…" at bounding box center [764, 387] width 623 height 658
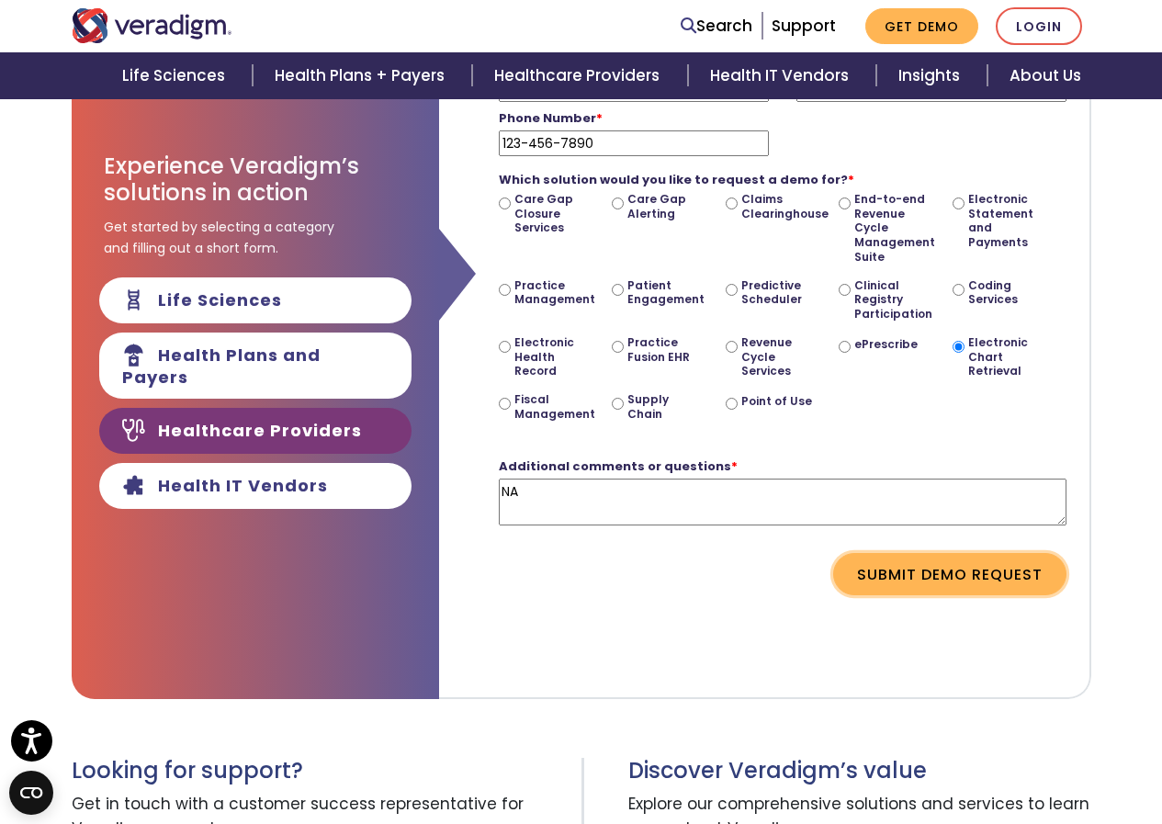
scroll to position [551, 0]
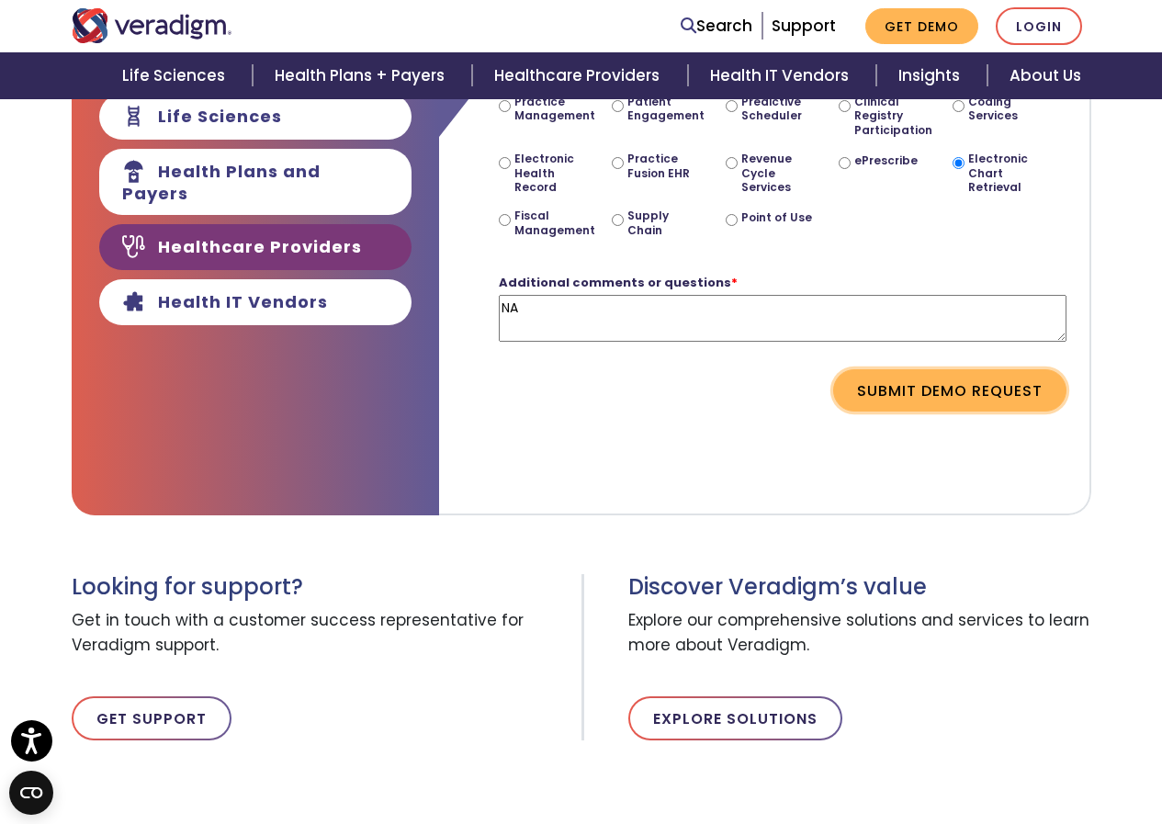
click at [943, 388] on button "Submit Demo Request" at bounding box center [949, 390] width 233 height 42
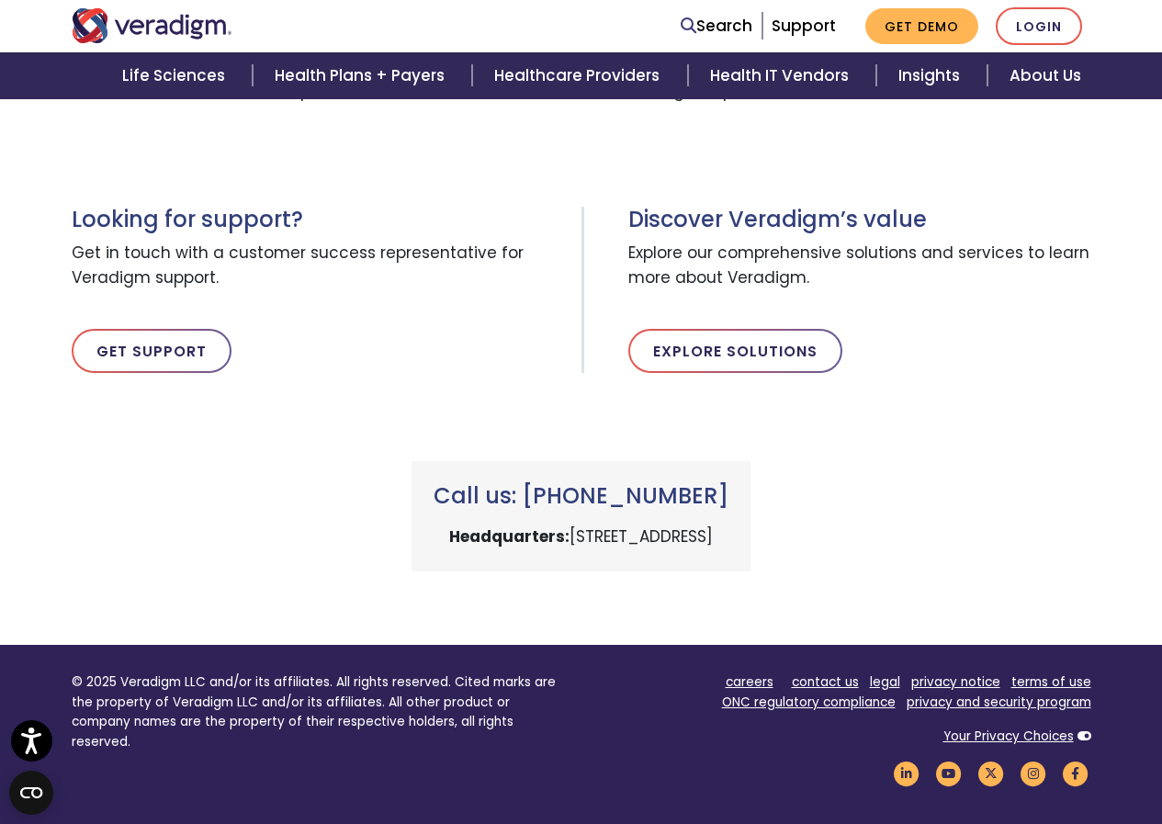
scroll to position [0, 0]
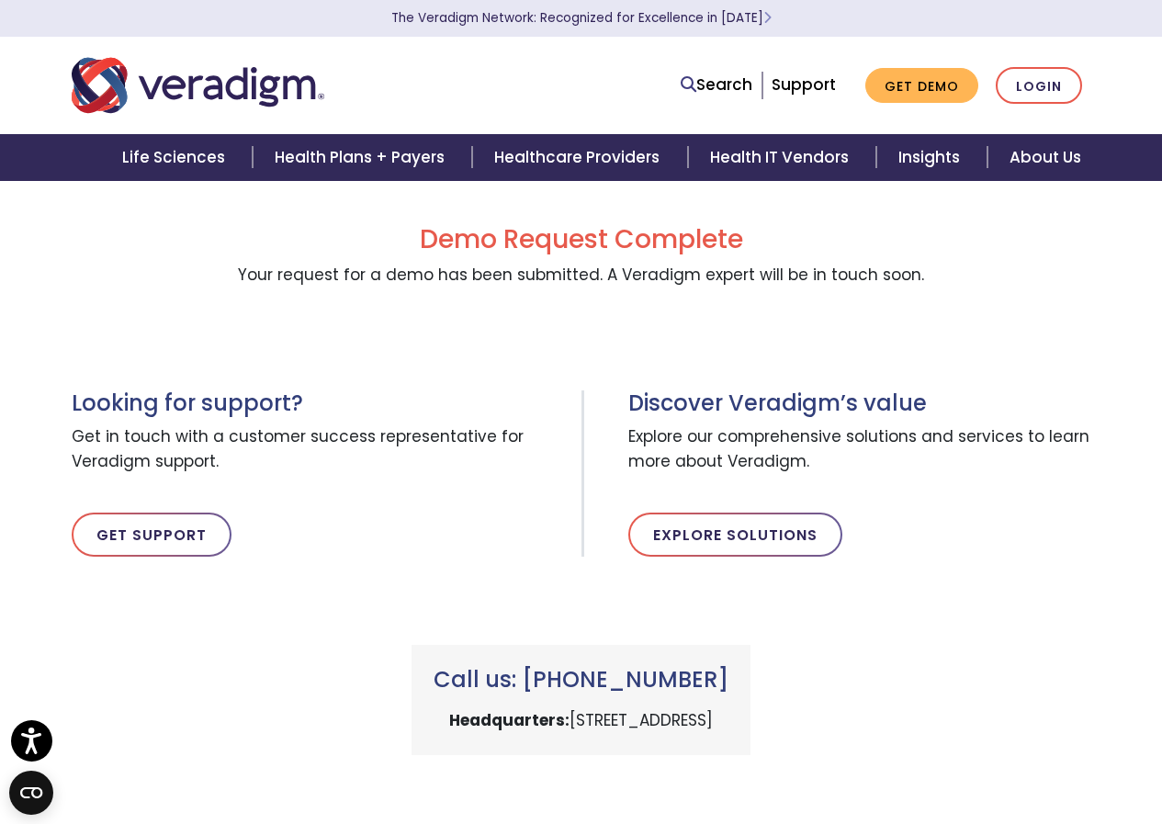
click at [217, 78] on img "Veradigm logo" at bounding box center [198, 85] width 253 height 61
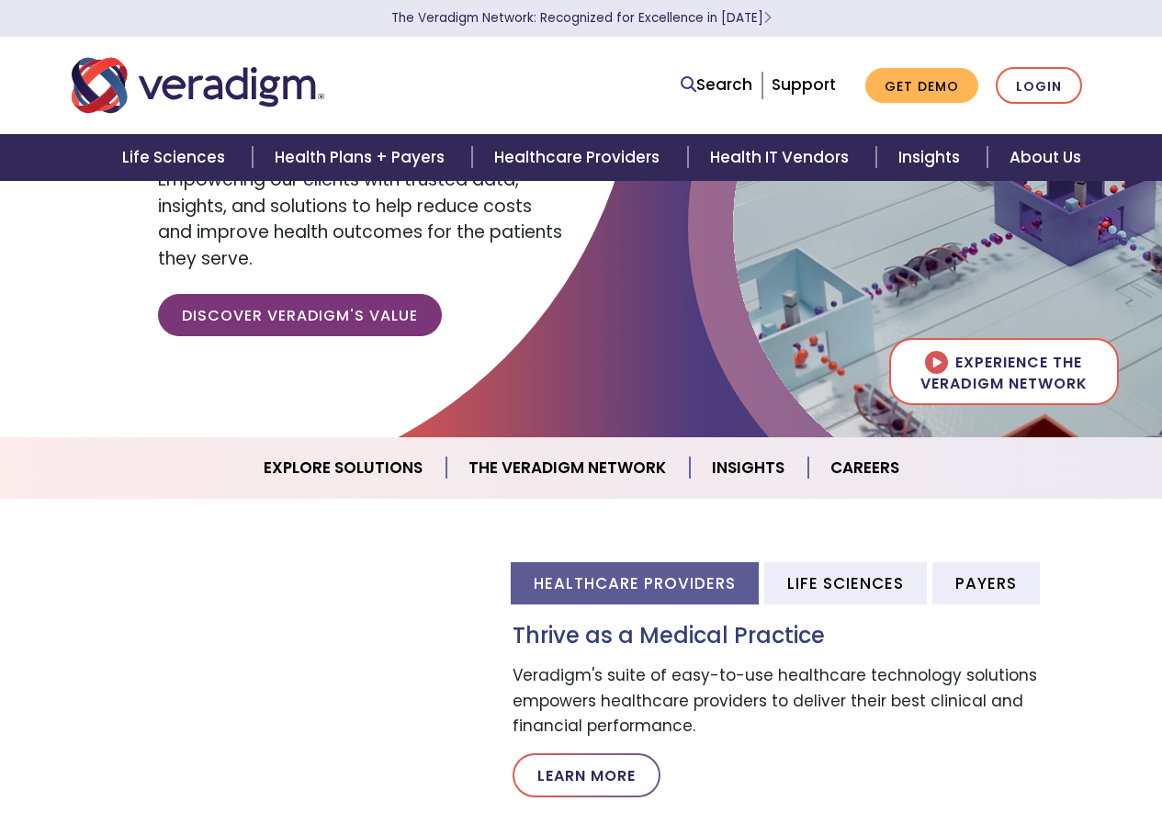
scroll to position [276, 0]
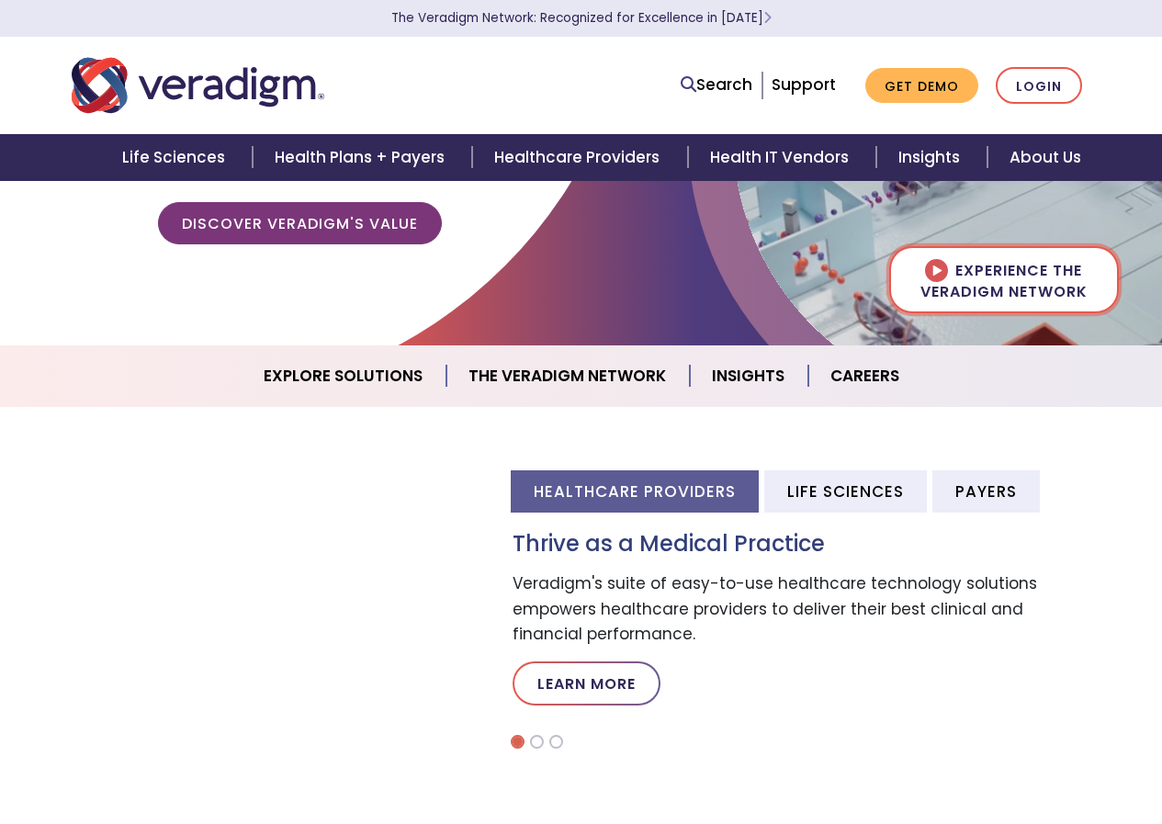
click at [1004, 274] on img at bounding box center [1004, 134] width 542 height 542
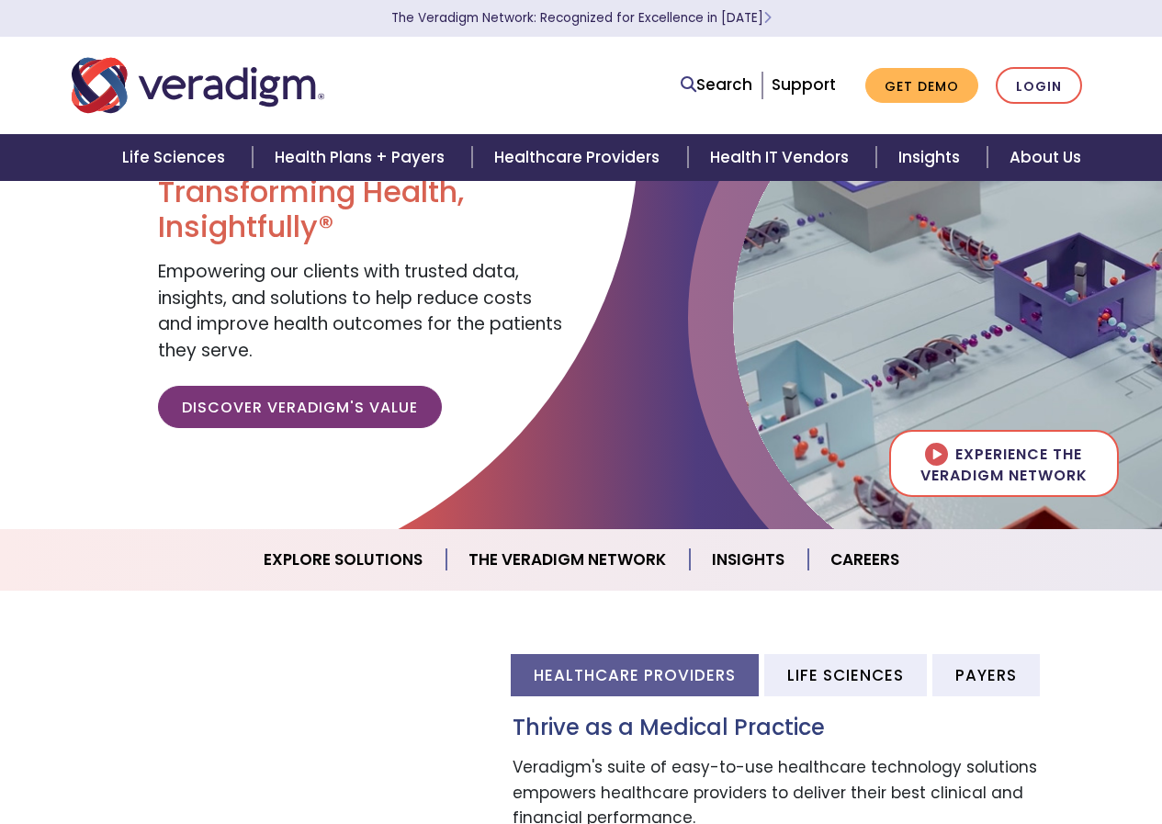
scroll to position [0, 0]
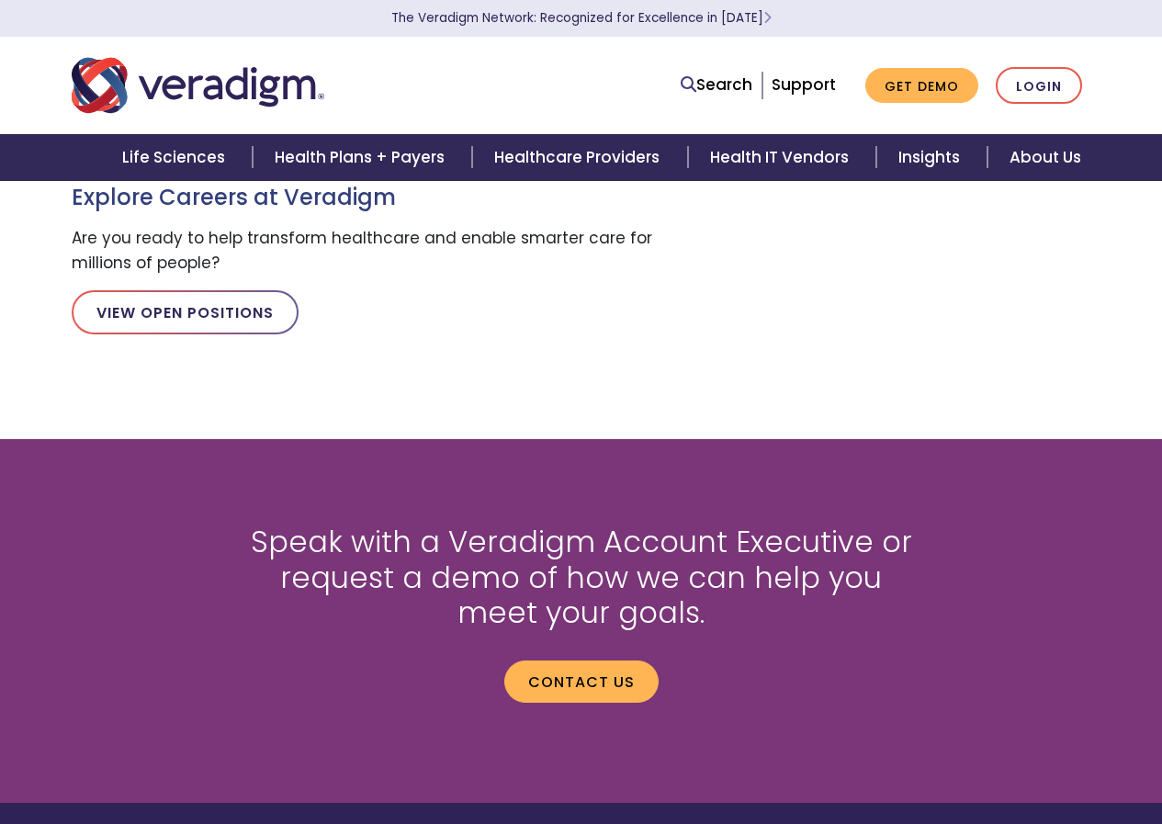
scroll to position [1838, 0]
